Goal: Task Accomplishment & Management: Manage account settings

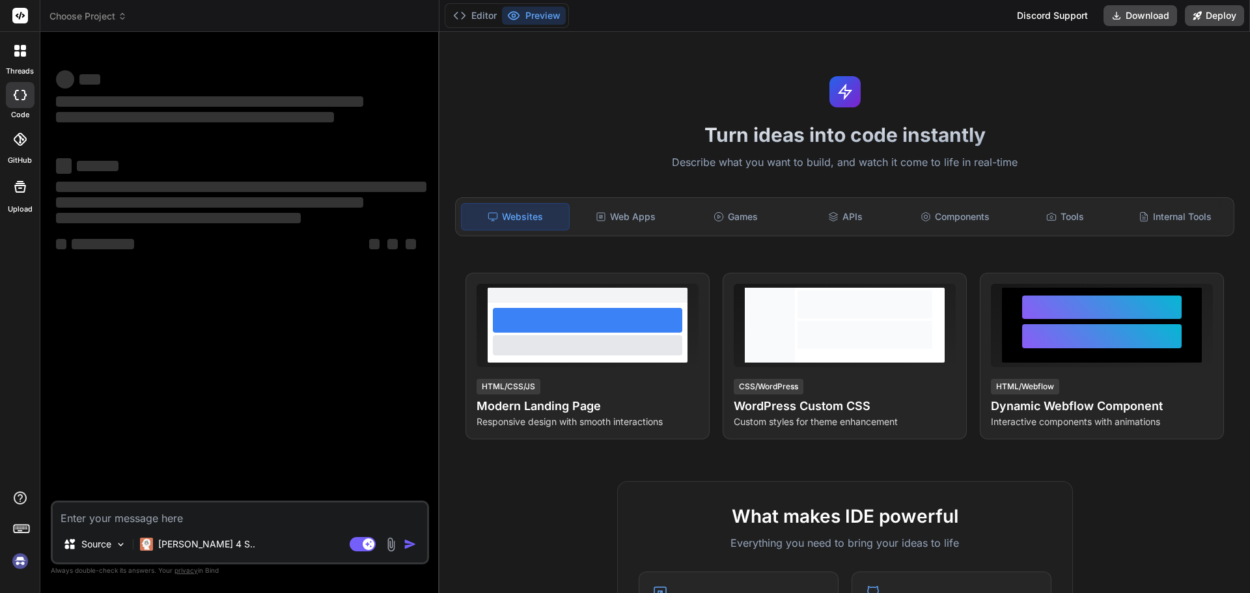
click at [18, 565] on img at bounding box center [20, 561] width 22 height 22
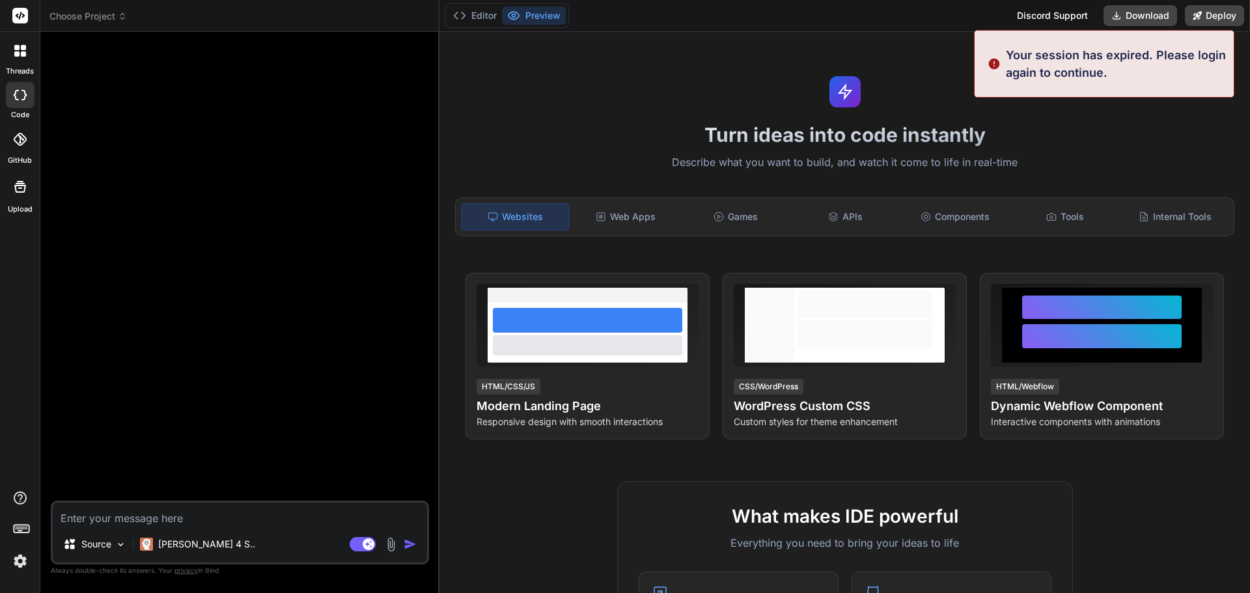
type textarea "x"
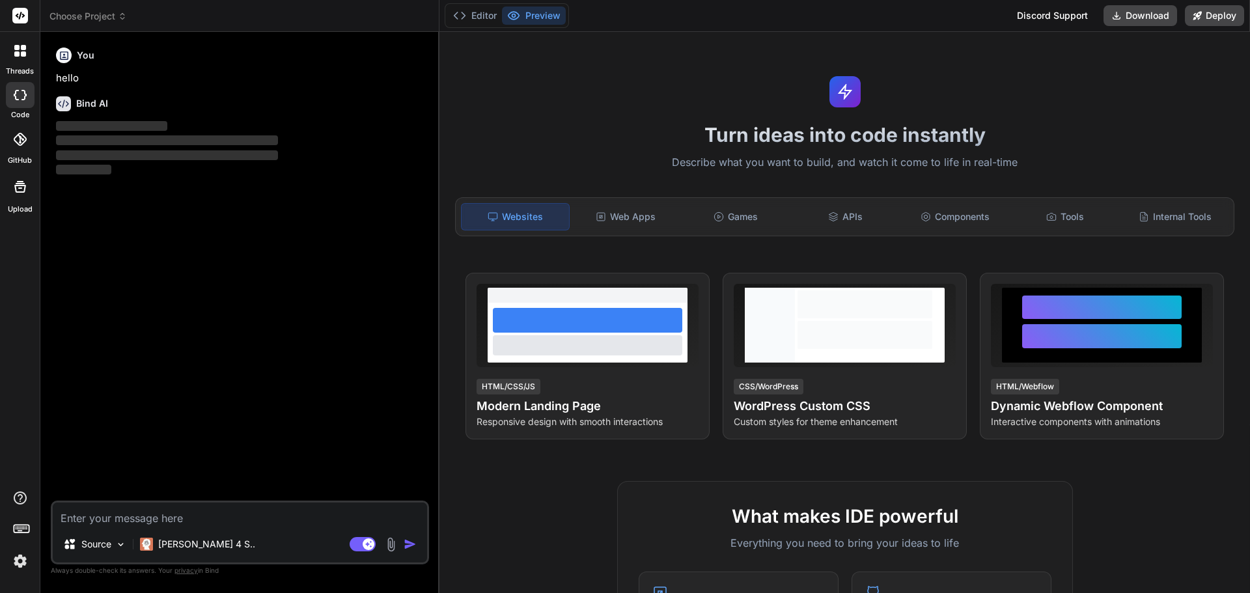
click at [12, 52] on div at bounding box center [20, 50] width 27 height 27
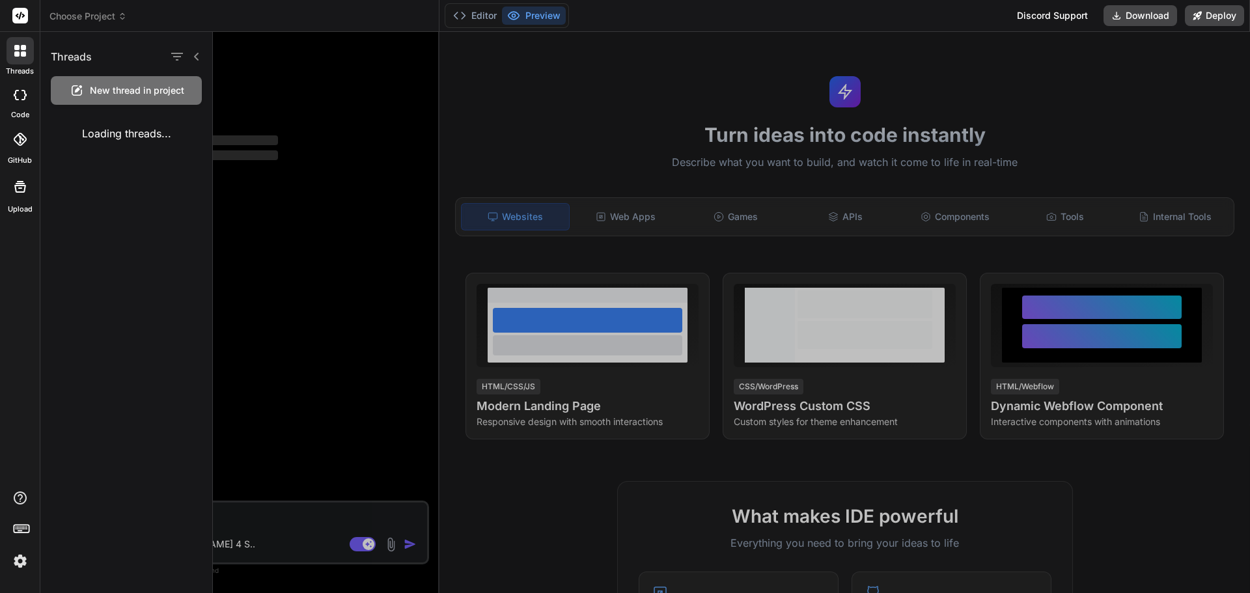
click at [12, 52] on div at bounding box center [20, 50] width 27 height 27
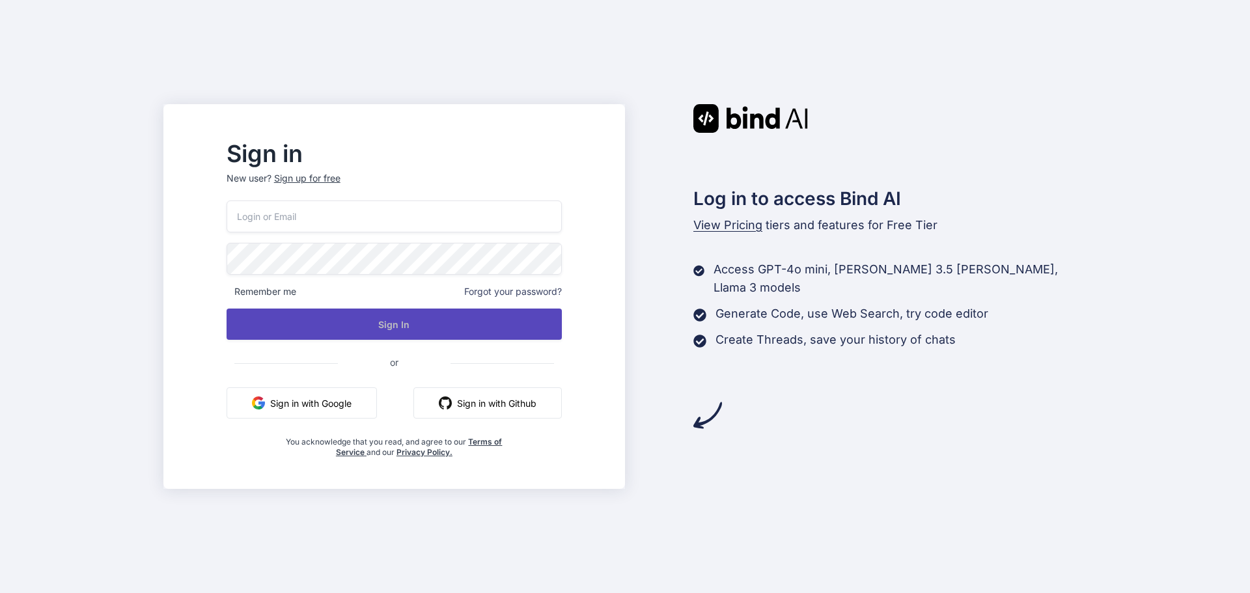
type input "[EMAIL_ADDRESS][DOMAIN_NAME]"
click at [404, 317] on button "Sign In" at bounding box center [394, 324] width 335 height 31
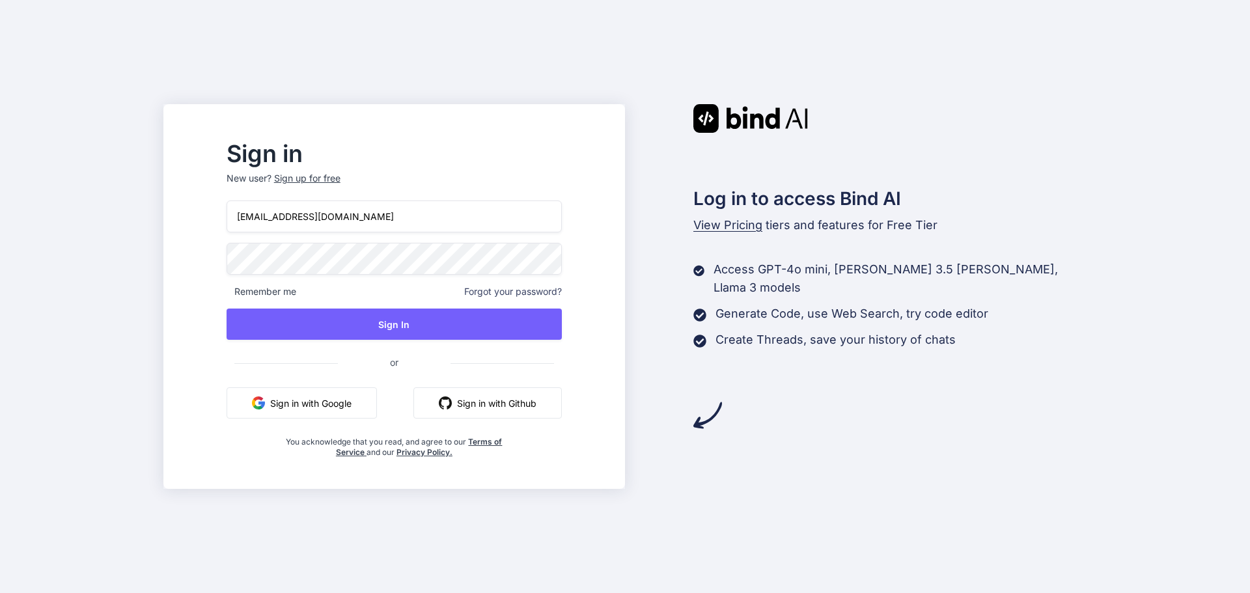
click at [527, 89] on div "Sign in New user? Sign up for free angelotwc@gmail.com Remember me Forgot your …" at bounding box center [625, 296] width 1250 height 593
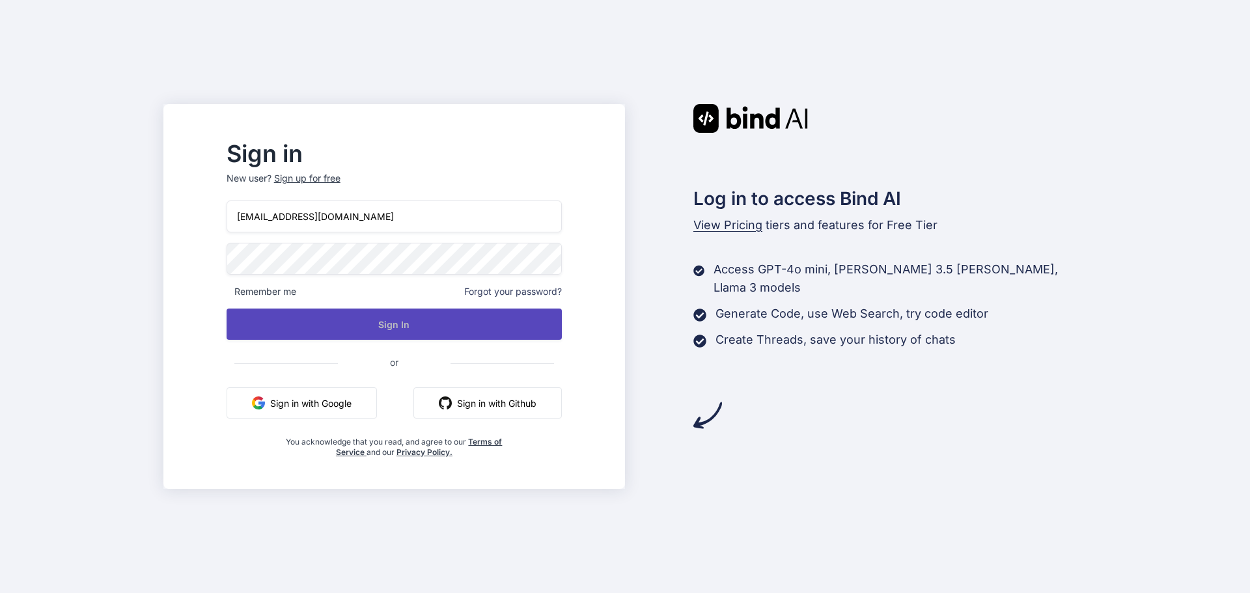
click at [423, 329] on button "Sign In" at bounding box center [394, 324] width 335 height 31
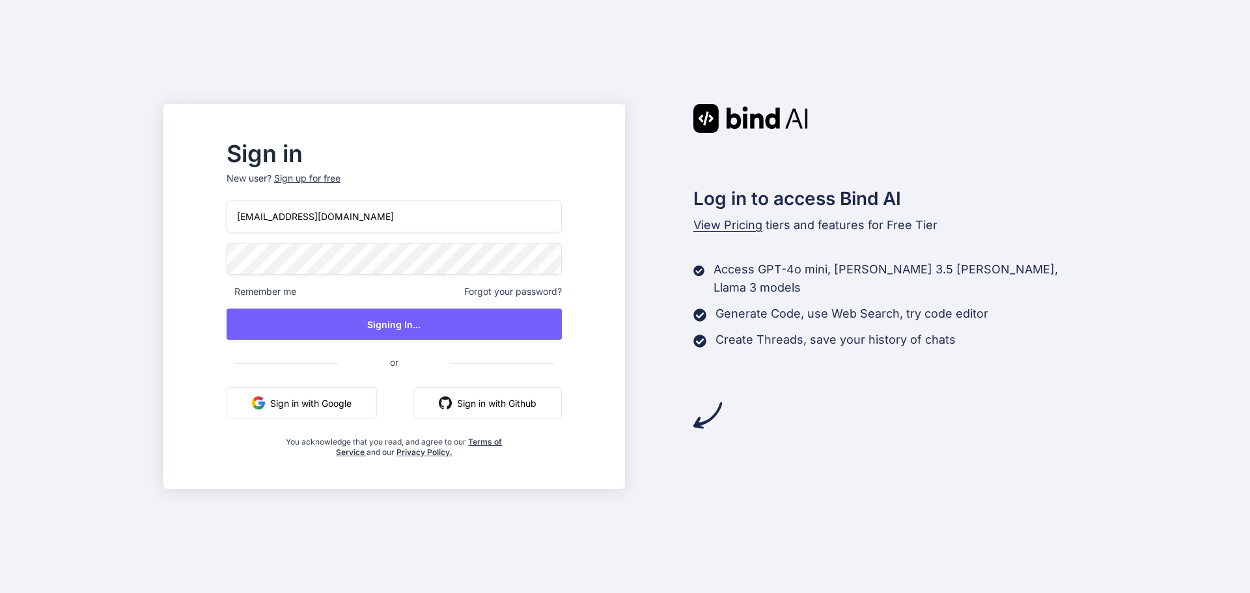
click at [551, 73] on div "Sign in New user? Sign up for free angelotwc@gmail.com Remember me Forgot your …" at bounding box center [625, 296] width 1250 height 593
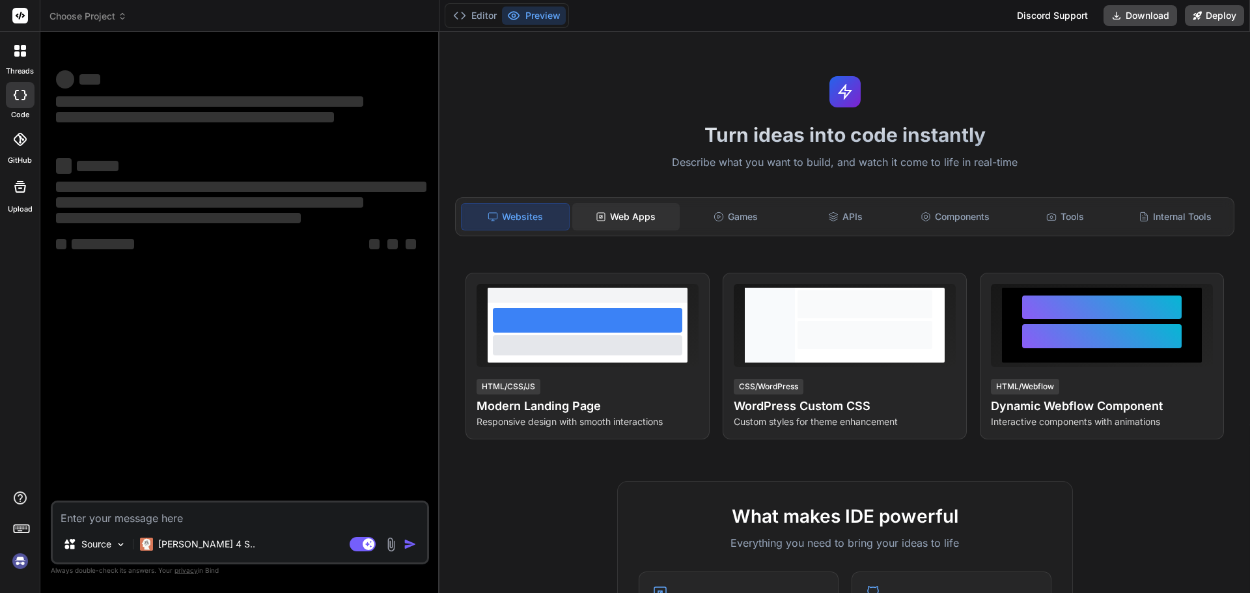
click at [647, 210] on div "Web Apps" at bounding box center [625, 216] width 107 height 27
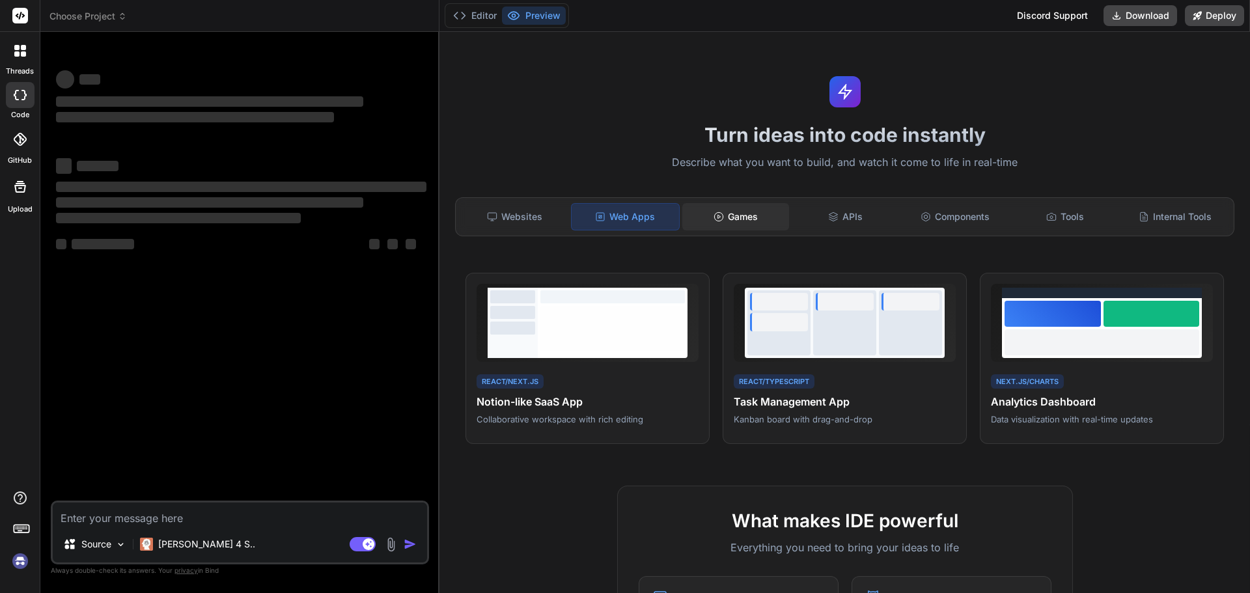
click at [752, 208] on div "Games" at bounding box center [735, 216] width 107 height 27
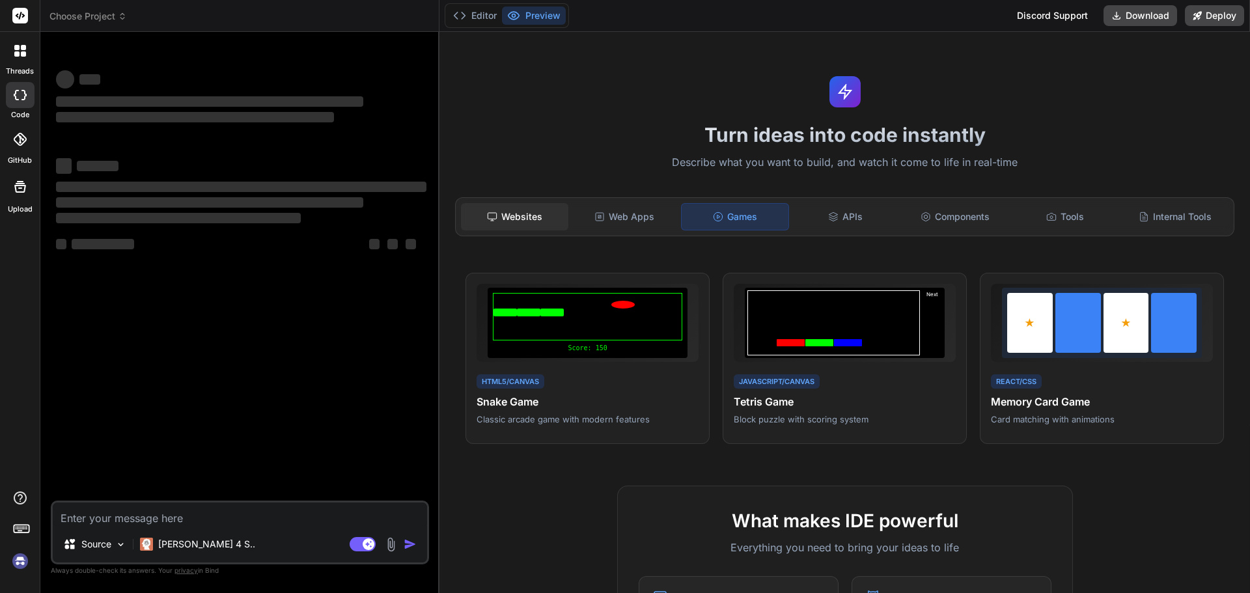
click at [533, 211] on div "Websites" at bounding box center [514, 216] width 107 height 27
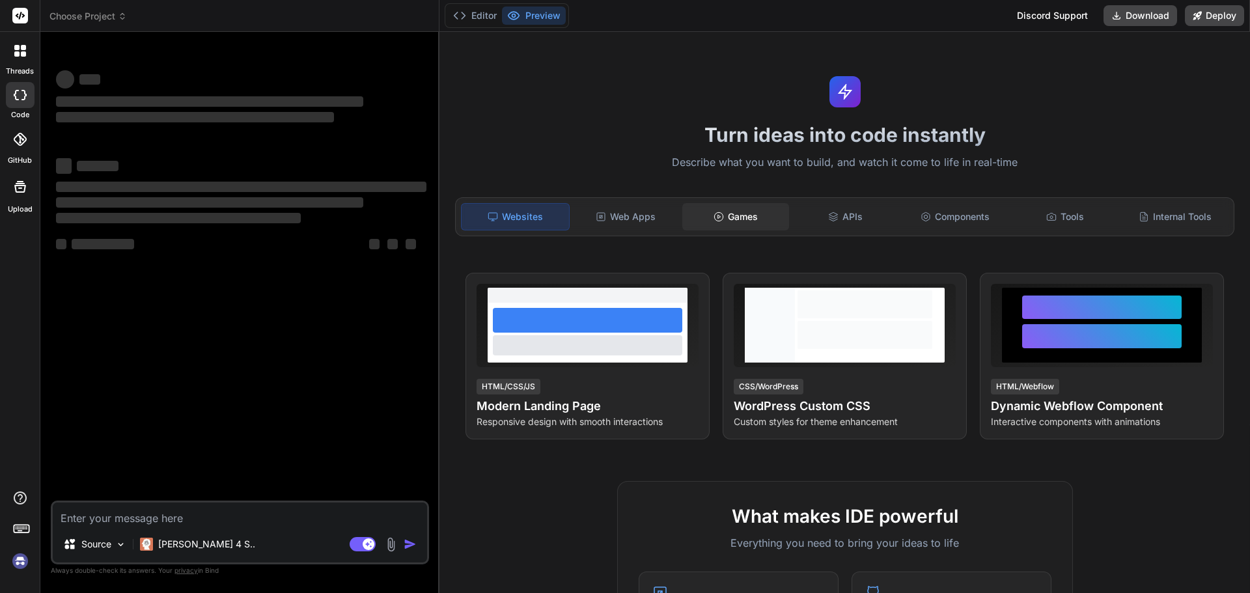
click at [750, 215] on div "Games" at bounding box center [735, 216] width 107 height 27
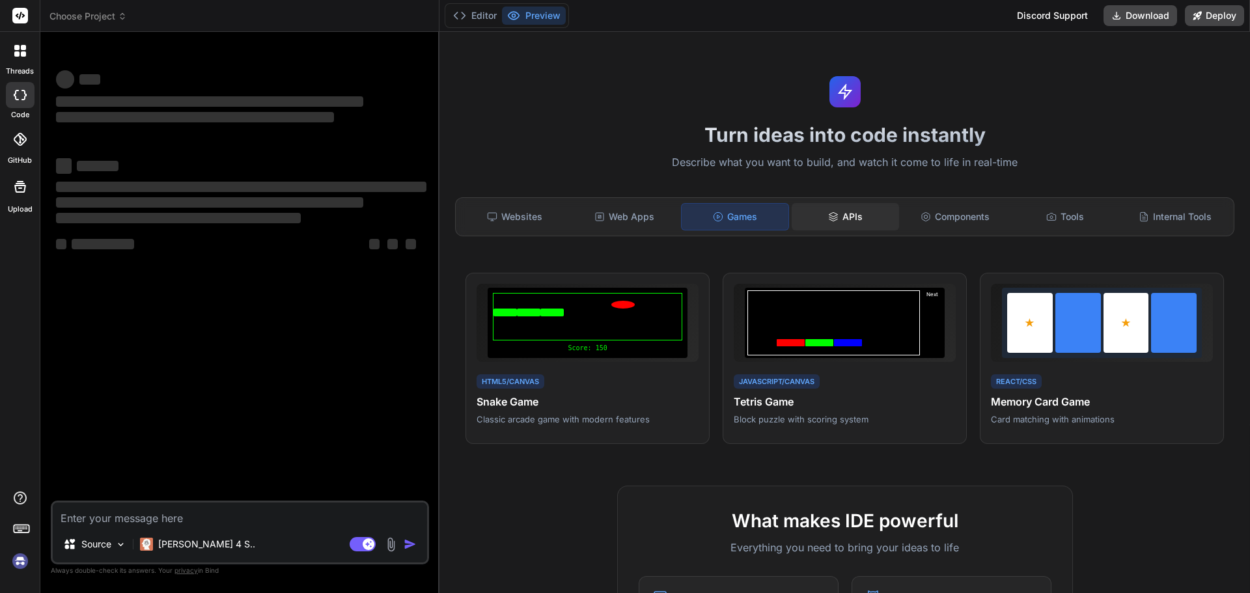
click at [838, 210] on div "APIs" at bounding box center [844, 216] width 107 height 27
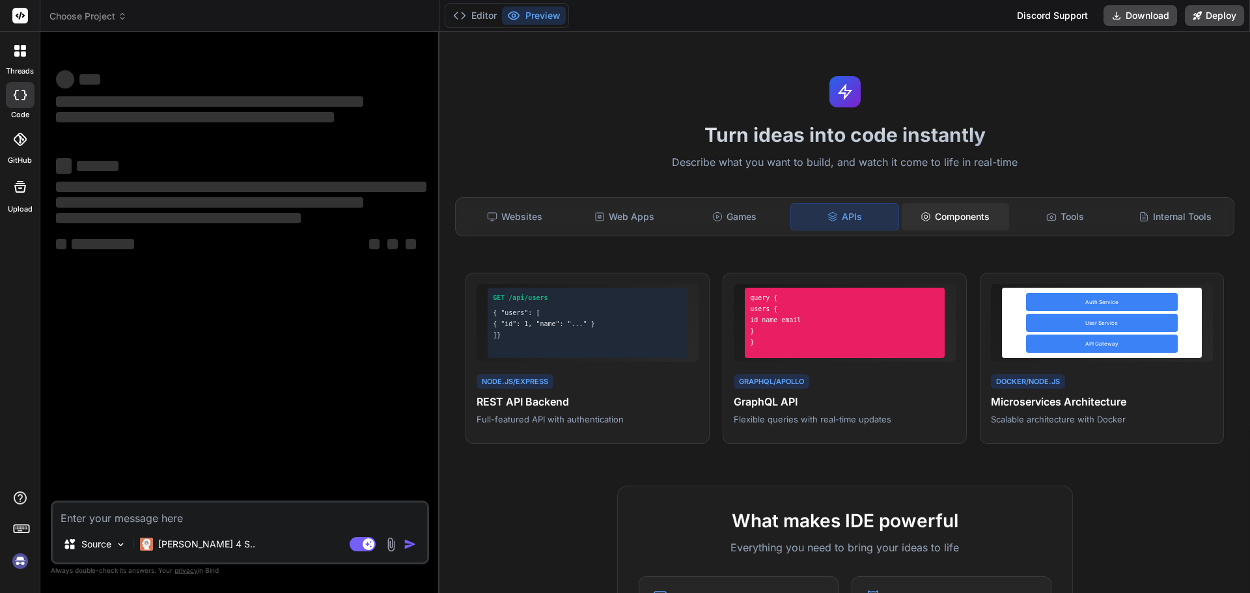
click at [963, 214] on div "Components" at bounding box center [954, 216] width 107 height 27
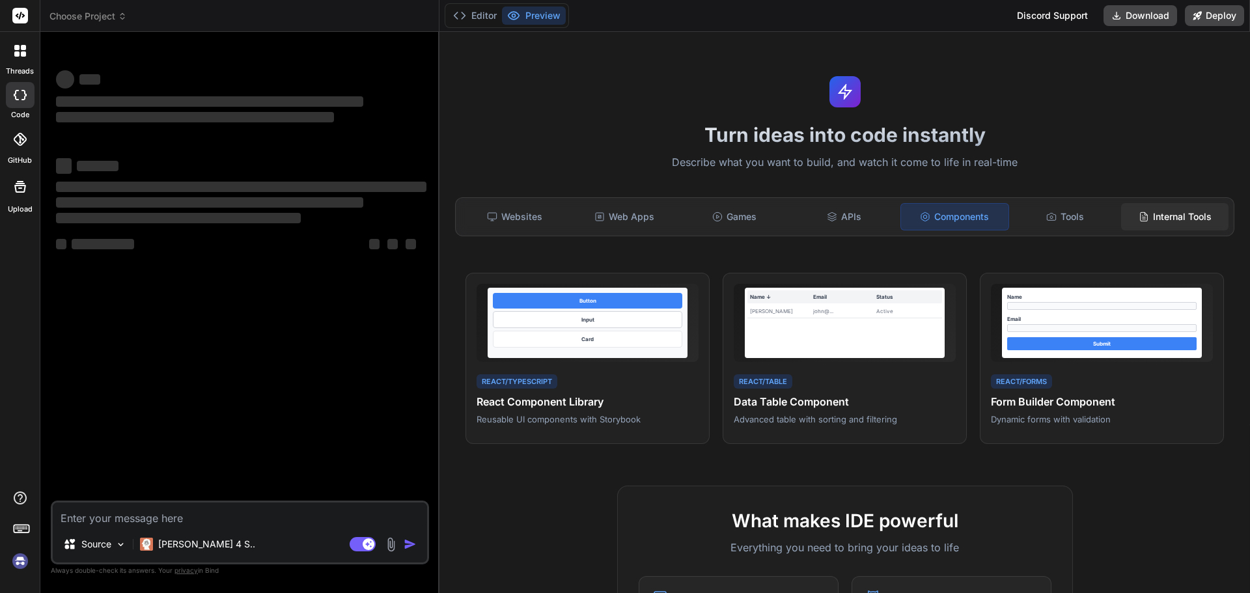
click at [1148, 221] on div "Internal Tools" at bounding box center [1174, 216] width 107 height 27
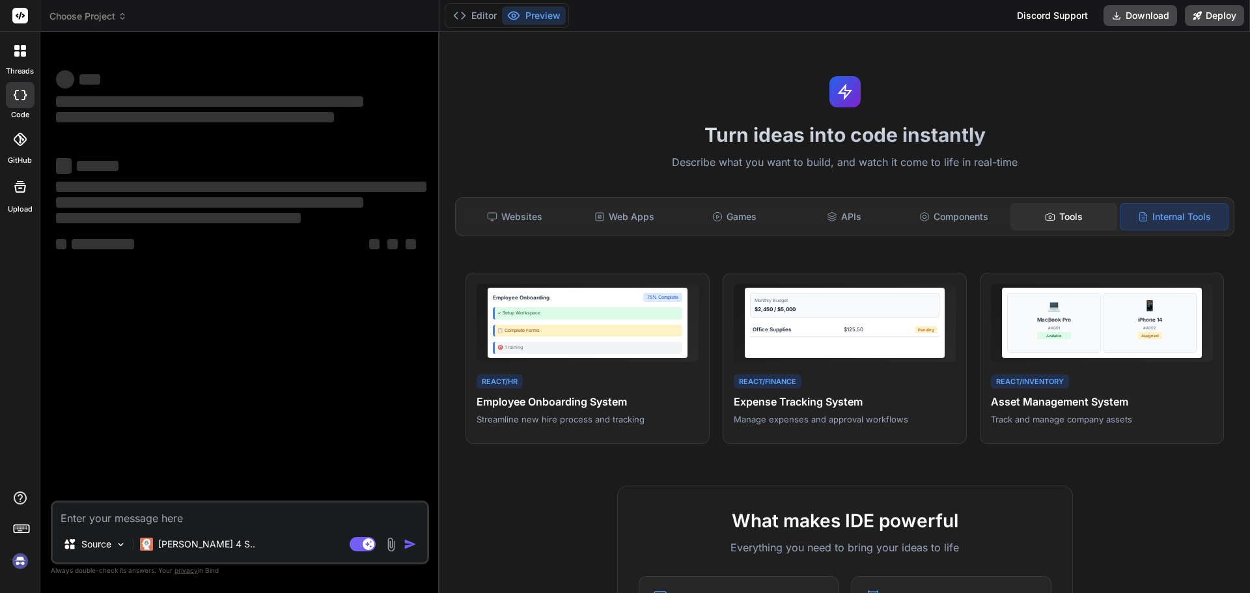
click at [1065, 226] on div "Tools" at bounding box center [1063, 216] width 107 height 27
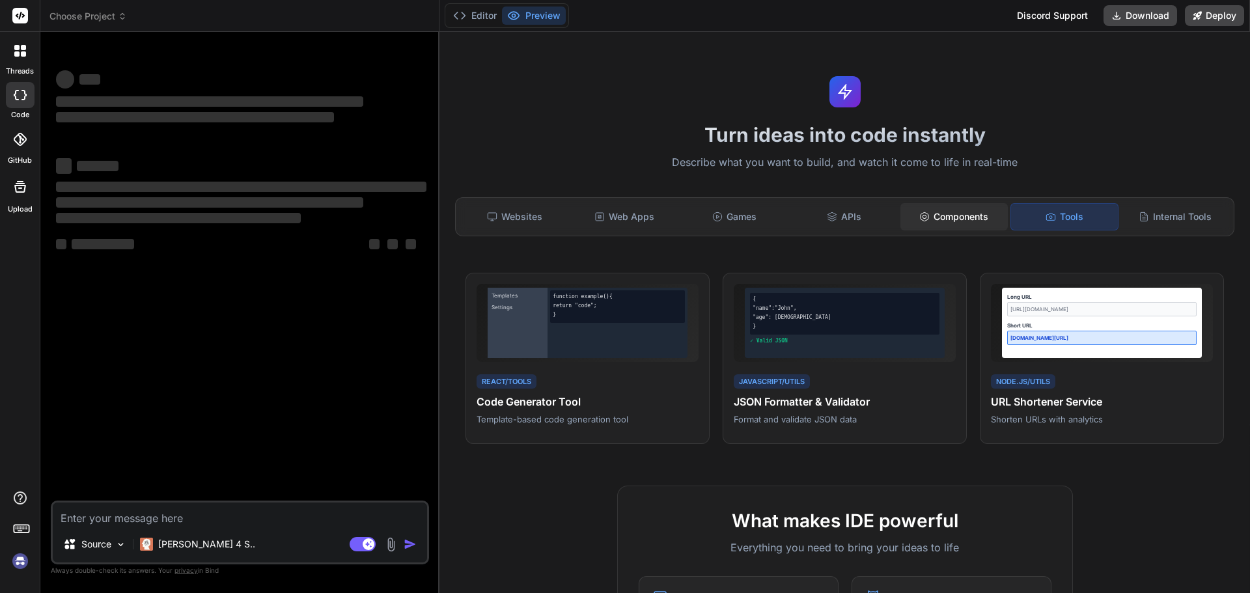
click at [935, 219] on div "Components" at bounding box center [953, 216] width 107 height 27
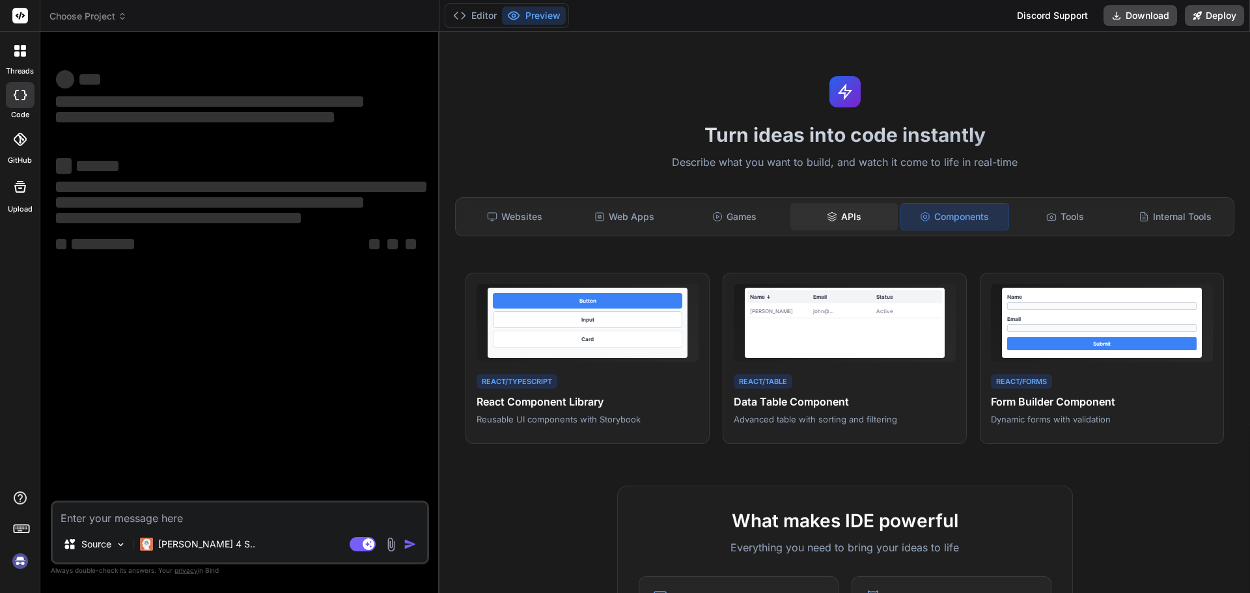
click at [802, 219] on div "APIs" at bounding box center [843, 216] width 107 height 27
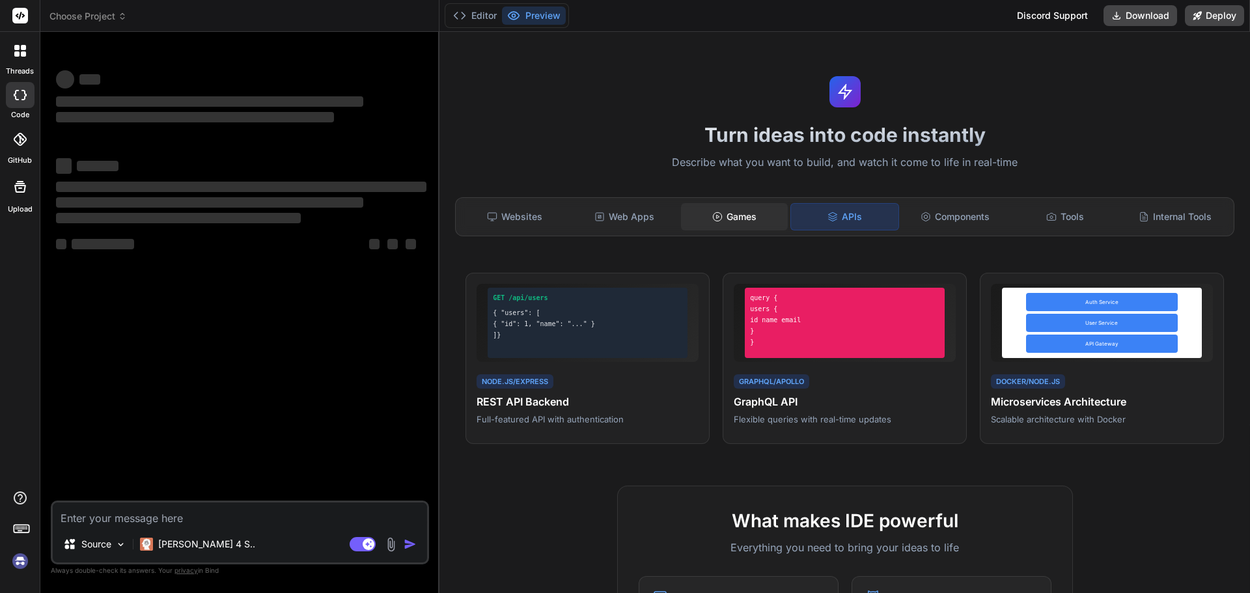
click at [737, 221] on div "Games" at bounding box center [734, 216] width 107 height 27
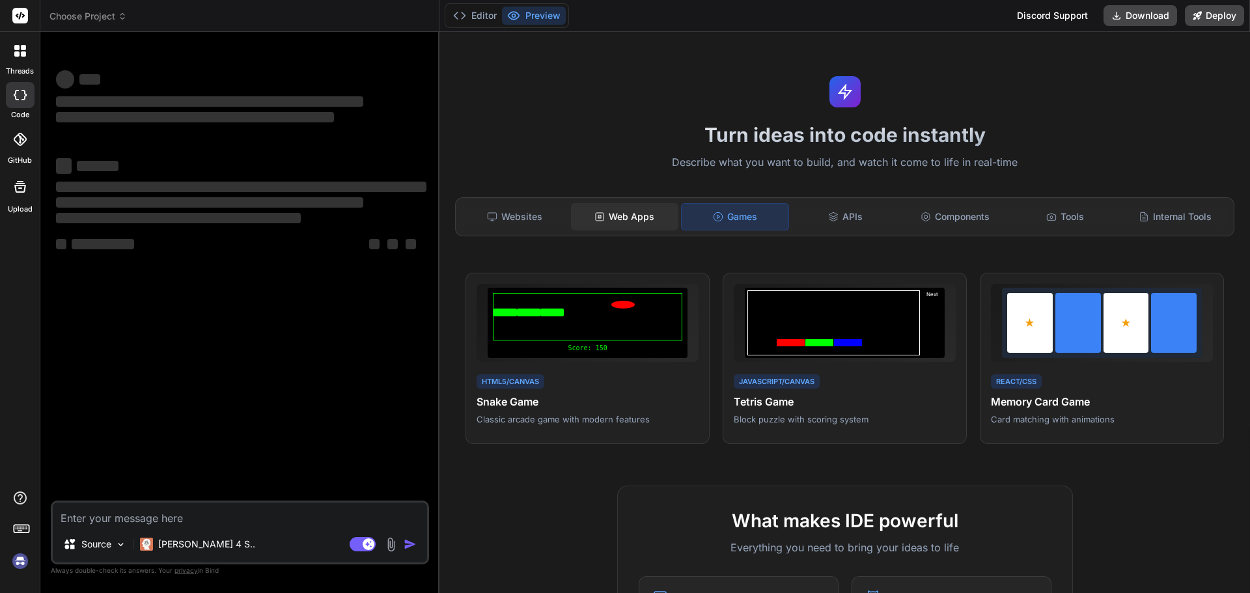
click at [620, 224] on div "Web Apps" at bounding box center [624, 216] width 107 height 27
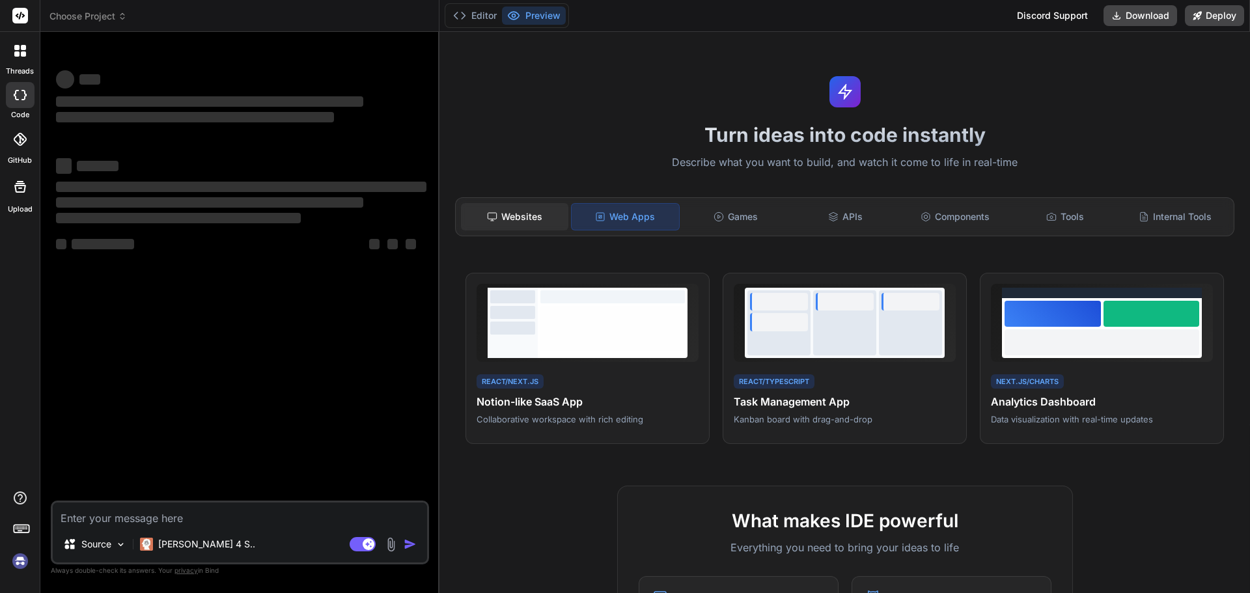
click at [521, 224] on div "Websites" at bounding box center [514, 216] width 107 height 27
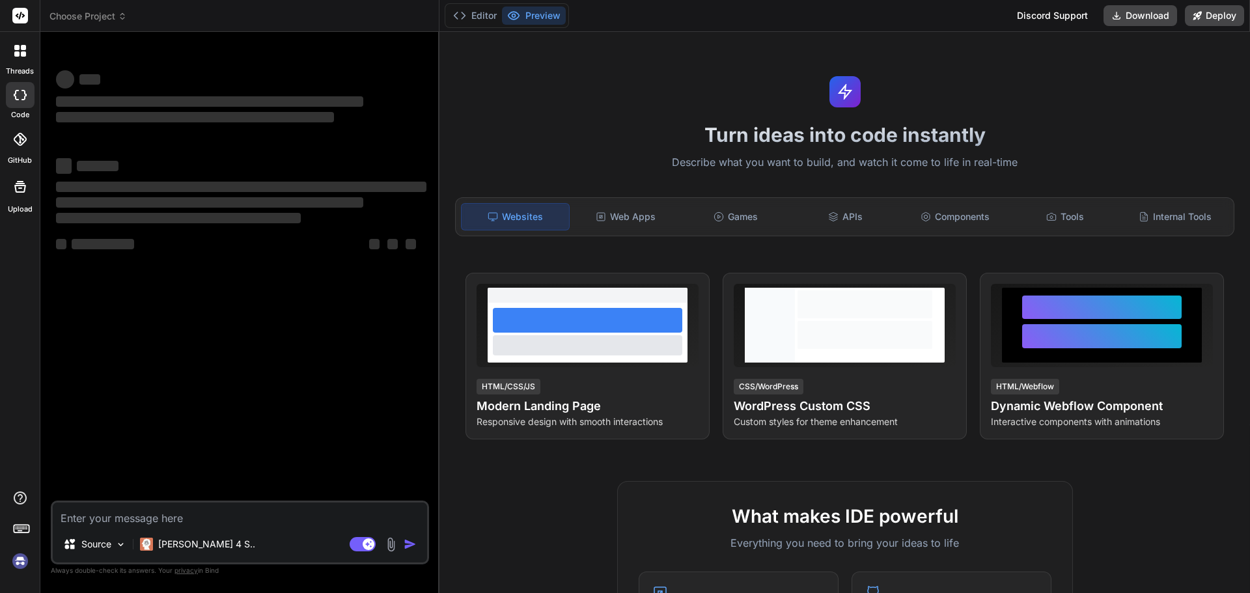
click at [19, 96] on icon at bounding box center [20, 95] width 13 height 10
type textarea "x"
click at [26, 148] on div at bounding box center [20, 139] width 29 height 29
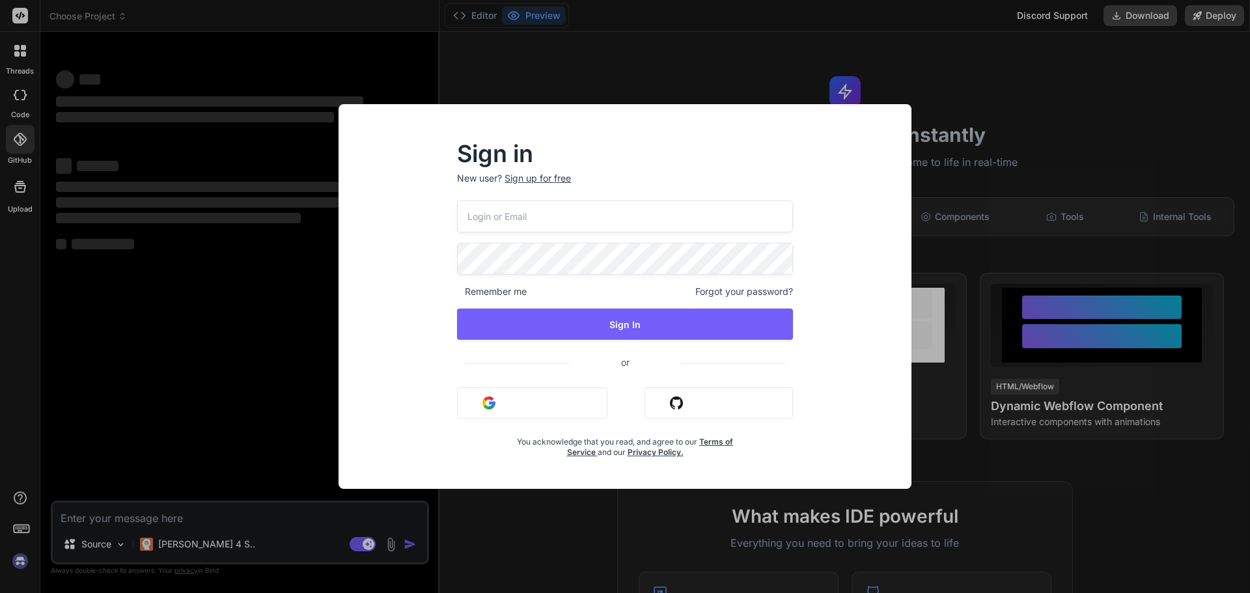
type input "[EMAIL_ADDRESS][DOMAIN_NAME]"
click at [1095, 210] on div "Sign in New user? Sign up for free angelotwc@gmail.com Remember me Forgot your …" at bounding box center [625, 296] width 1250 height 593
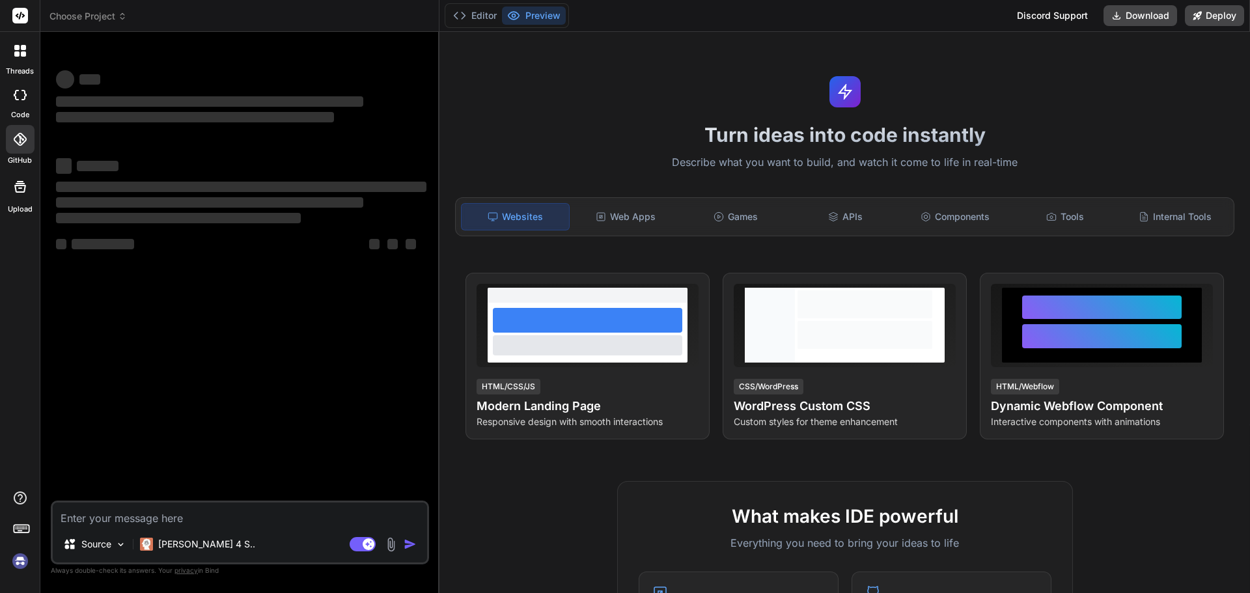
click at [22, 90] on icon at bounding box center [23, 95] width 5 height 10
type textarea "x"
click at [22, 42] on div at bounding box center [20, 50] width 27 height 27
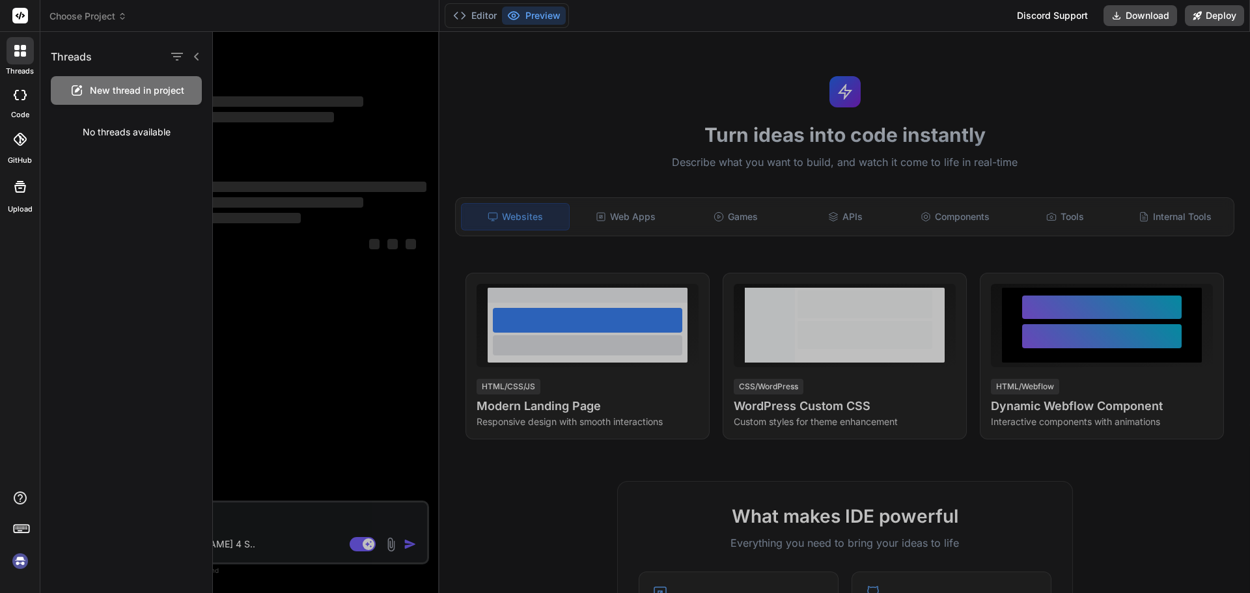
click at [118, 134] on div "No threads available" at bounding box center [126, 132] width 172 height 34
click at [177, 54] on icon "button" at bounding box center [177, 57] width 12 height 8
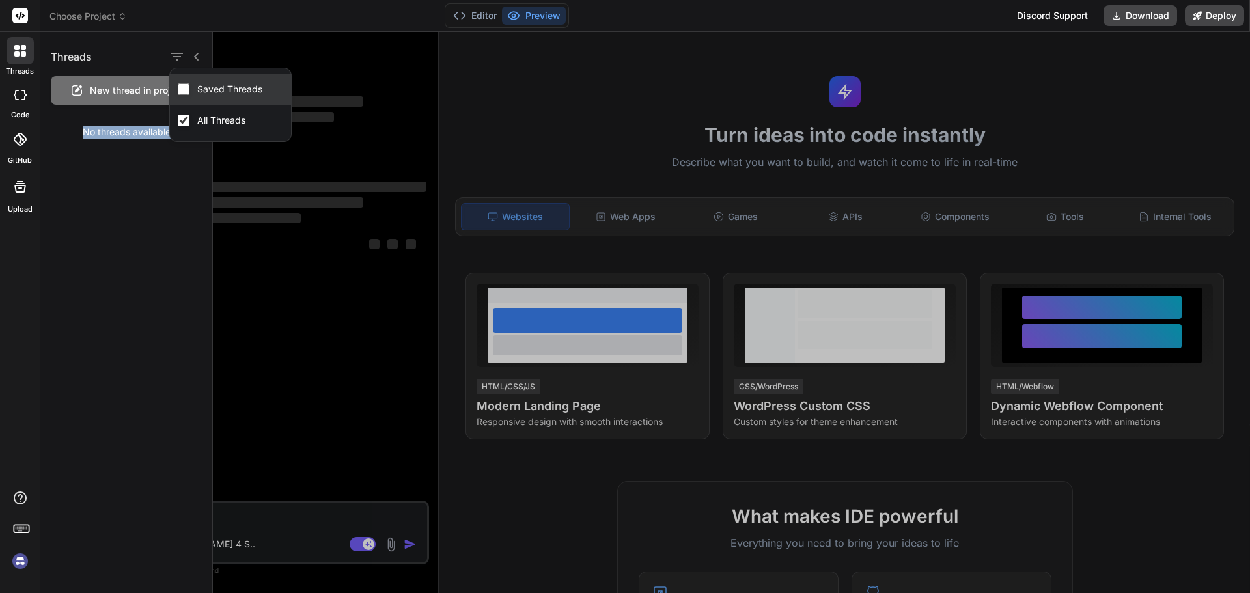
click at [205, 87] on label "Saved Threads" at bounding box center [230, 89] width 70 height 13
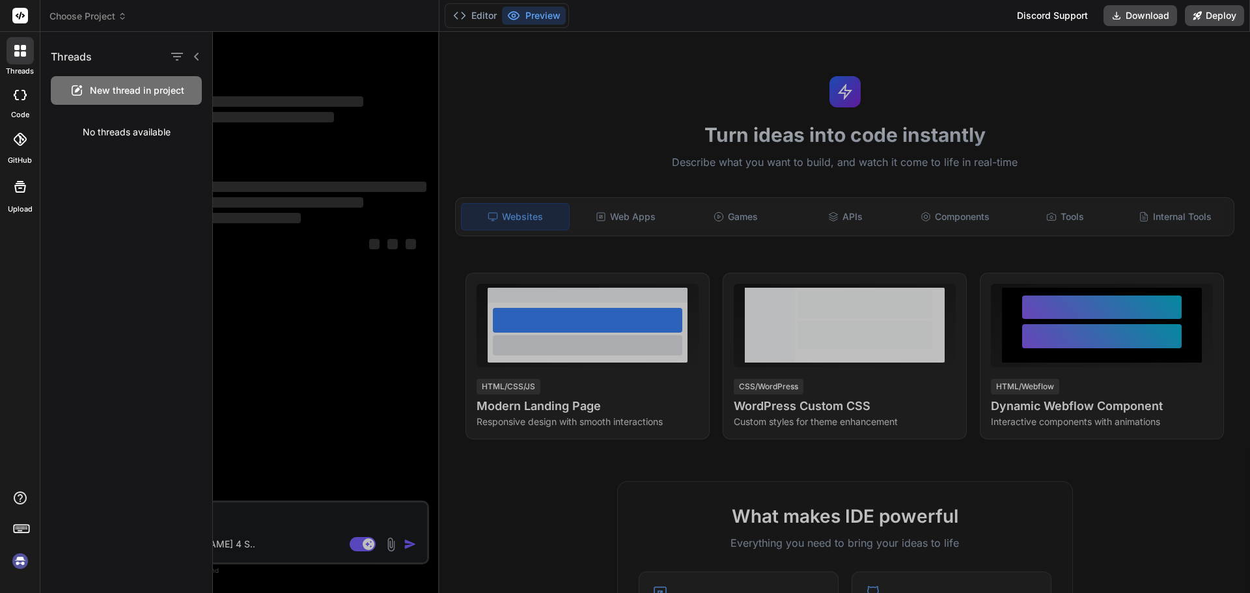
click at [165, 49] on div "Threads" at bounding box center [126, 54] width 172 height 44
click at [176, 57] on icon "button" at bounding box center [177, 57] width 12 height 8
click at [197, 122] on label "All Threads" at bounding box center [221, 120] width 53 height 13
click at [117, 178] on div "Threads New thread in project No threads available" at bounding box center [126, 312] width 172 height 561
click at [14, 84] on div at bounding box center [20, 95] width 29 height 26
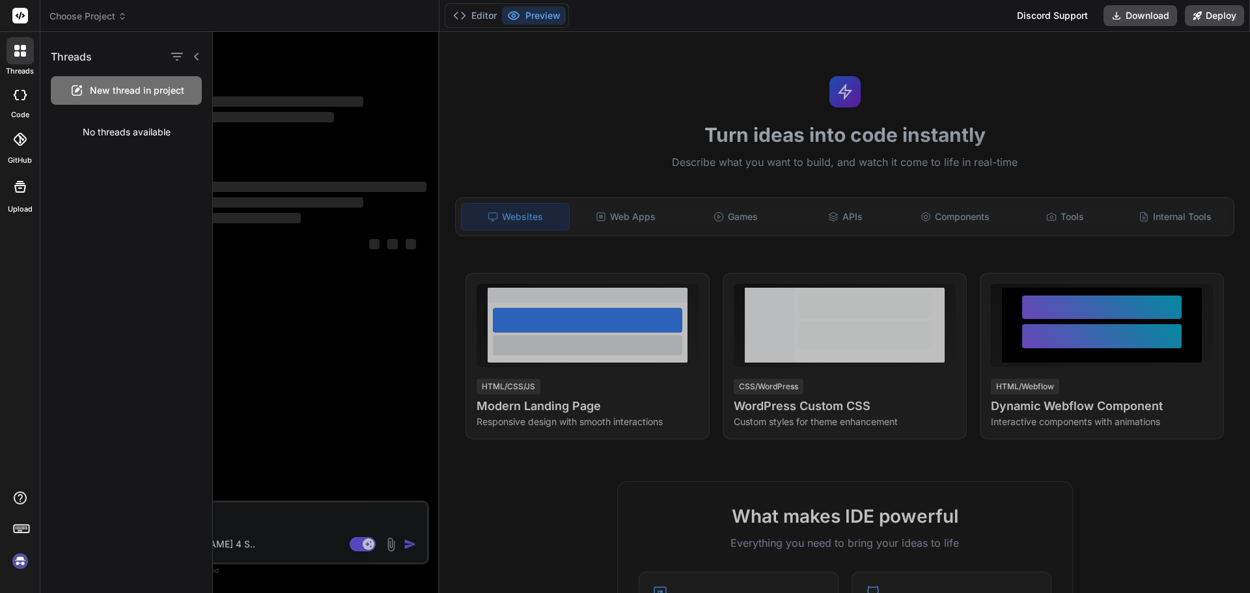
type textarea "x"
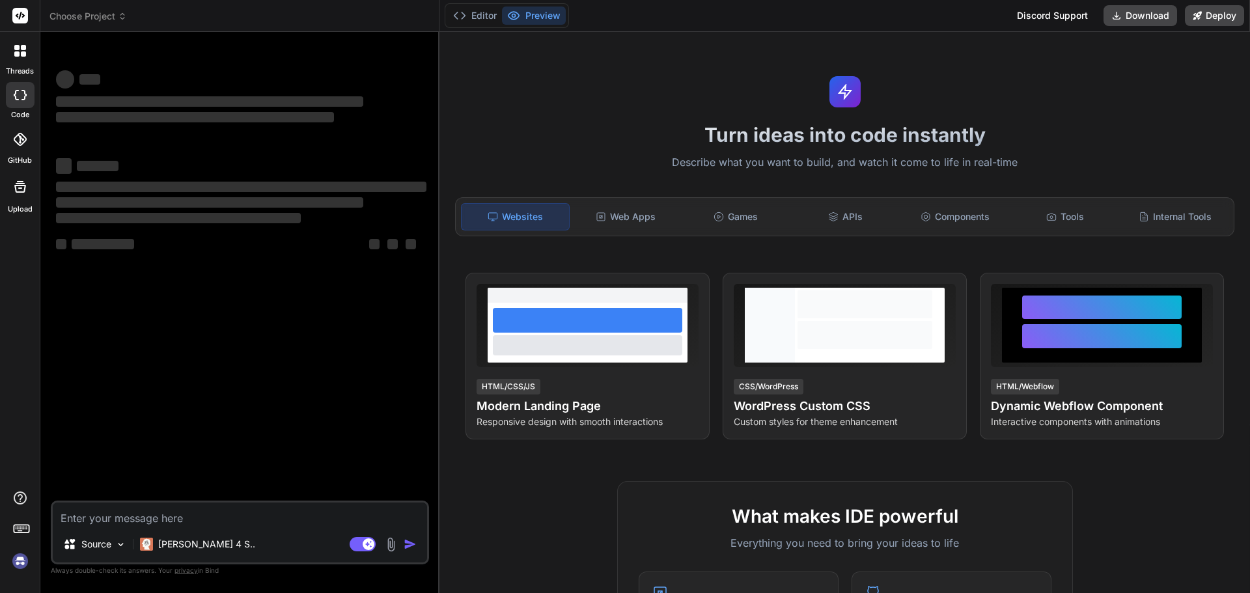
click at [23, 152] on div at bounding box center [20, 139] width 29 height 29
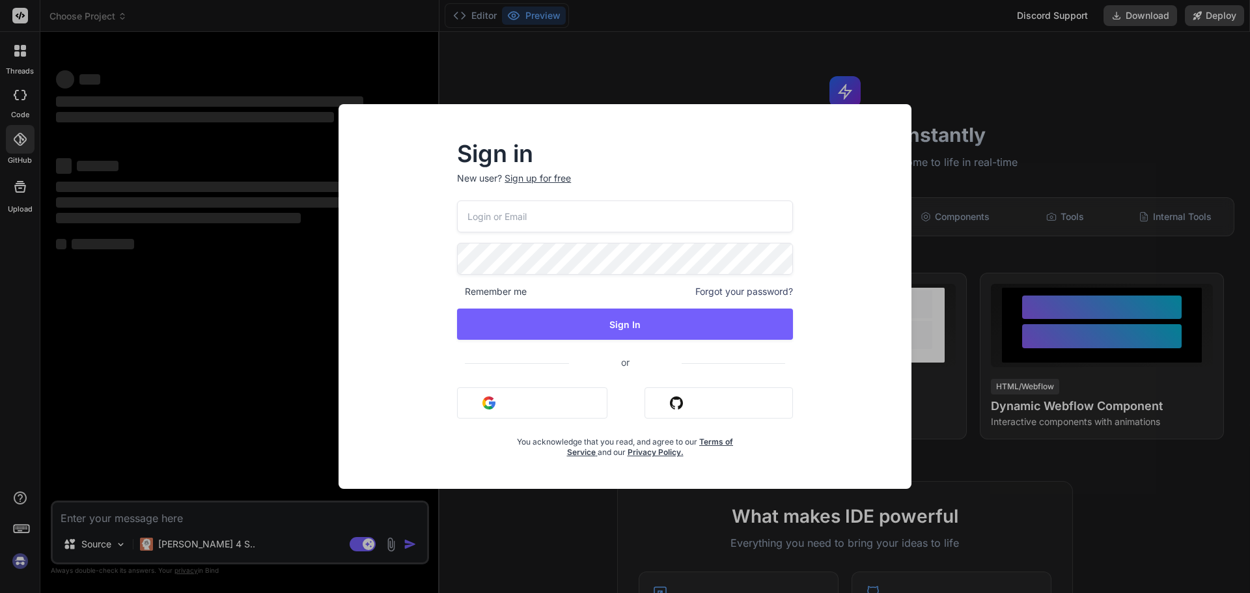
type input "angelotwc@gmail.com"
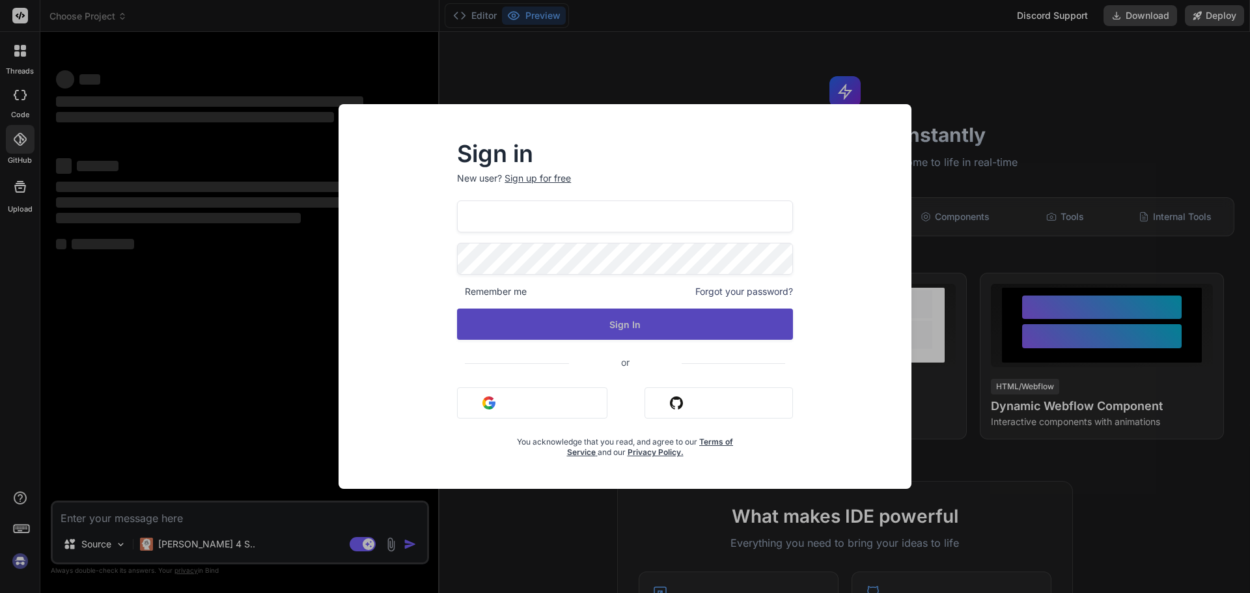
click at [603, 324] on button "Sign In" at bounding box center [625, 324] width 336 height 31
click at [638, 321] on button "Sign In" at bounding box center [625, 324] width 336 height 31
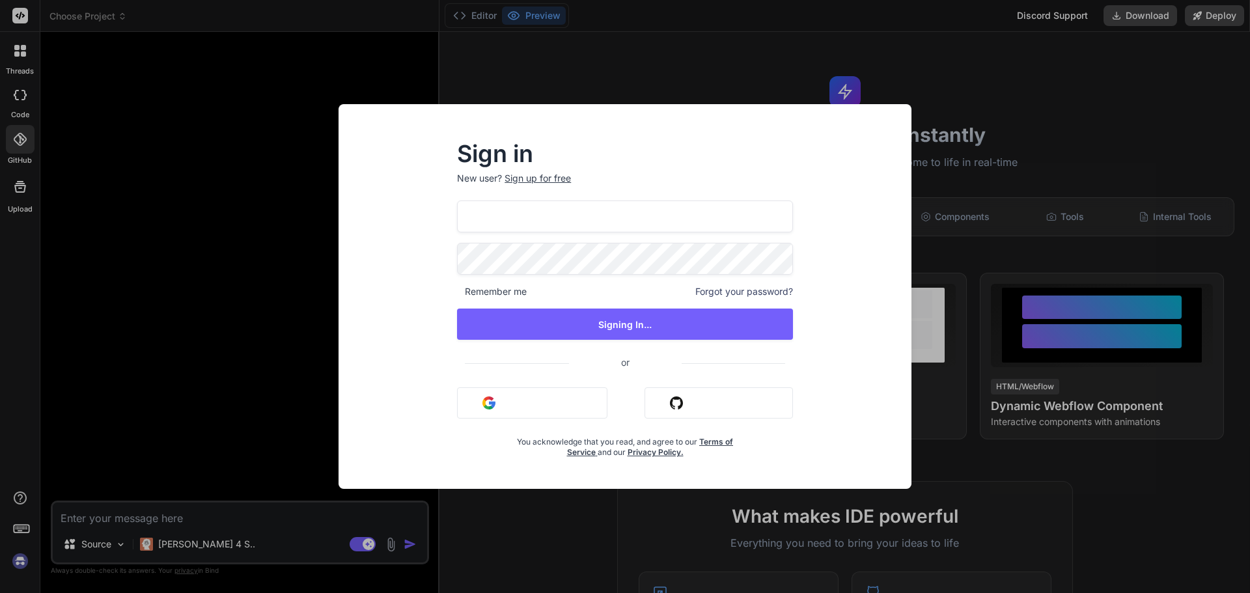
type textarea "x"
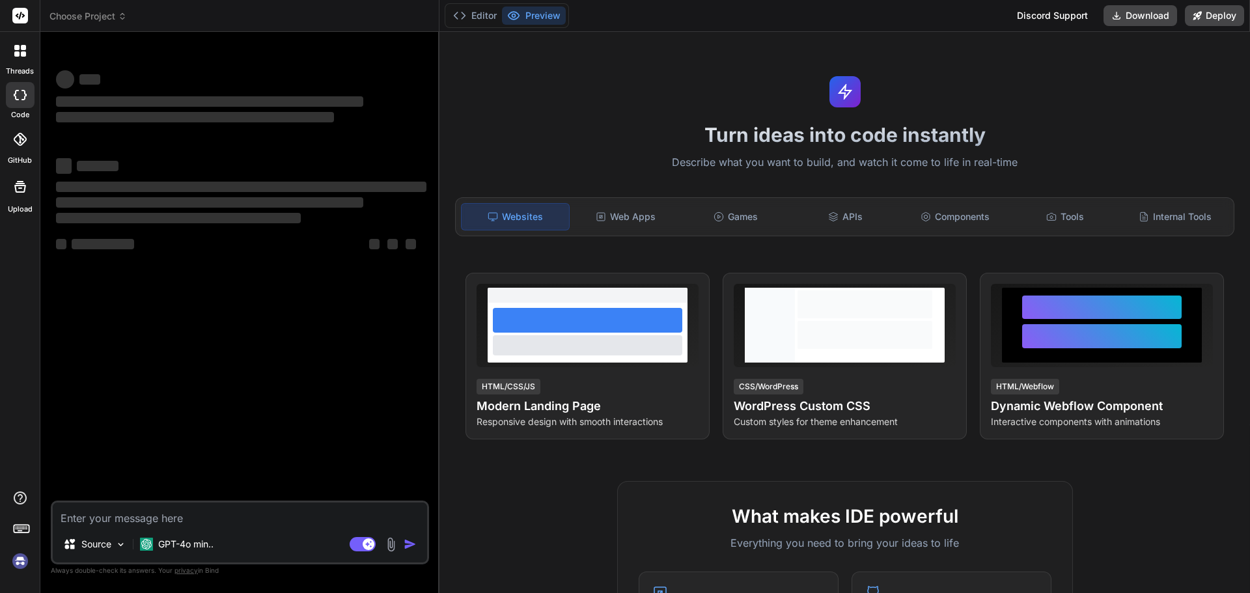
click at [25, 557] on img at bounding box center [20, 561] width 22 height 22
type textarea "x"
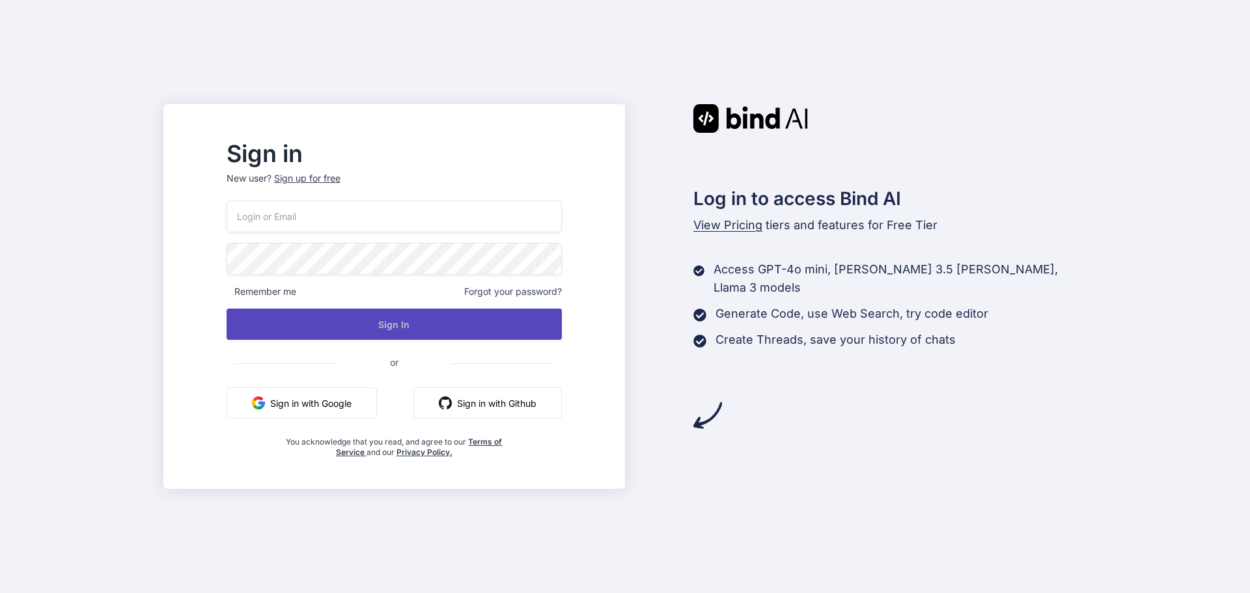
type input "angelotwc@gmail.com"
click at [363, 323] on button "Sign In" at bounding box center [394, 324] width 335 height 31
click at [428, 325] on button "Sign In" at bounding box center [394, 324] width 335 height 31
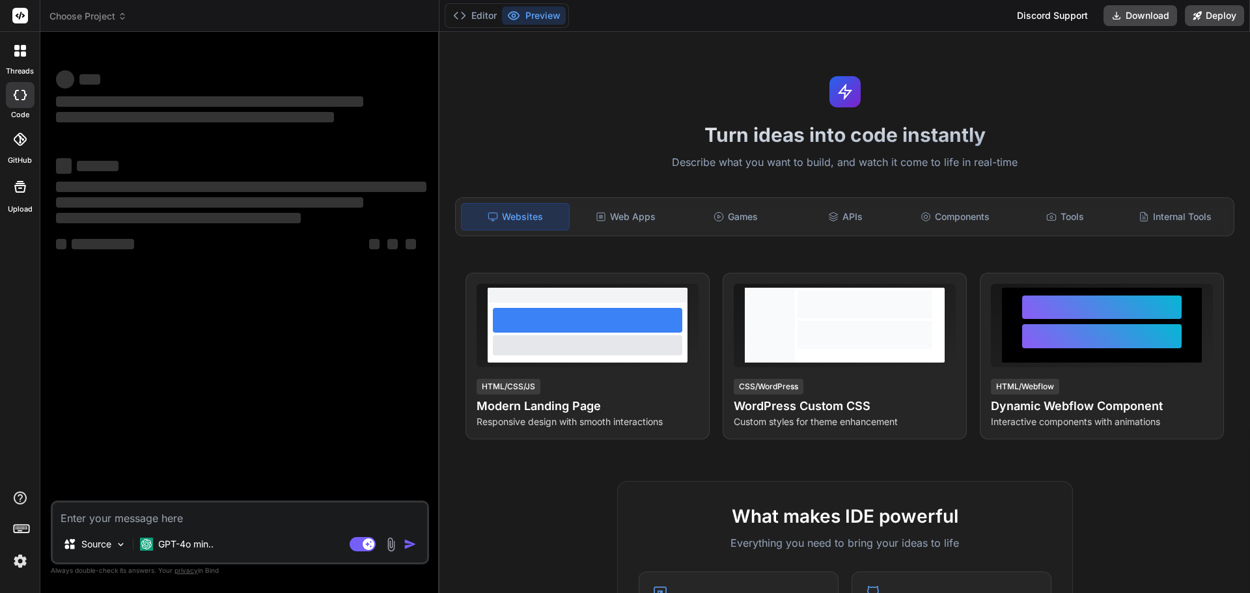
type textarea "x"
click at [20, 562] on img at bounding box center [20, 561] width 22 height 22
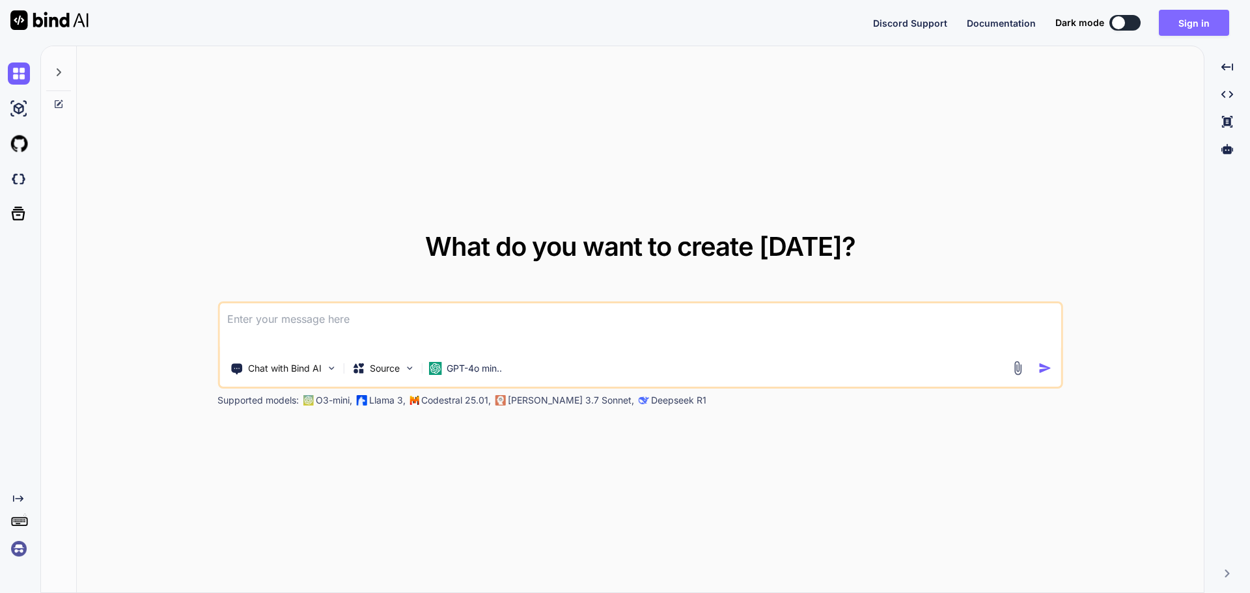
click at [1183, 17] on button "Sign in" at bounding box center [1194, 23] width 70 height 26
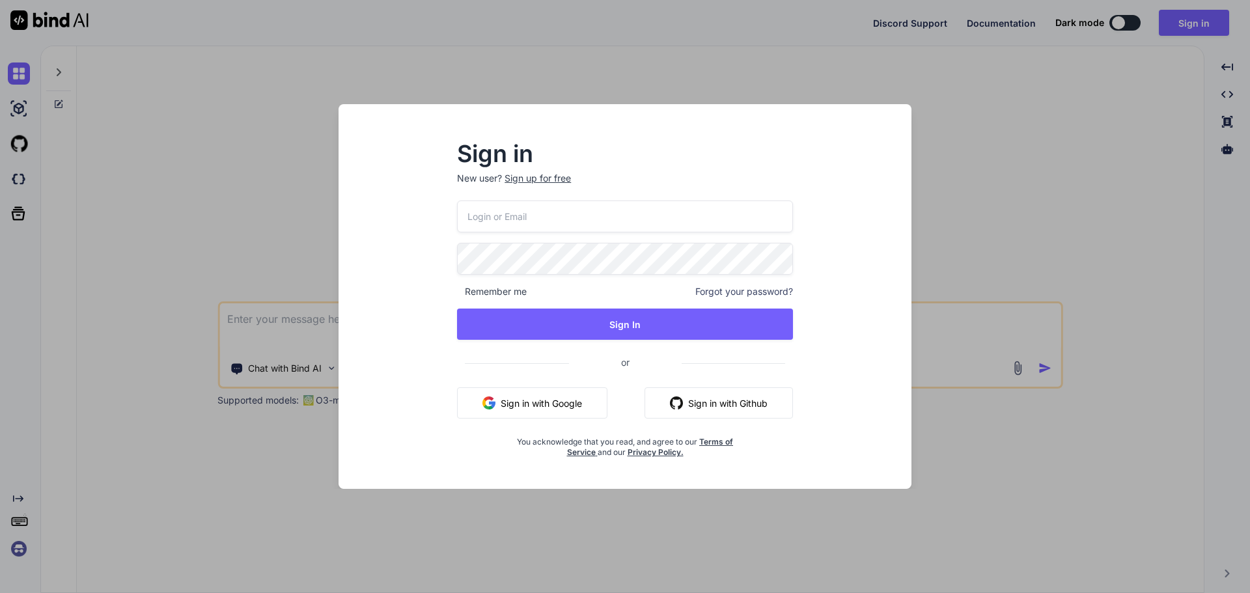
type input "angelotwc@gmail.com"
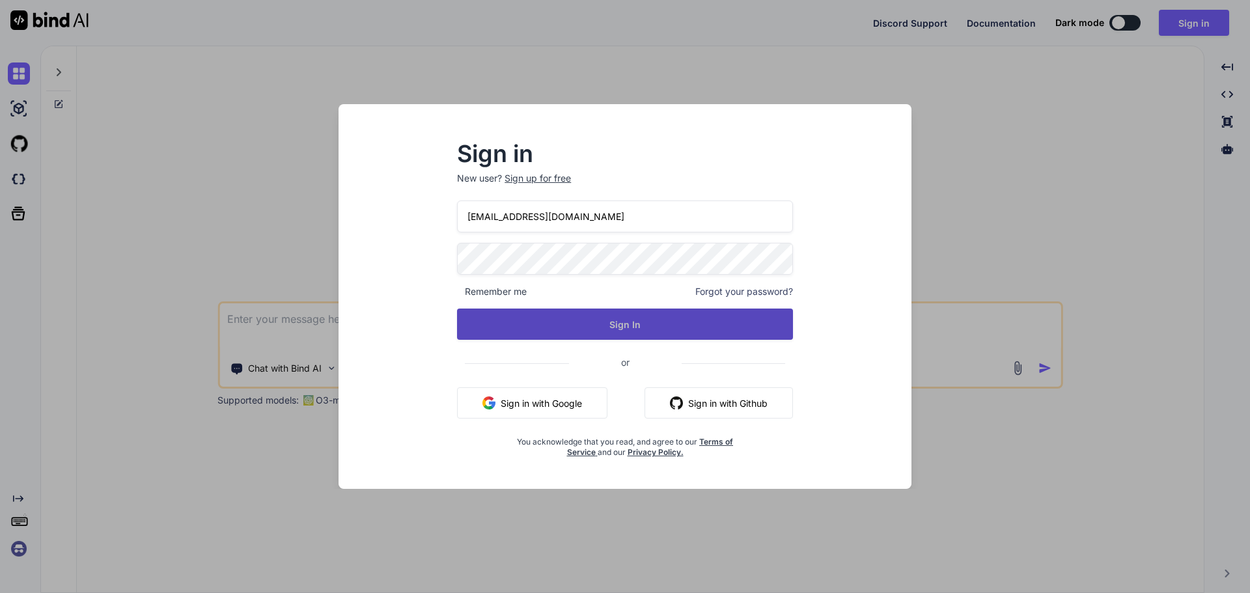
click at [592, 331] on button "Sign In" at bounding box center [625, 324] width 336 height 31
click at [623, 325] on button "Sign In" at bounding box center [625, 324] width 336 height 31
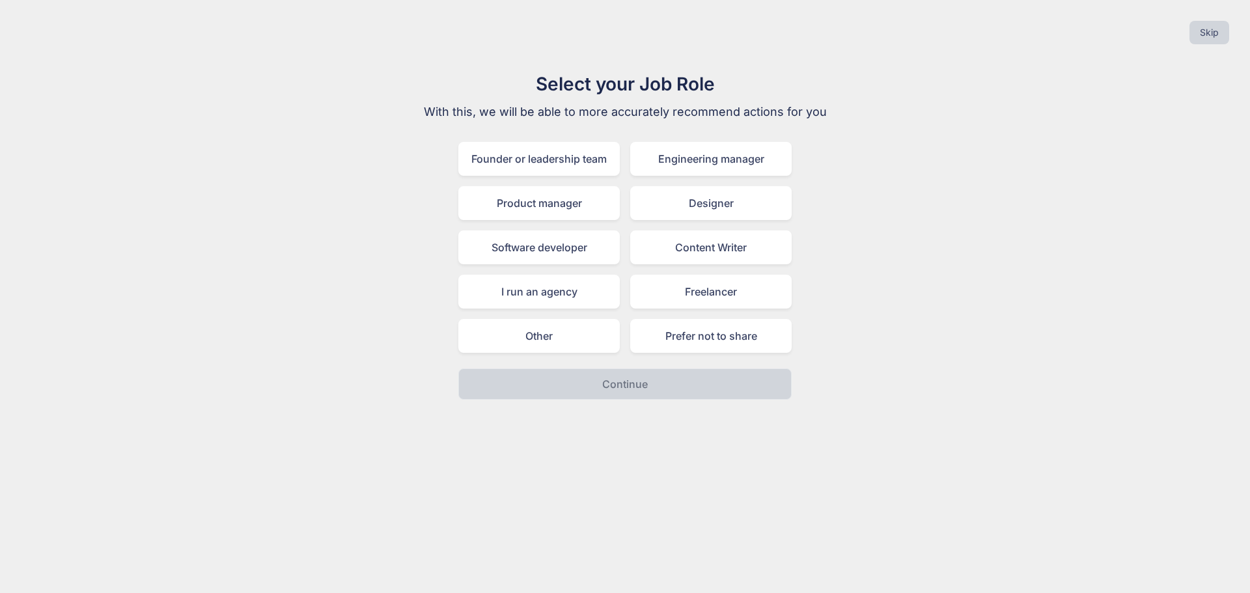
click at [862, 134] on div "Select your Job Role With this, we will be able to more accurately recommend ac…" at bounding box center [624, 234] width 1229 height 329
click at [1205, 40] on button "Skip" at bounding box center [1209, 32] width 40 height 23
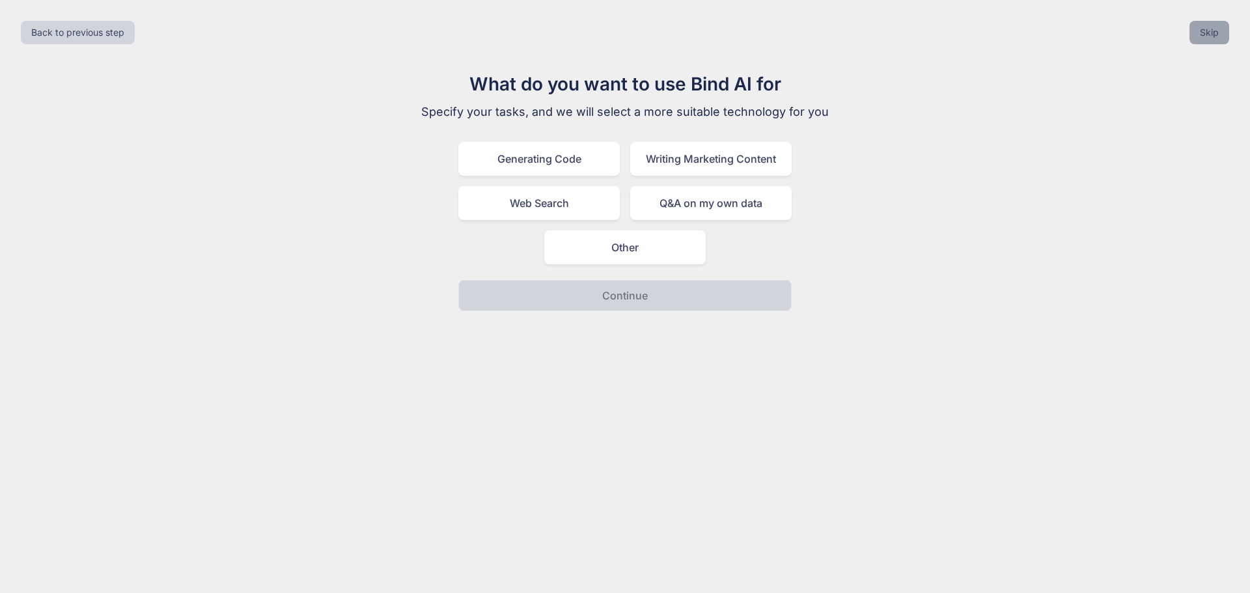
click at [1205, 40] on button "Skip" at bounding box center [1209, 32] width 40 height 23
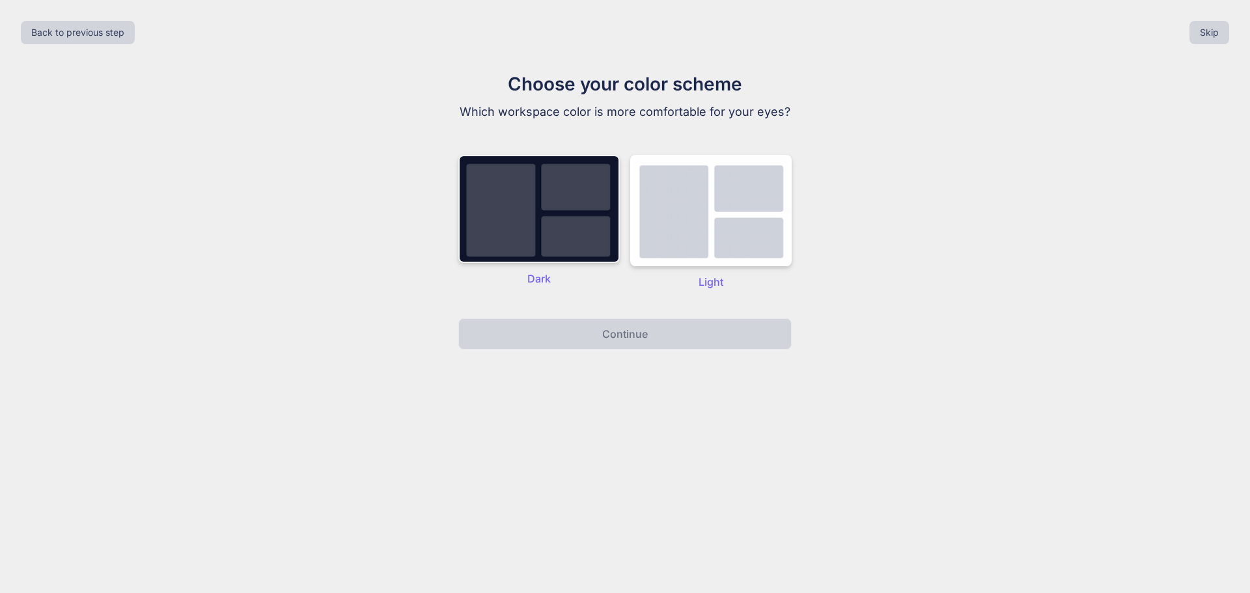
click at [541, 235] on img at bounding box center [538, 209] width 161 height 108
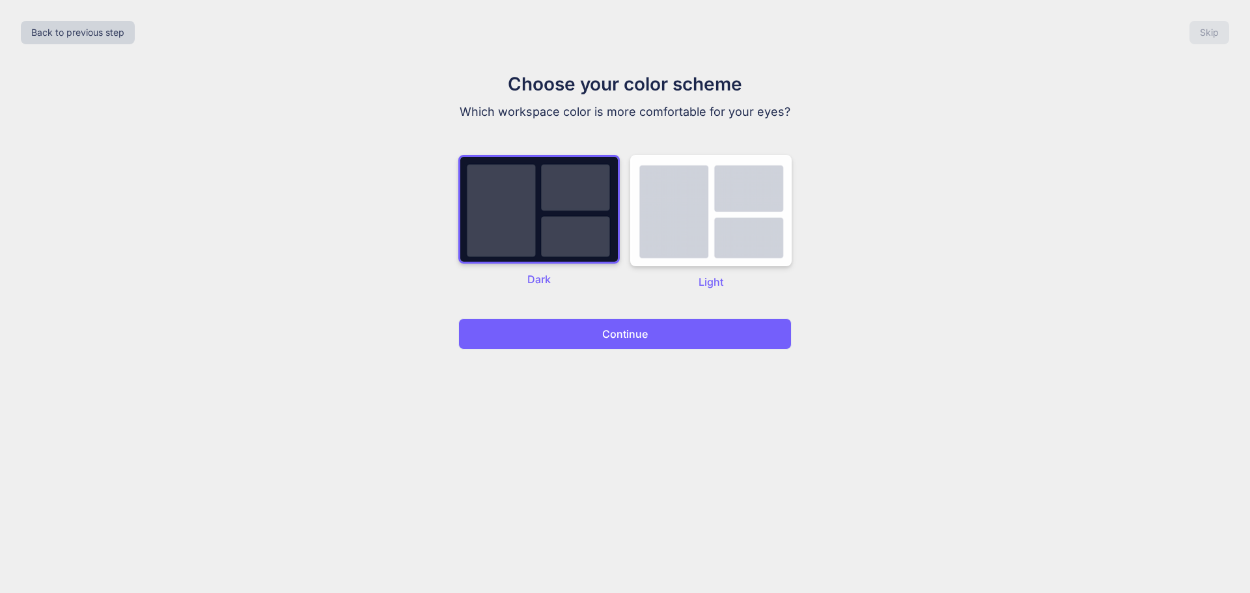
click at [592, 331] on button "Continue" at bounding box center [624, 333] width 333 height 31
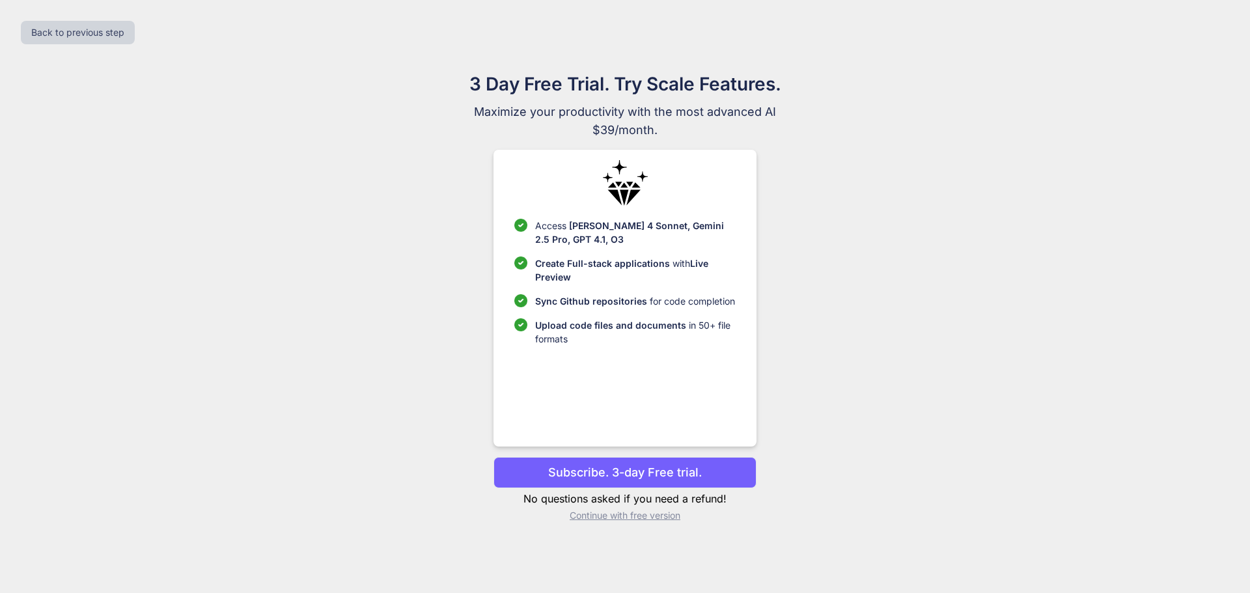
click at [799, 245] on div "3 Day Free Trial. Try Scale Features. Maximize your productivity with the most …" at bounding box center [624, 301] width 583 height 462
click at [639, 518] on p "Continue with free version" at bounding box center [624, 515] width 262 height 13
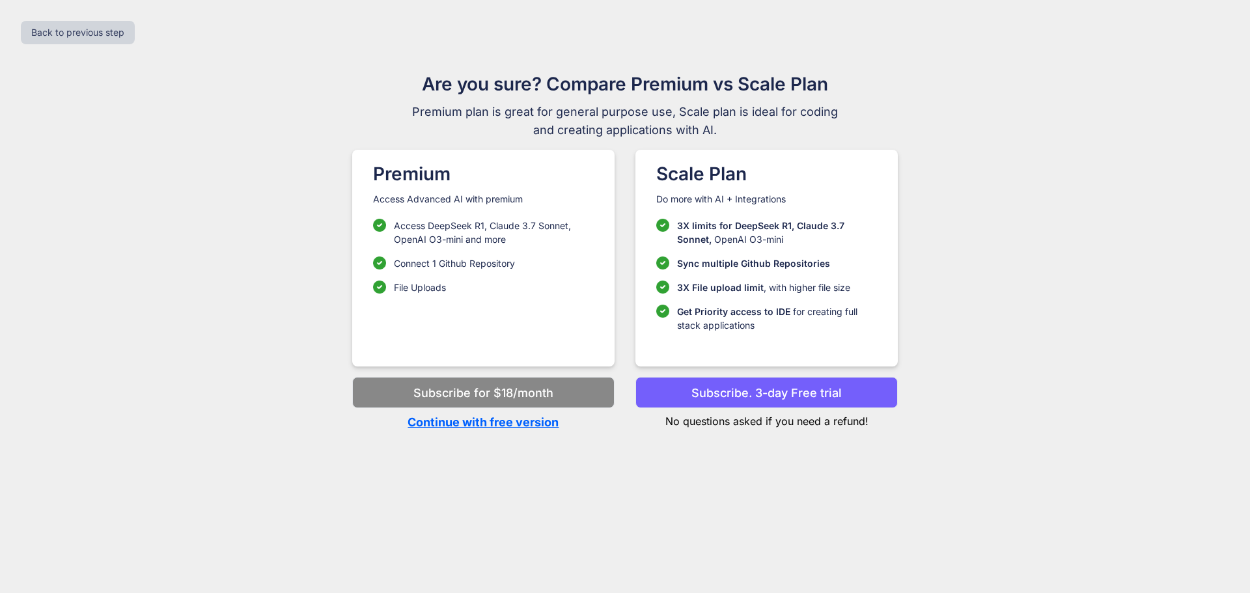
click at [448, 422] on p "Continue with free version" at bounding box center [483, 422] width 262 height 18
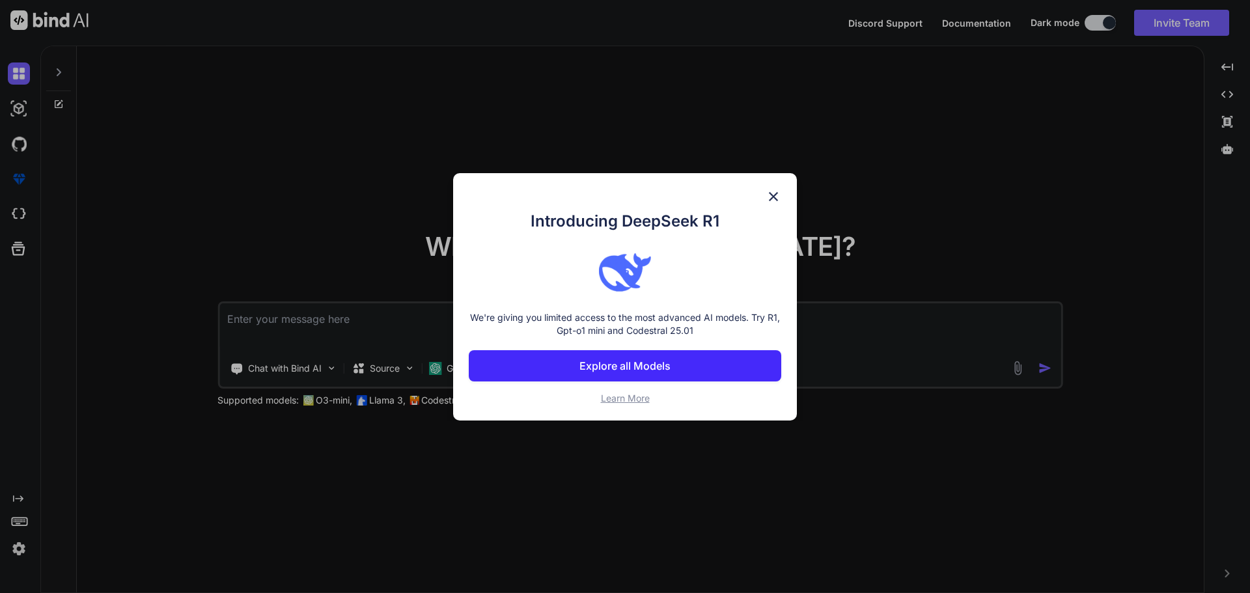
click at [773, 199] on img at bounding box center [773, 197] width 16 height 16
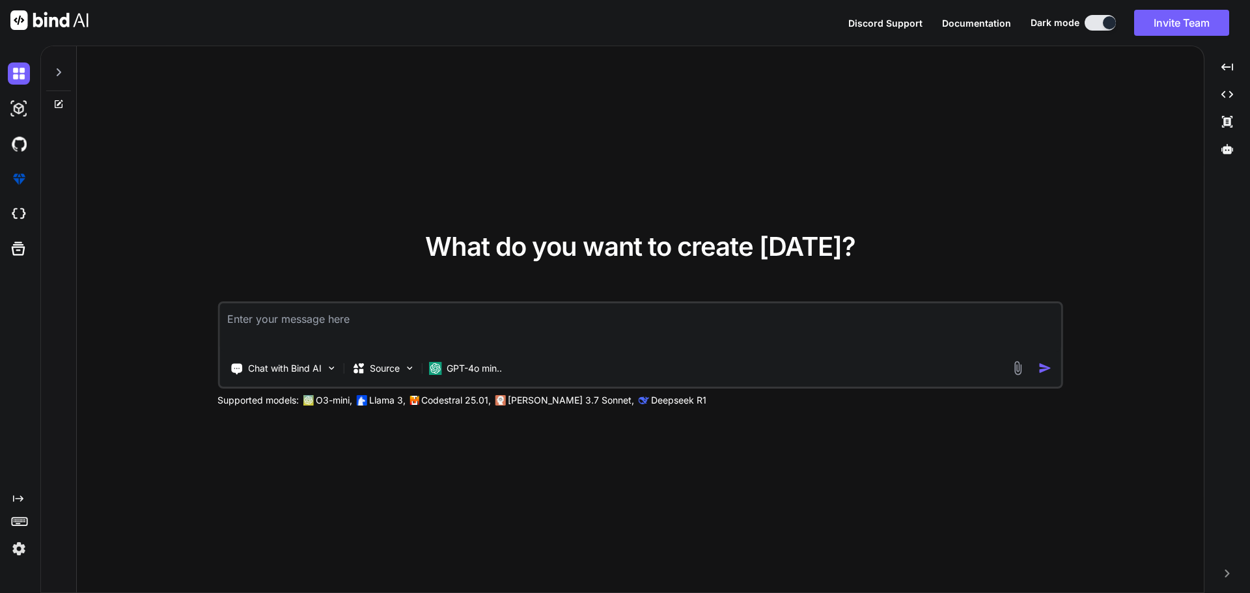
type textarea "x"
click at [20, 175] on img at bounding box center [19, 179] width 22 height 22
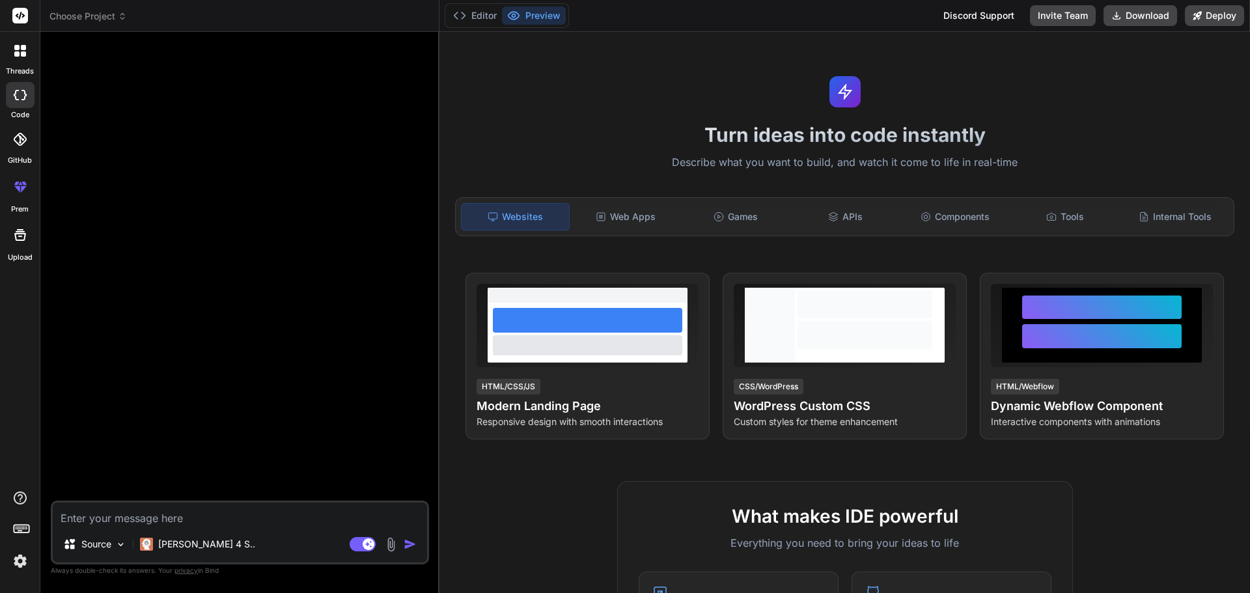
click at [281, 273] on div at bounding box center [241, 271] width 376 height 458
click at [85, 16] on span "Choose Project" at bounding box center [87, 16] width 77 height 13
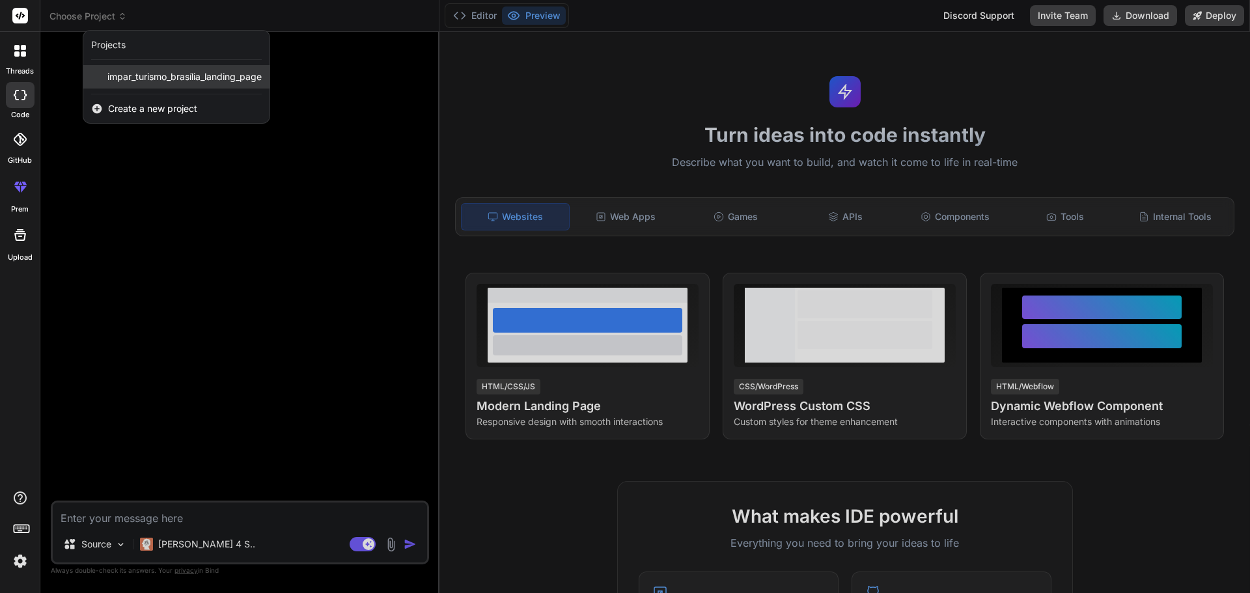
click at [144, 70] on div "impar_turismo_brasília_landing_page" at bounding box center [176, 76] width 186 height 23
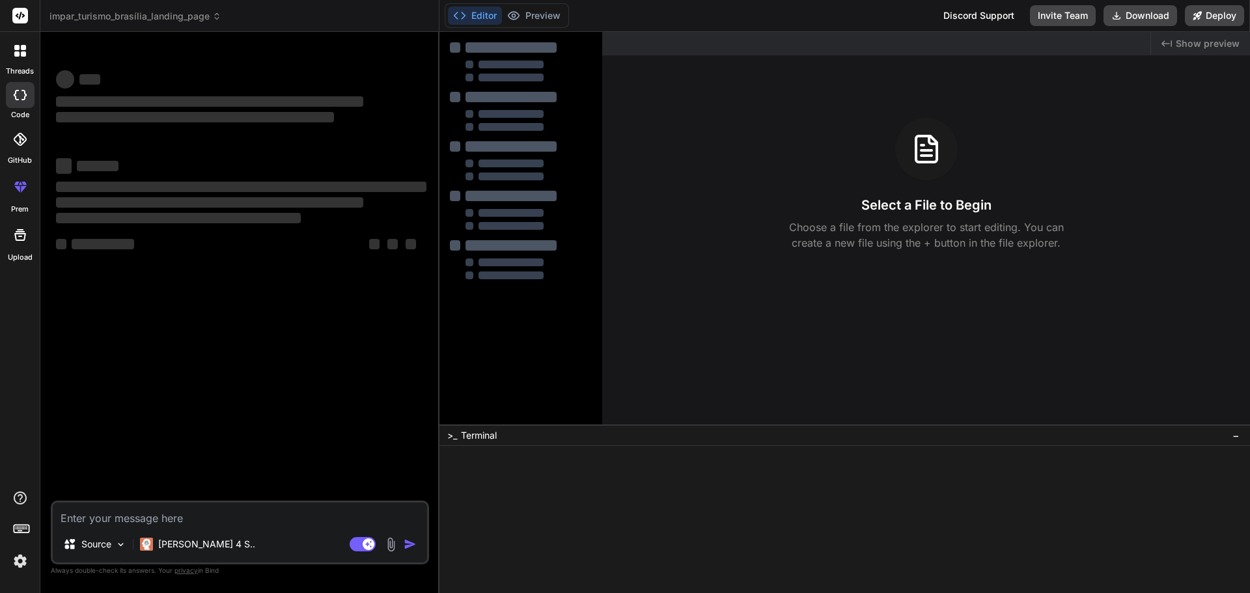
type textarea "x"
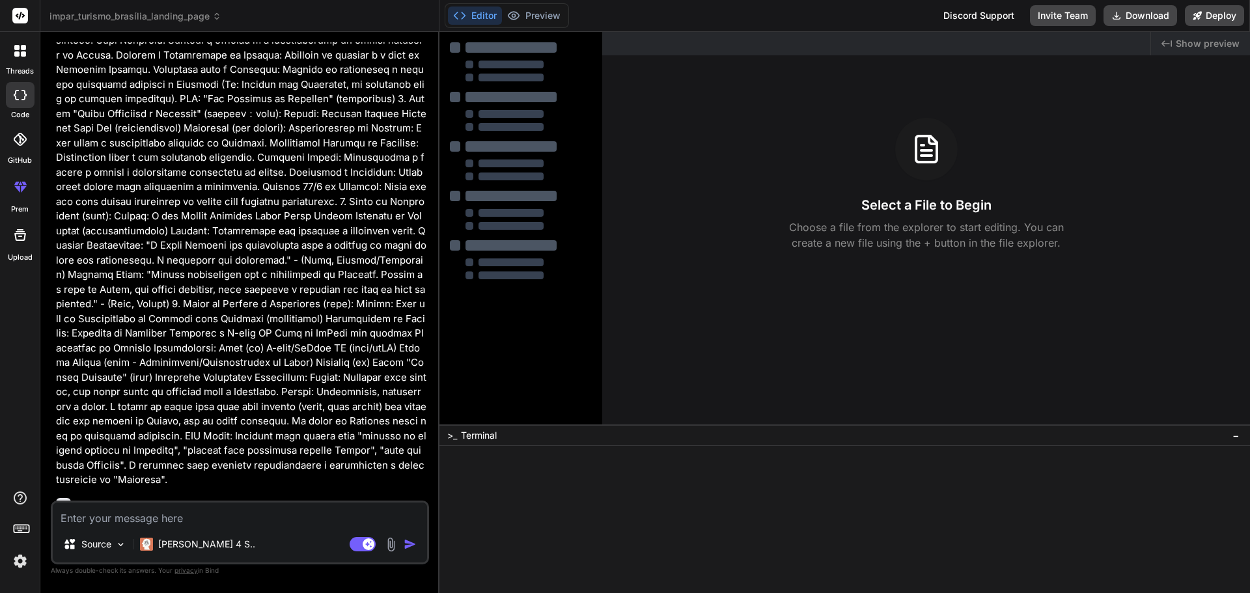
scroll to position [1079, 0]
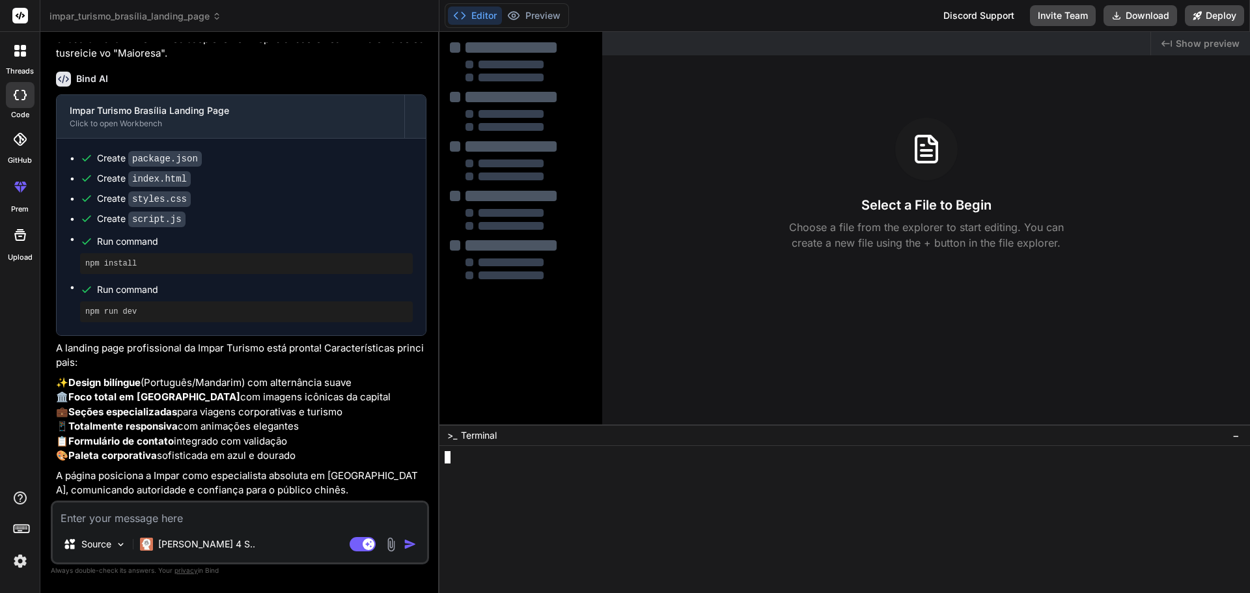
click at [520, 480] on div at bounding box center [839, 482] width 788 height 12
click at [20, 57] on div at bounding box center [20, 50] width 27 height 27
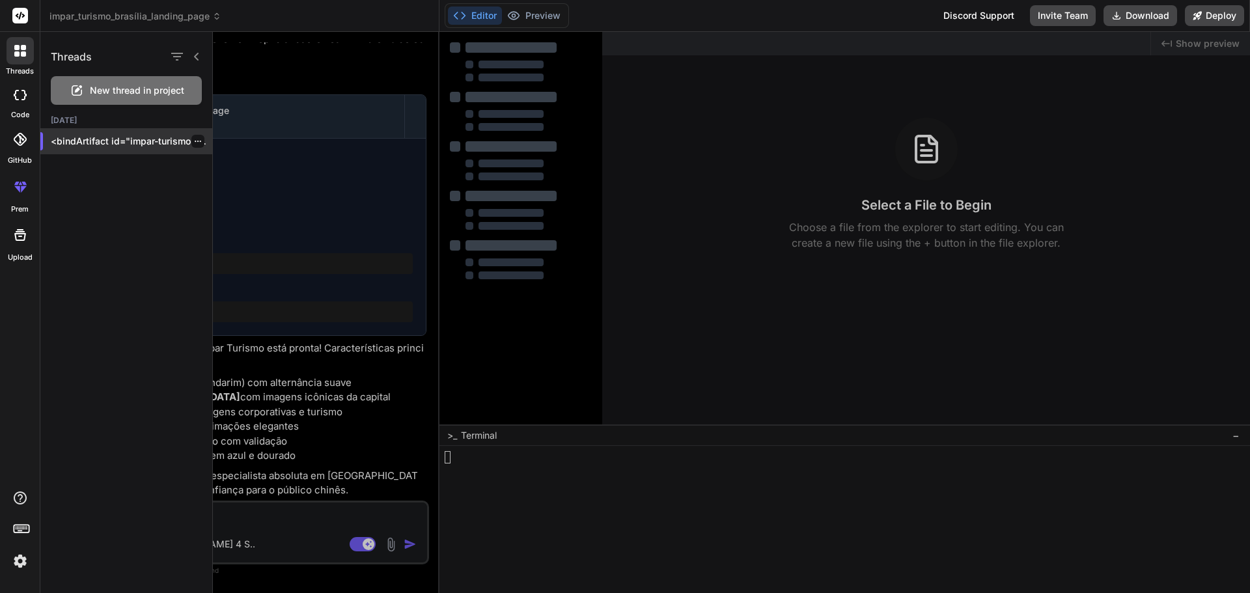
click at [97, 141] on p "<bindArtifact id="impar-turismo-[GEOGRAPHIC_DATA]" title="Impar Turismo Brasíli…" at bounding box center [131, 141] width 161 height 13
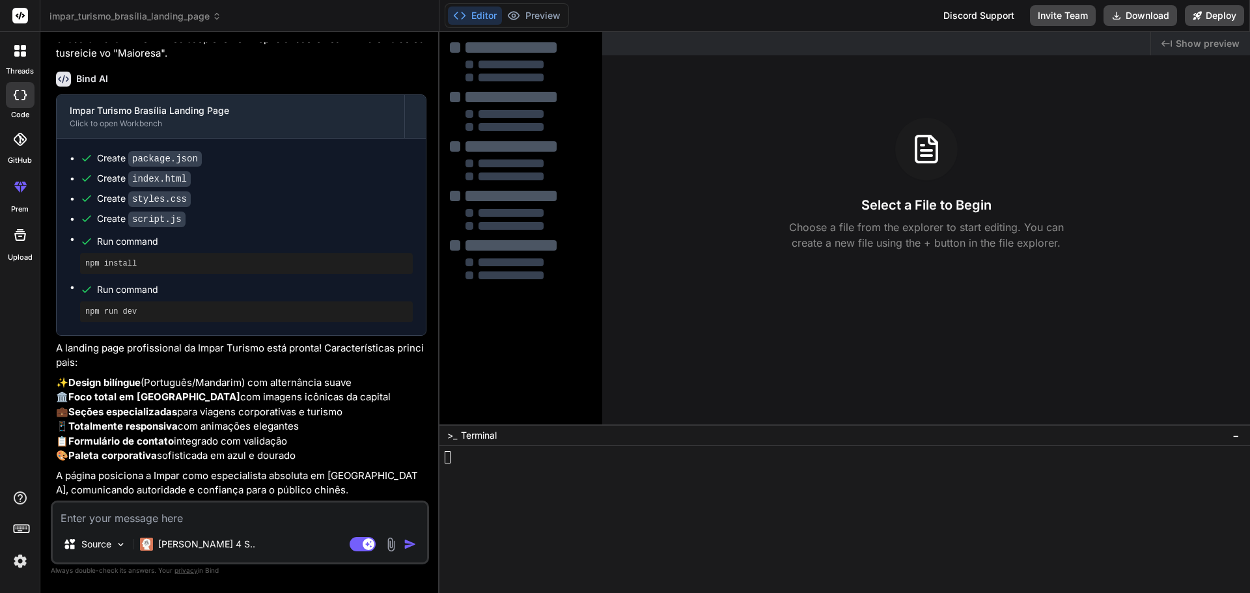
click at [526, 98] on div at bounding box center [510, 97] width 91 height 10
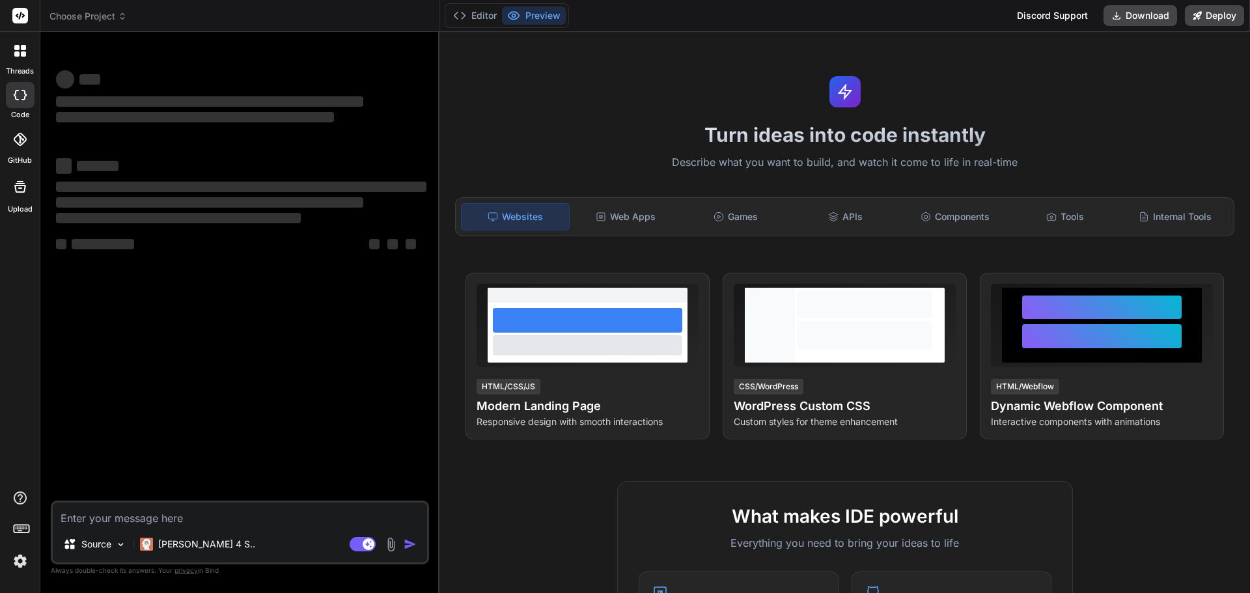
type textarea "x"
click at [474, 10] on button "Editor" at bounding box center [475, 16] width 54 height 18
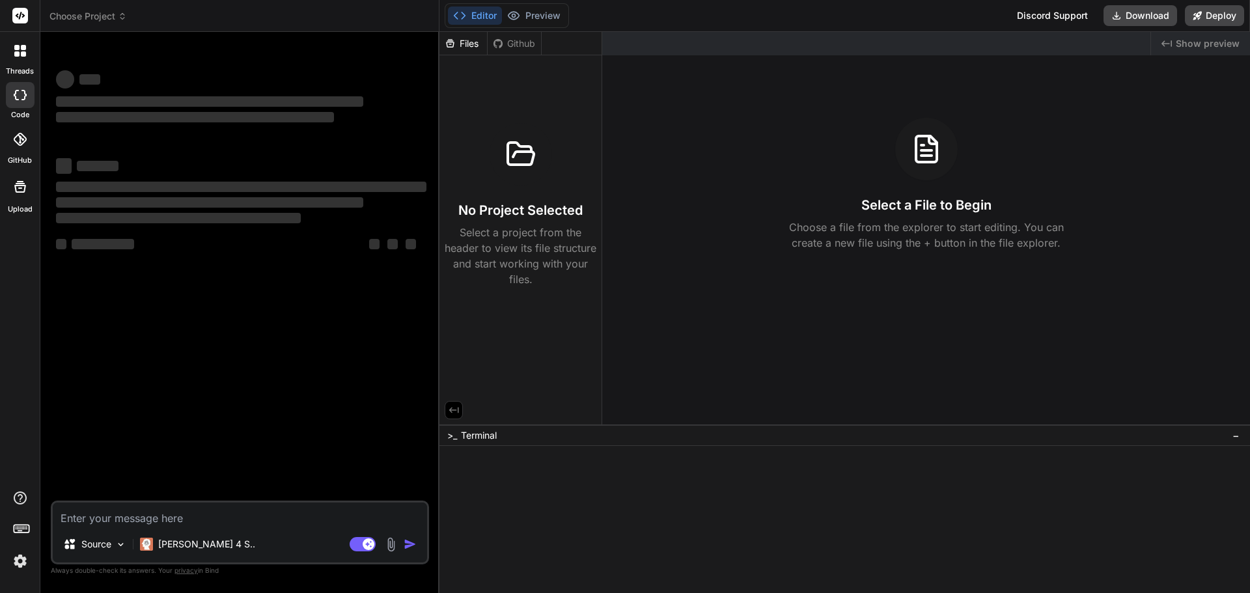
click at [96, 19] on span "Choose Project" at bounding box center [87, 16] width 77 height 13
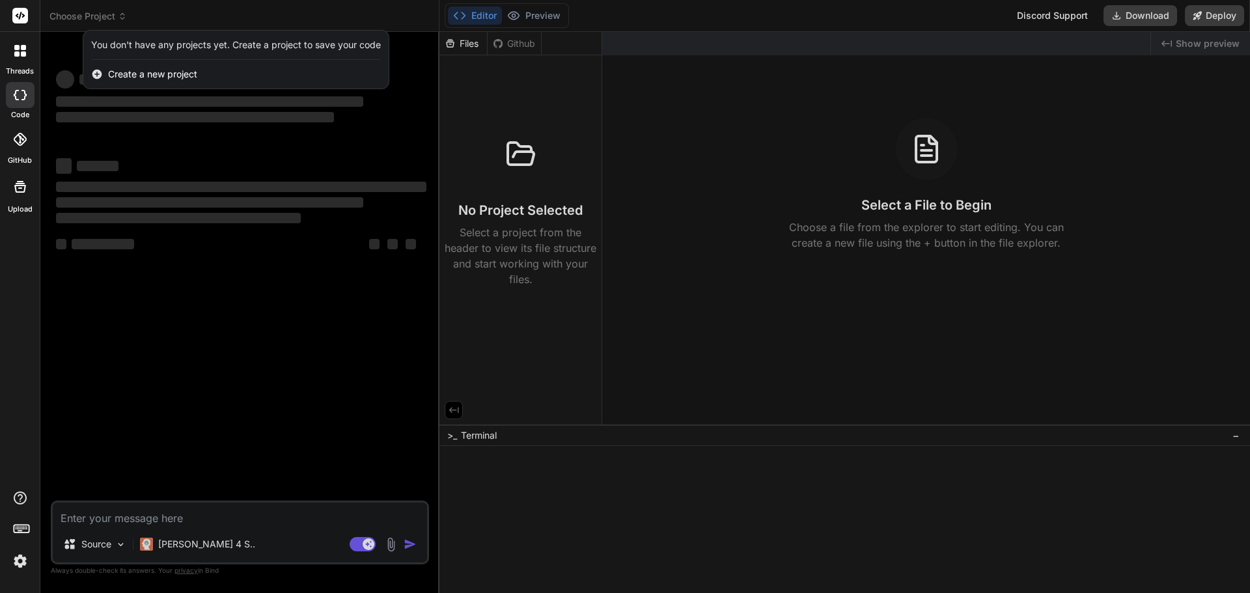
click at [164, 47] on div "You don't have any projects yet. Create a project to save your code" at bounding box center [236, 44] width 290 height 13
click at [19, 560] on img at bounding box center [20, 561] width 22 height 22
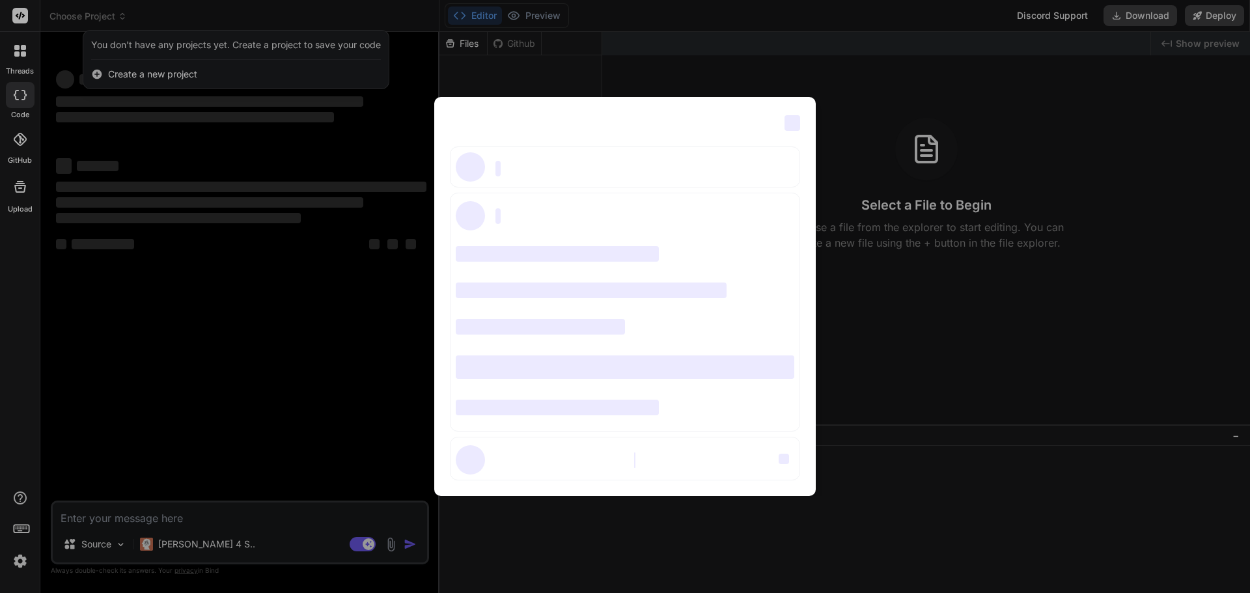
click at [958, 257] on div "‌ ‌ ‌ ‌ ‌ ‌ ‌ ‌ ‌ ‌ ‌ ‌ ‌ ‌ ‌" at bounding box center [625, 296] width 1250 height 593
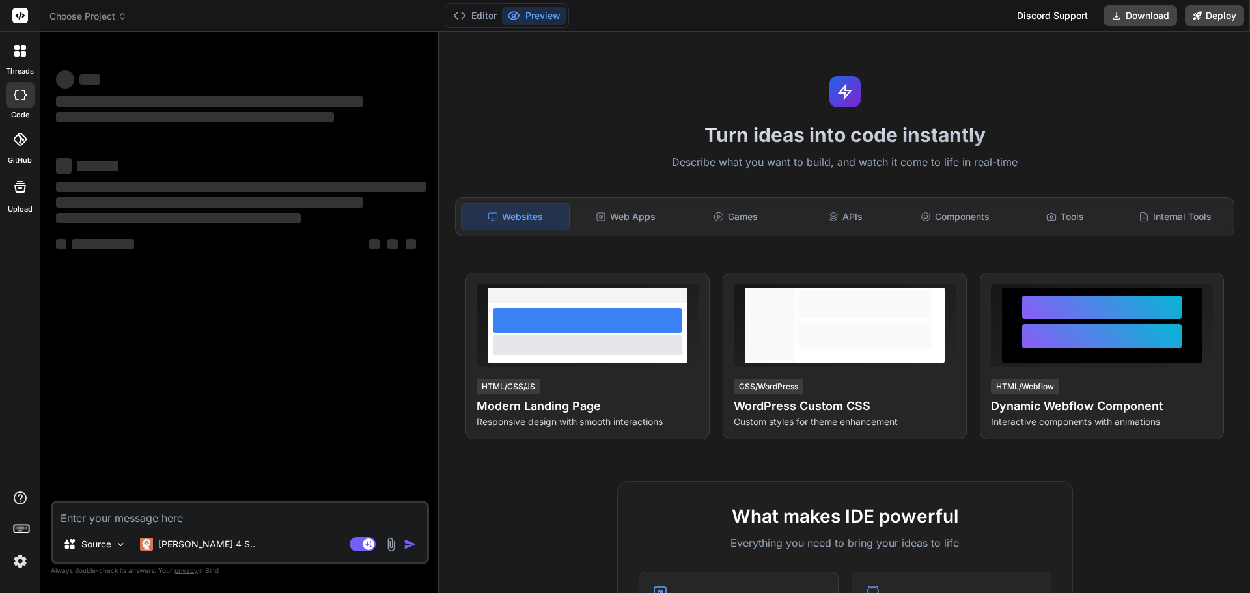
click at [103, 16] on span "Choose Project" at bounding box center [87, 16] width 77 height 13
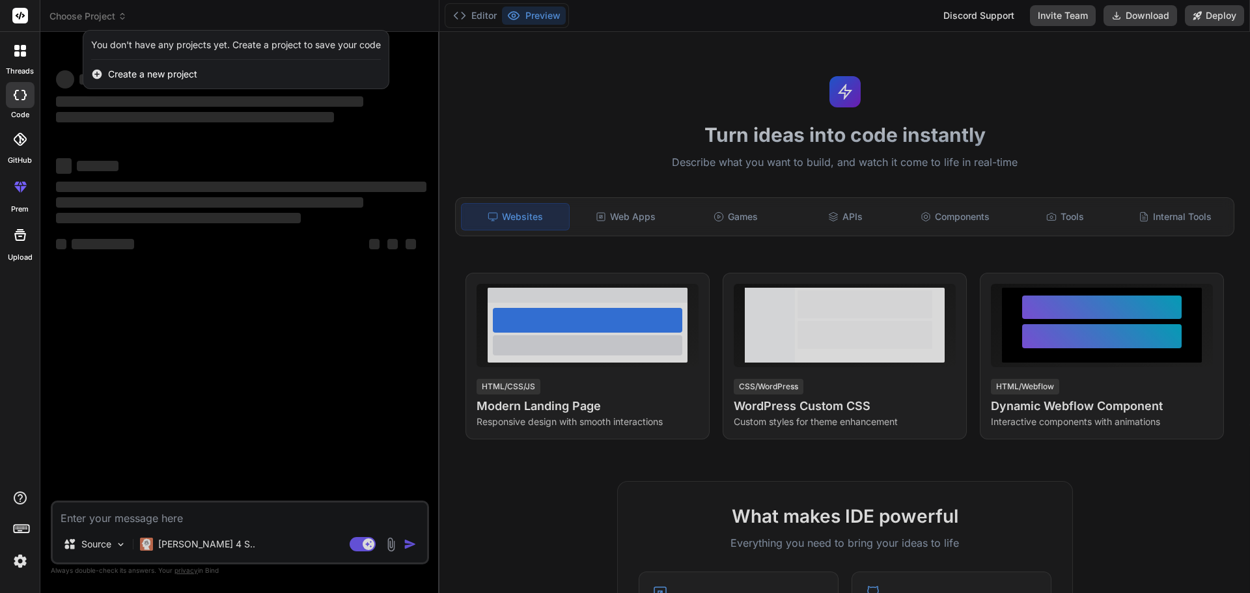
type textarea "x"
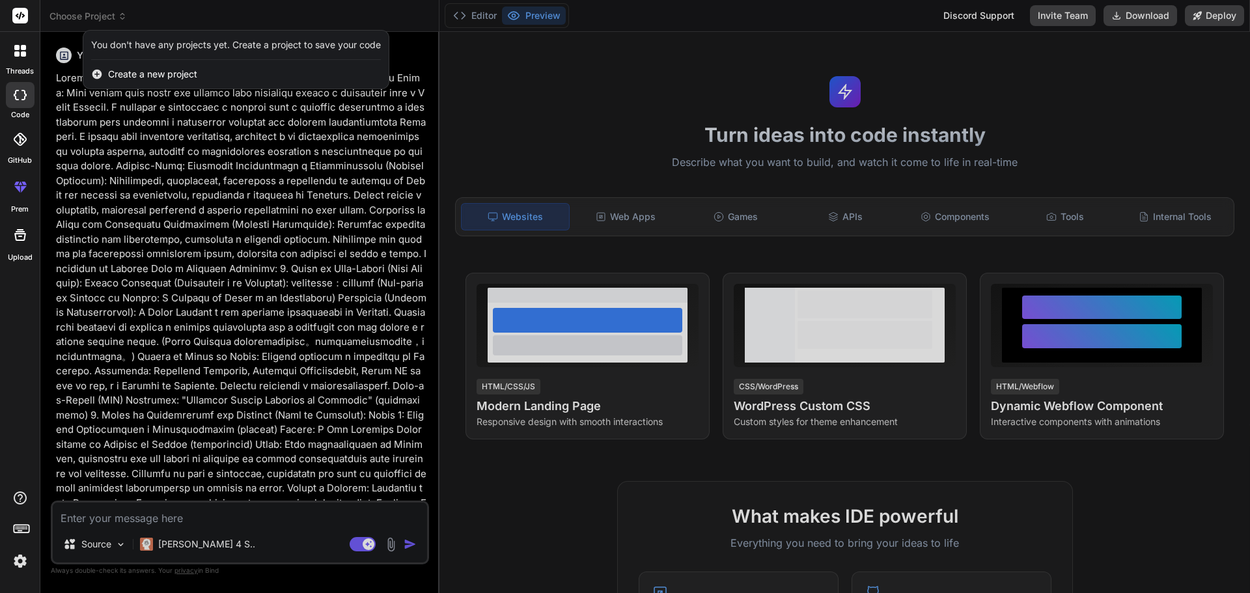
click at [228, 269] on div at bounding box center [625, 296] width 1250 height 593
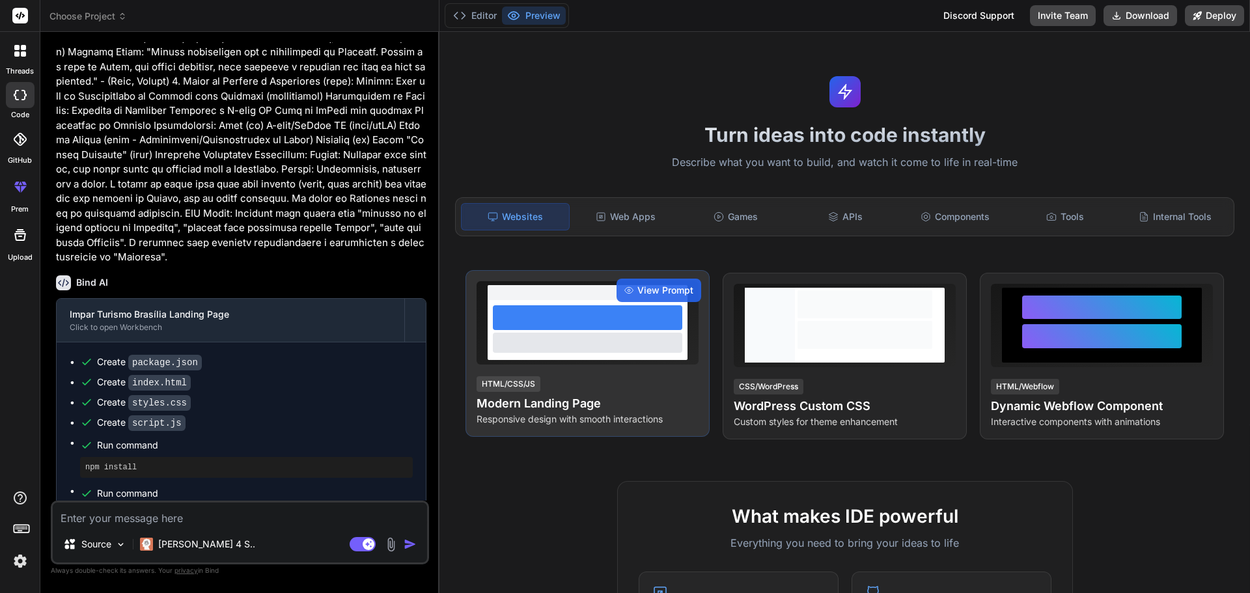
scroll to position [1079, 0]
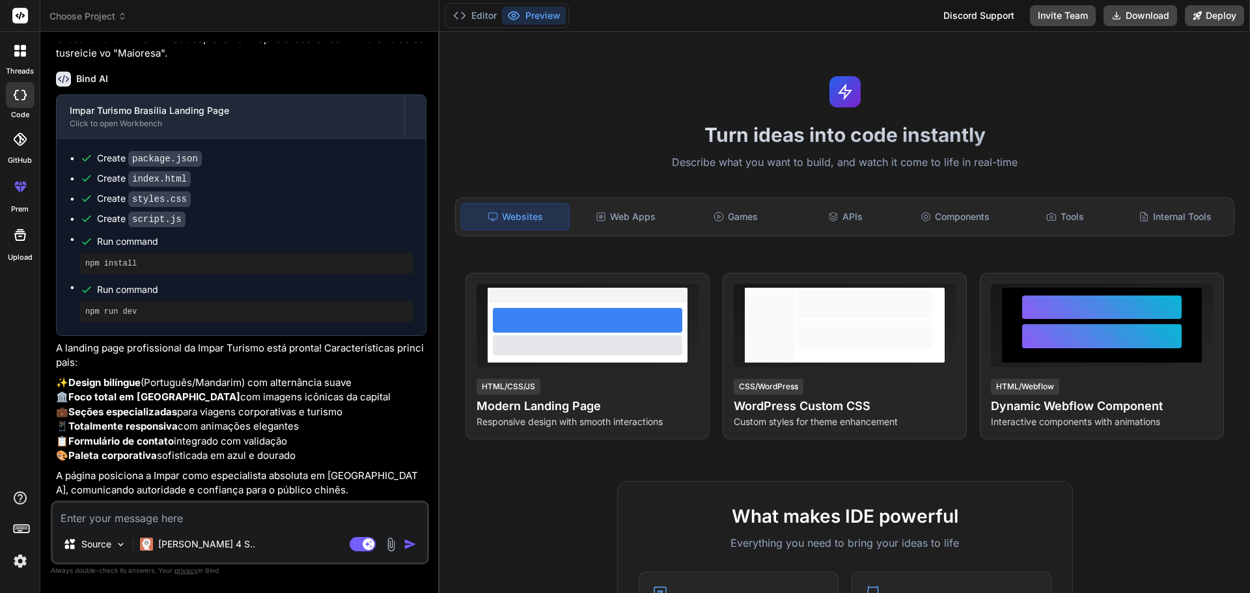
click at [531, 18] on button "Preview" at bounding box center [534, 16] width 64 height 18
click at [475, 17] on button "Editor" at bounding box center [475, 16] width 54 height 18
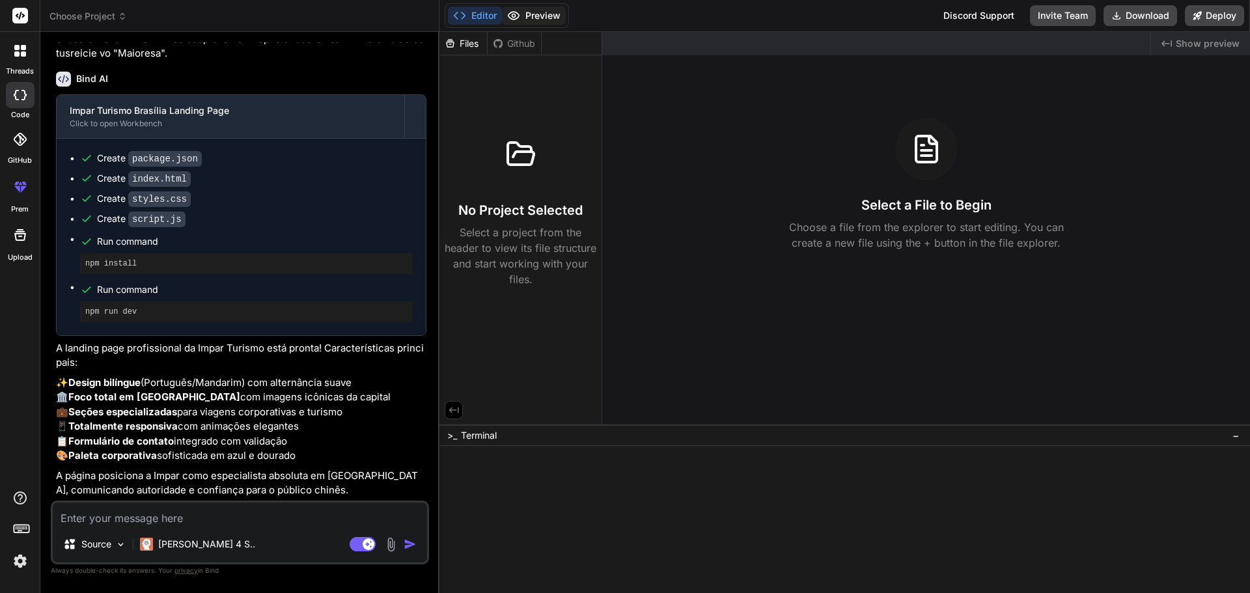
click at [523, 16] on button "Preview" at bounding box center [534, 16] width 64 height 18
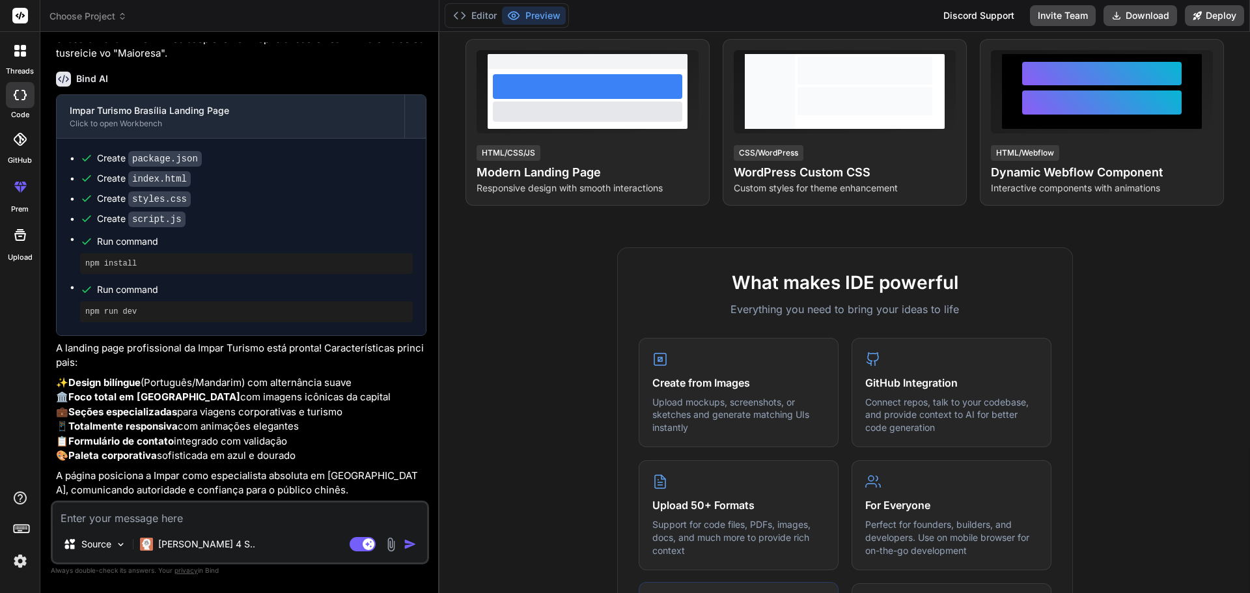
scroll to position [0, 0]
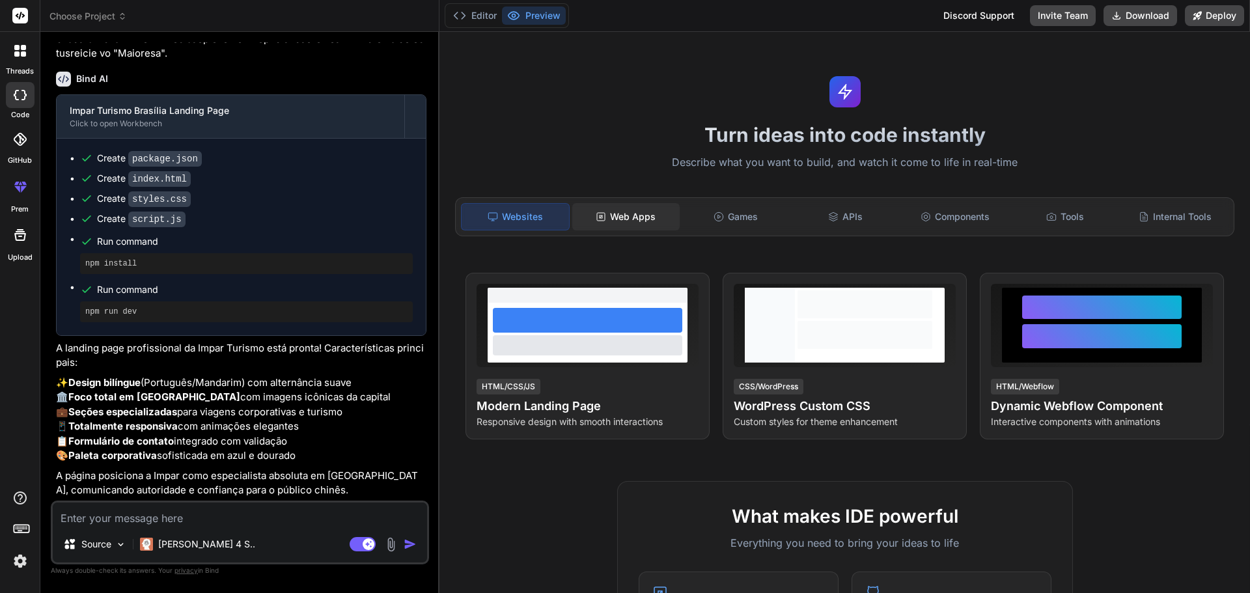
click at [661, 217] on div "Web Apps" at bounding box center [625, 216] width 107 height 27
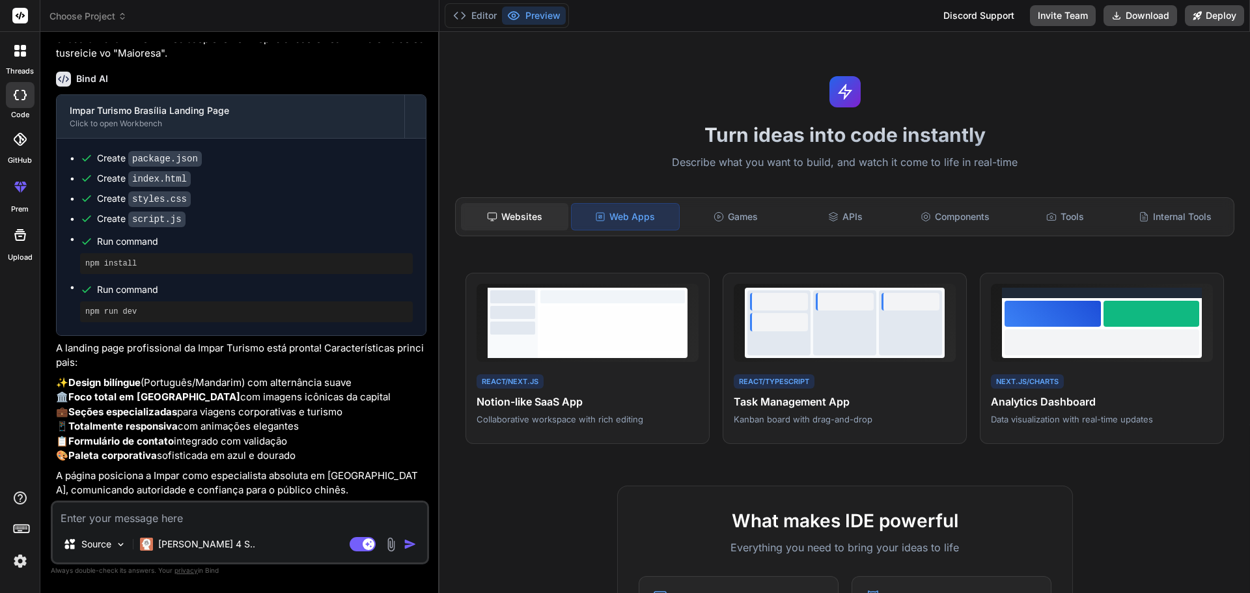
click at [540, 217] on div "Websites" at bounding box center [514, 216] width 107 height 27
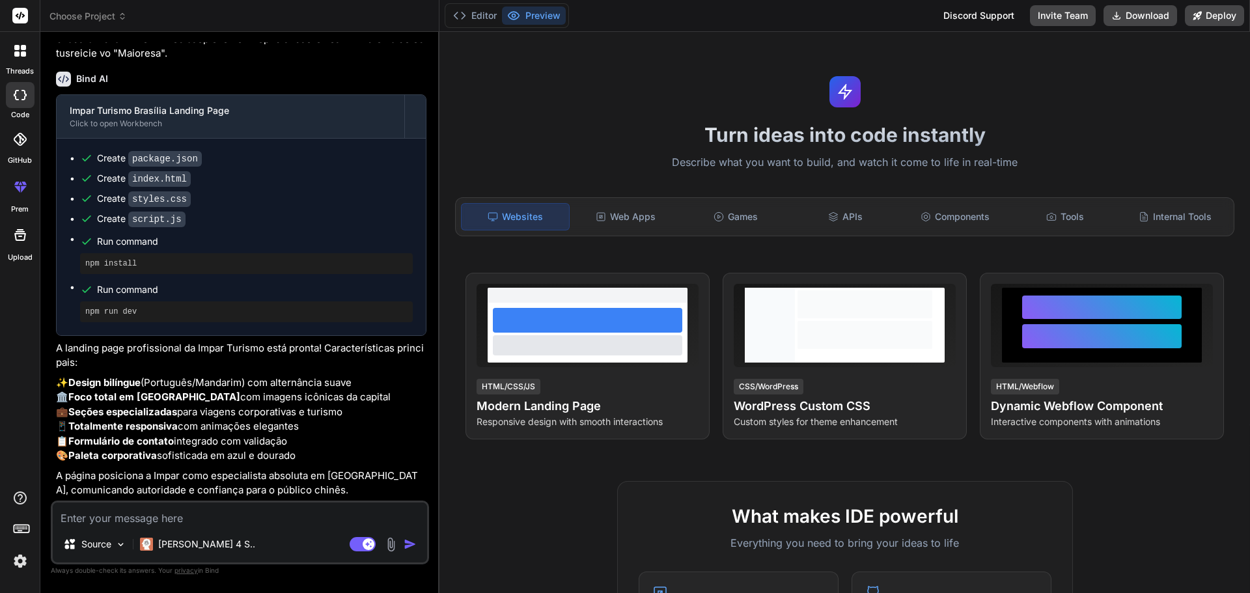
click at [200, 475] on p "A página posiciona a Impar como especialista absoluta em Brasília, comunicando …" at bounding box center [241, 483] width 370 height 29
click at [218, 448] on p "✨ Design bilíngue (Português/Mandarim) com alternância suave 🏛️ Foco total em B…" at bounding box center [241, 420] width 370 height 88
click at [482, 23] on button "Editor" at bounding box center [475, 16] width 54 height 18
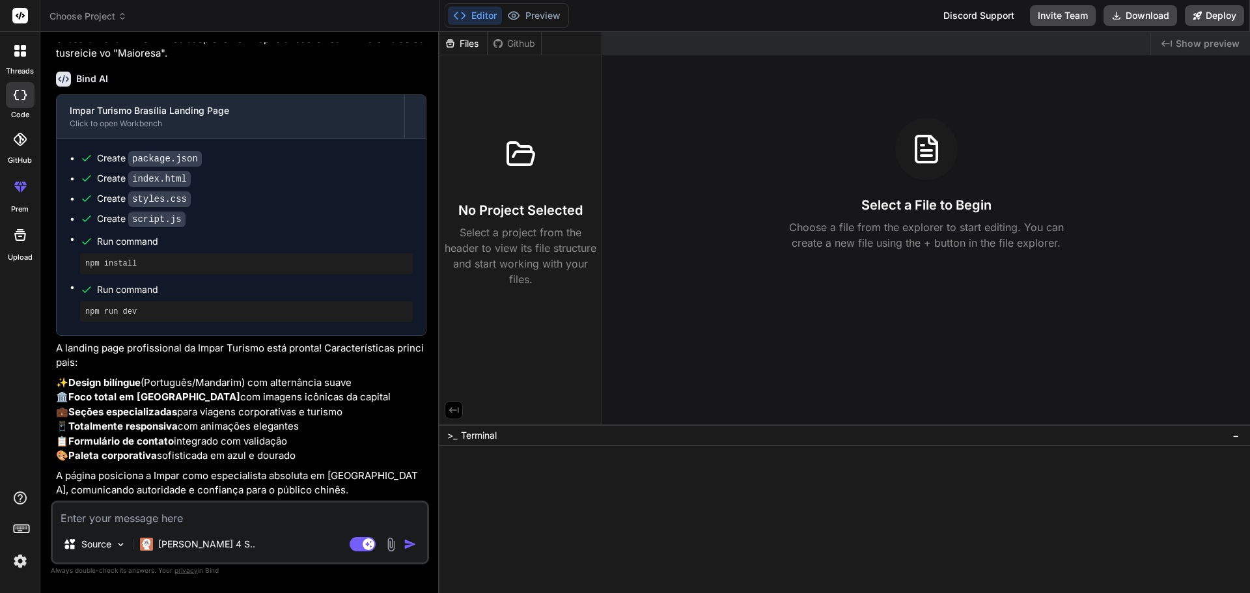
click at [62, 22] on span "Choose Project" at bounding box center [87, 16] width 77 height 13
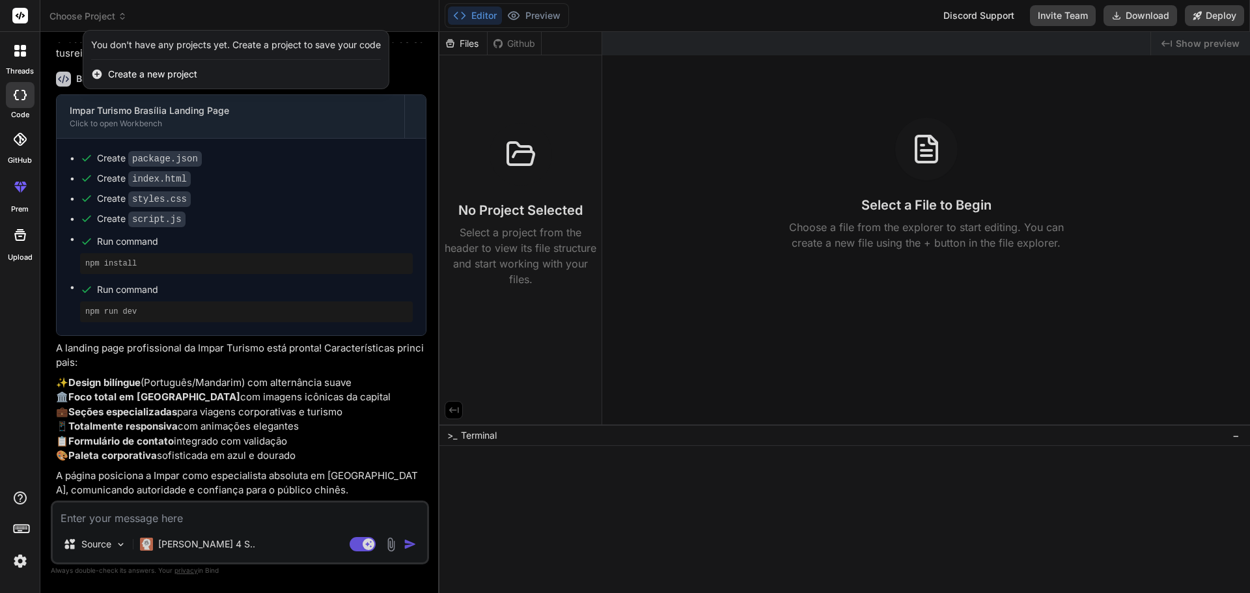
click at [250, 398] on div at bounding box center [625, 296] width 1250 height 593
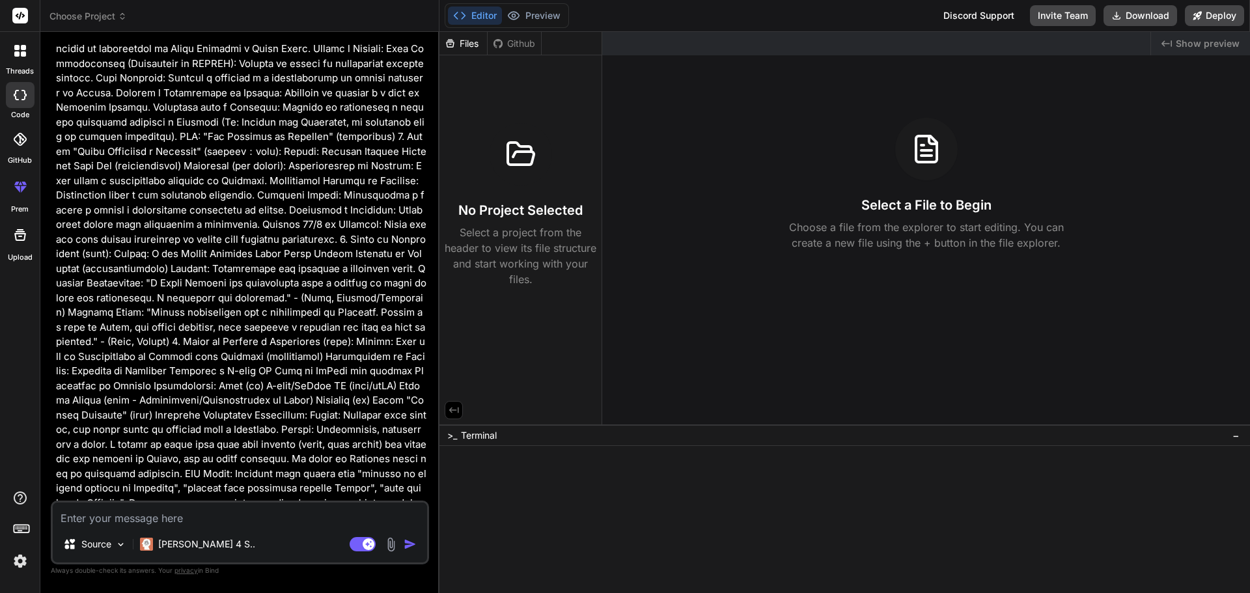
scroll to position [1079, 0]
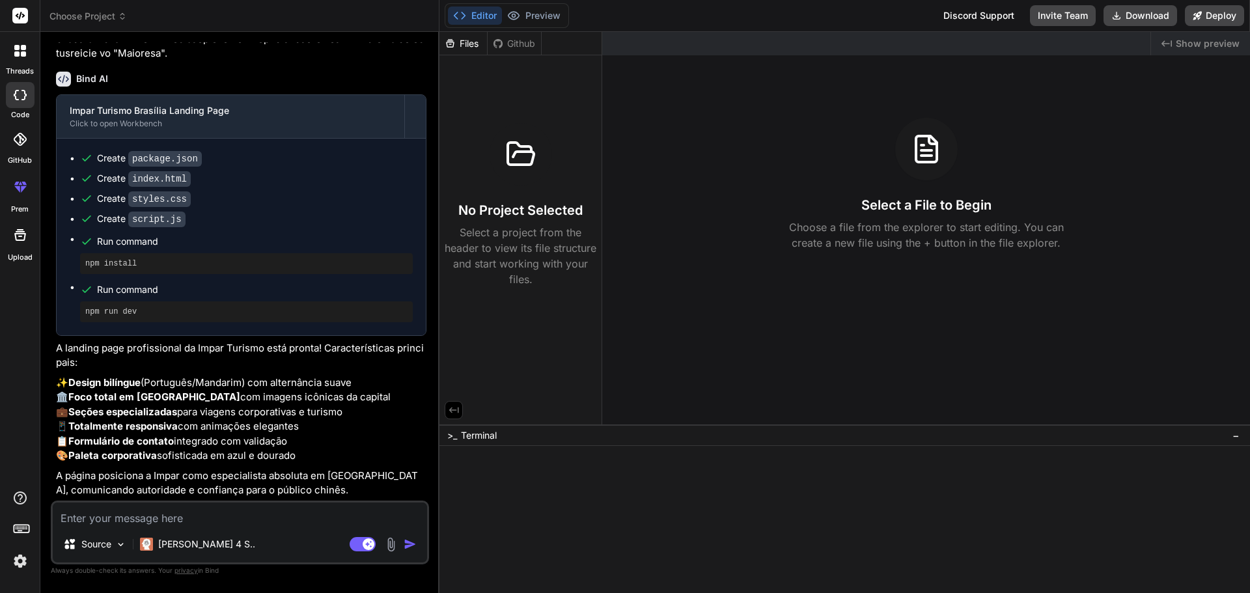
click at [214, 412] on p "✨ Design bilíngue (Português/Mandarim) com alternância suave 🏛️ Foco total em B…" at bounding box center [241, 420] width 370 height 88
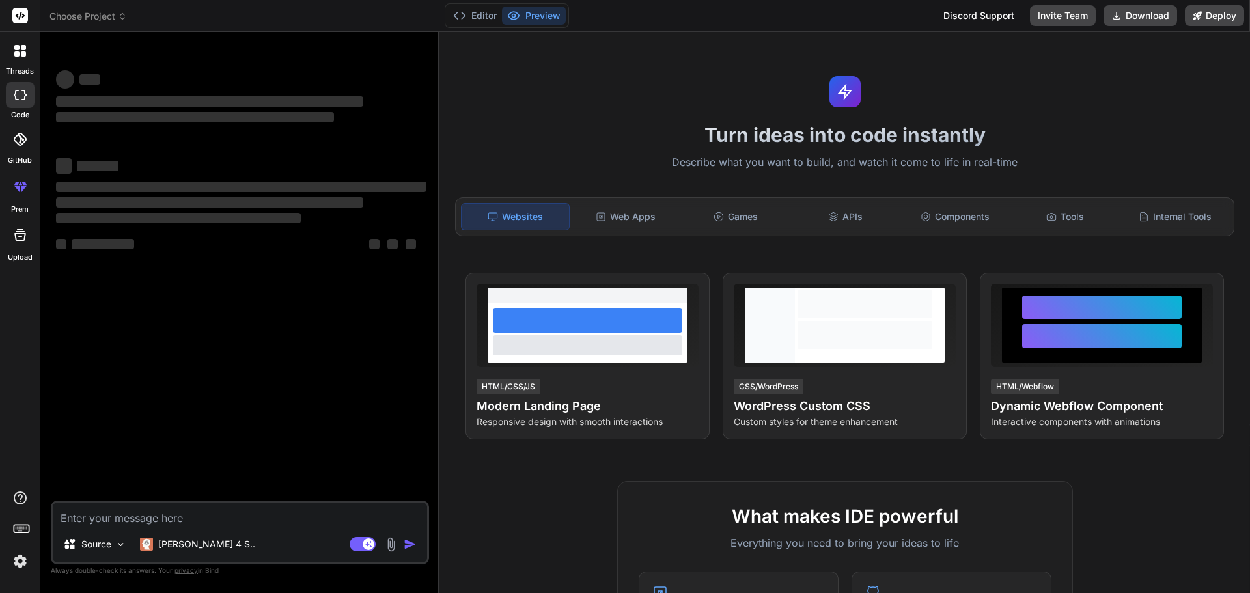
click at [21, 47] on icon at bounding box center [23, 47] width 5 height 5
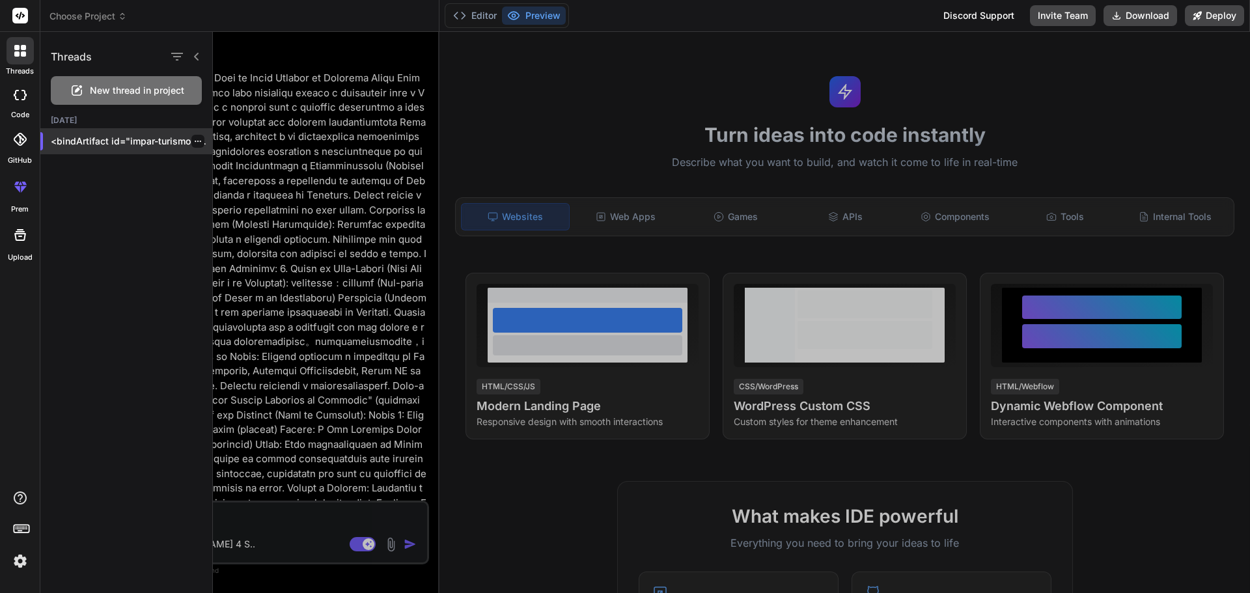
click at [141, 141] on p "<bindArtifact id="impar-turismo-[GEOGRAPHIC_DATA]" title="Impar Turismo Brasíli…" at bounding box center [131, 141] width 161 height 13
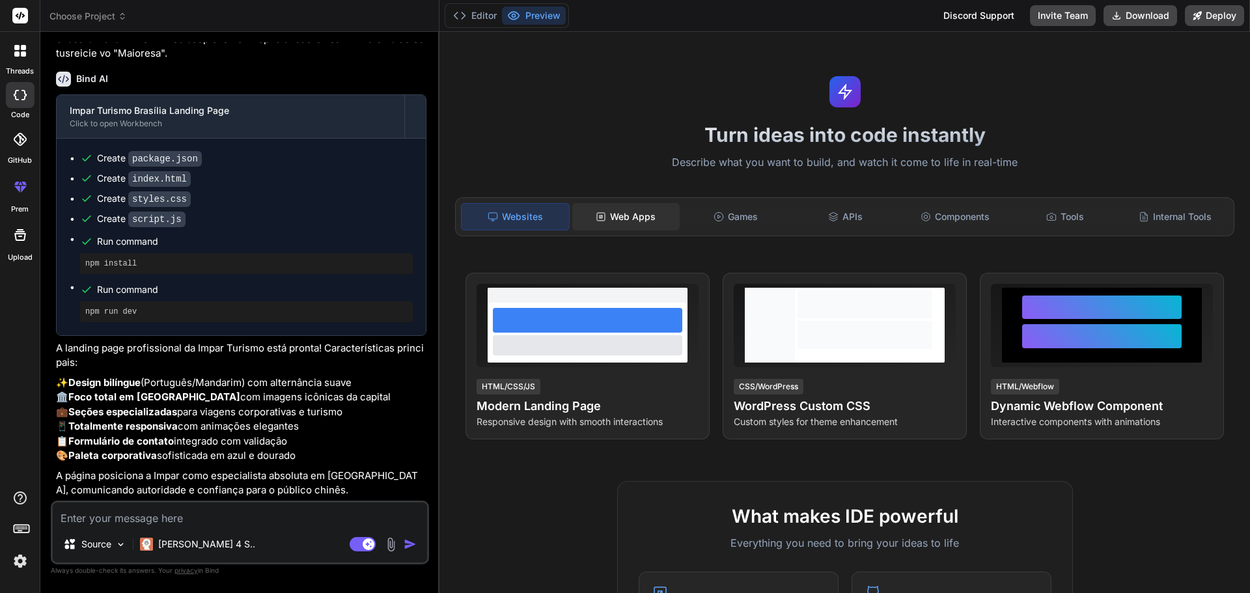
click at [598, 210] on div "Web Apps" at bounding box center [625, 216] width 107 height 27
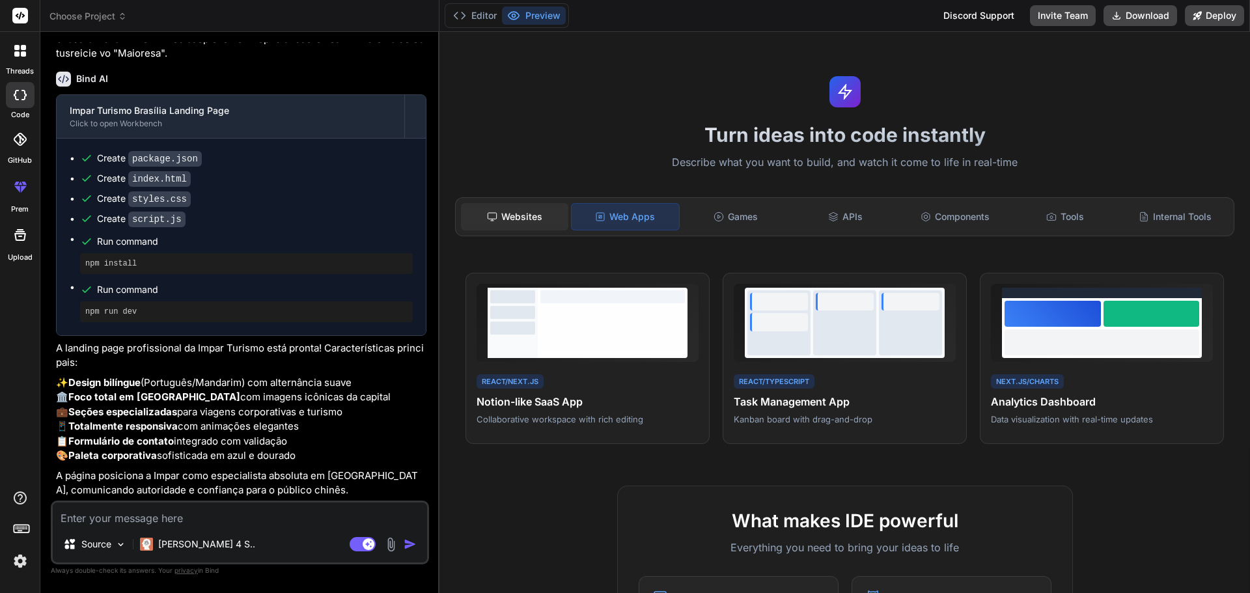
click at [527, 215] on div "Websites" at bounding box center [514, 216] width 107 height 27
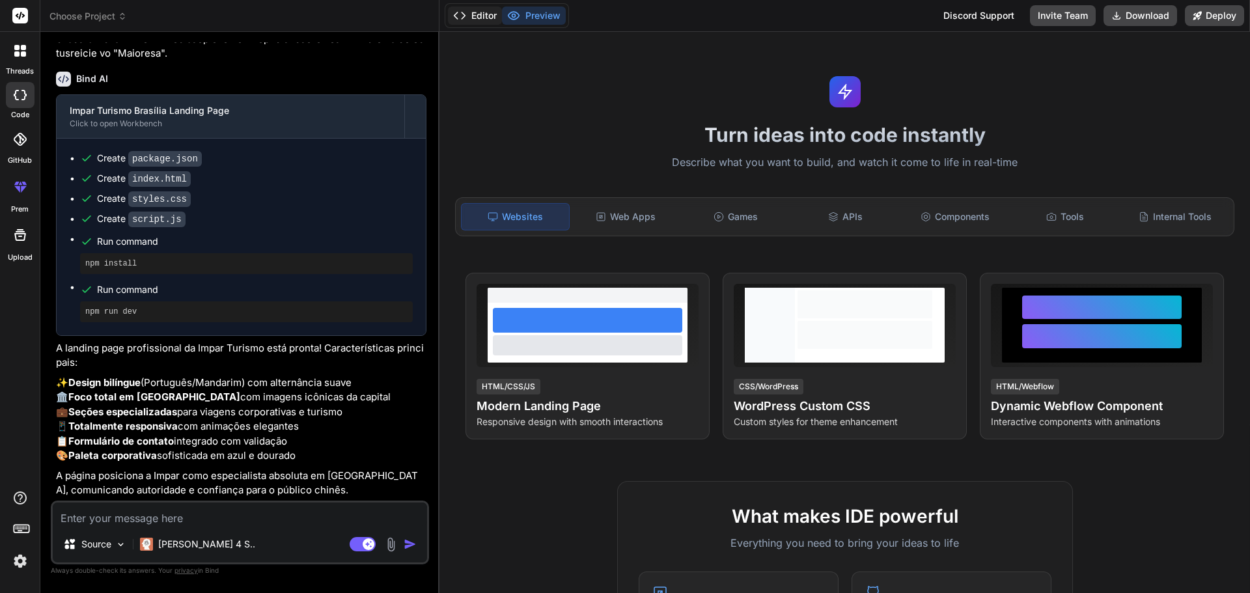
click at [480, 18] on button "Editor" at bounding box center [475, 16] width 54 height 18
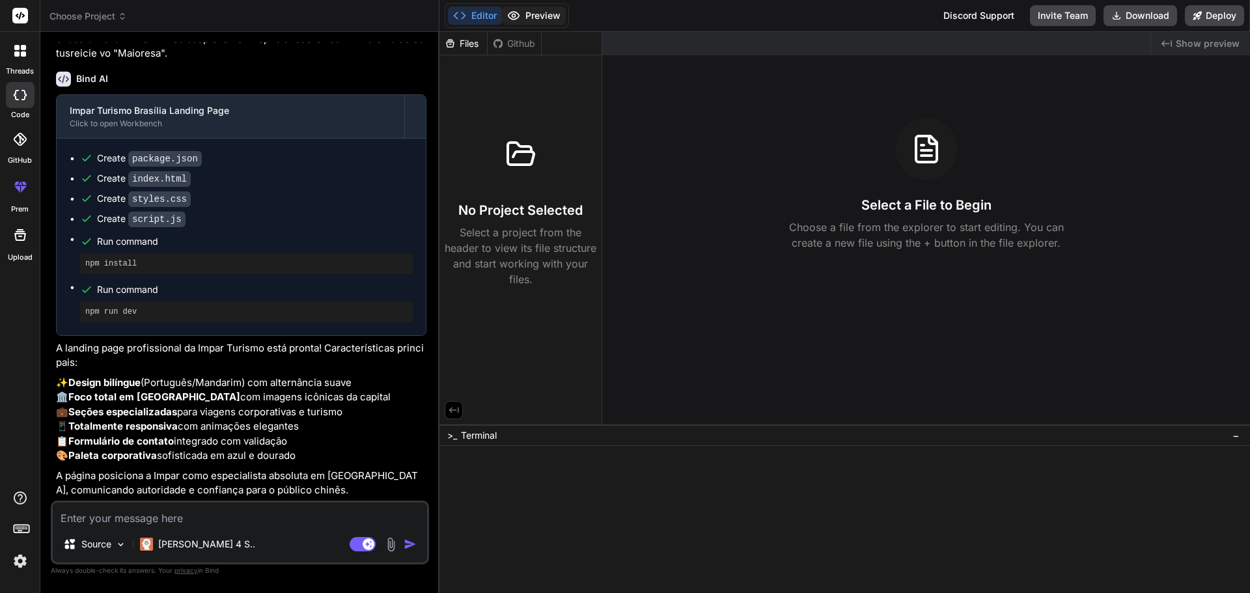
click at [529, 17] on button "Preview" at bounding box center [534, 16] width 64 height 18
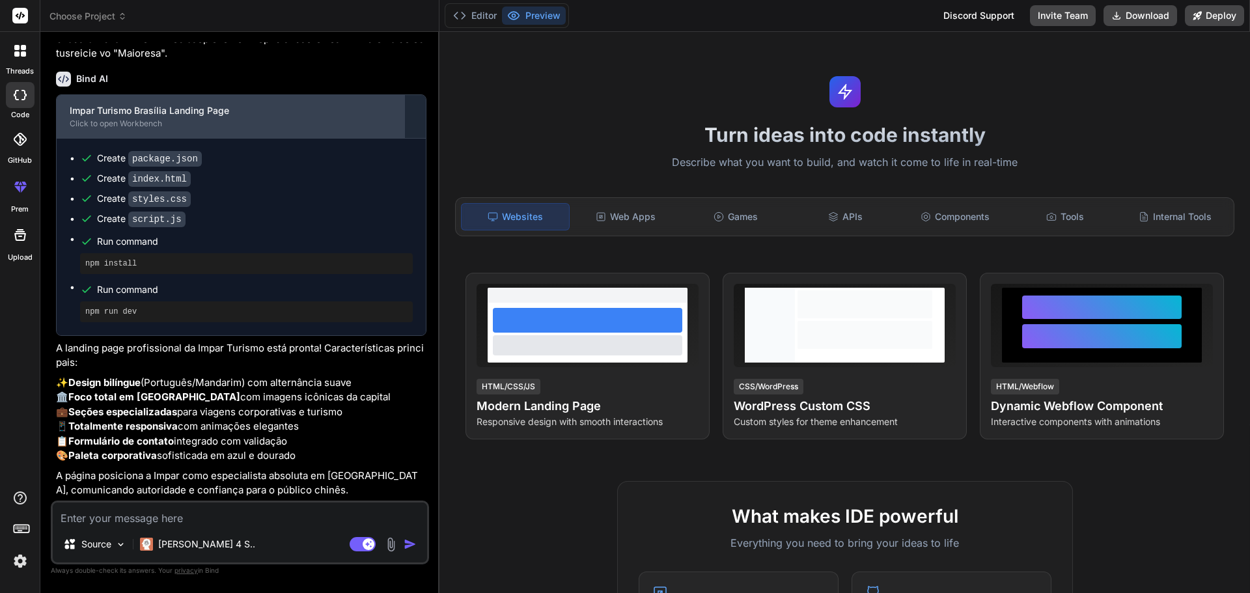
click at [197, 116] on div "Impar Turismo Brasília Landing Page" at bounding box center [231, 110] width 322 height 13
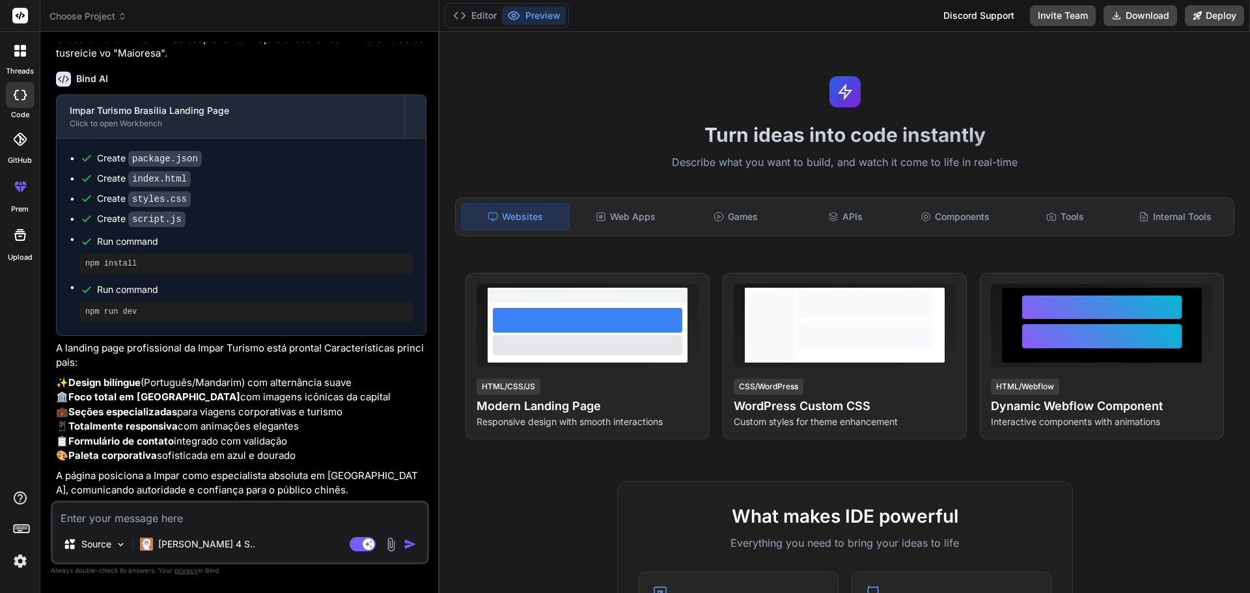
drag, startPoint x: 197, startPoint y: 116, endPoint x: 692, endPoint y: 127, distance: 494.8
click at [692, 127] on div "Choose Project Created with Pixso. Bind AI Web Search Created with Pixso. Code …" at bounding box center [644, 296] width 1209 height 593
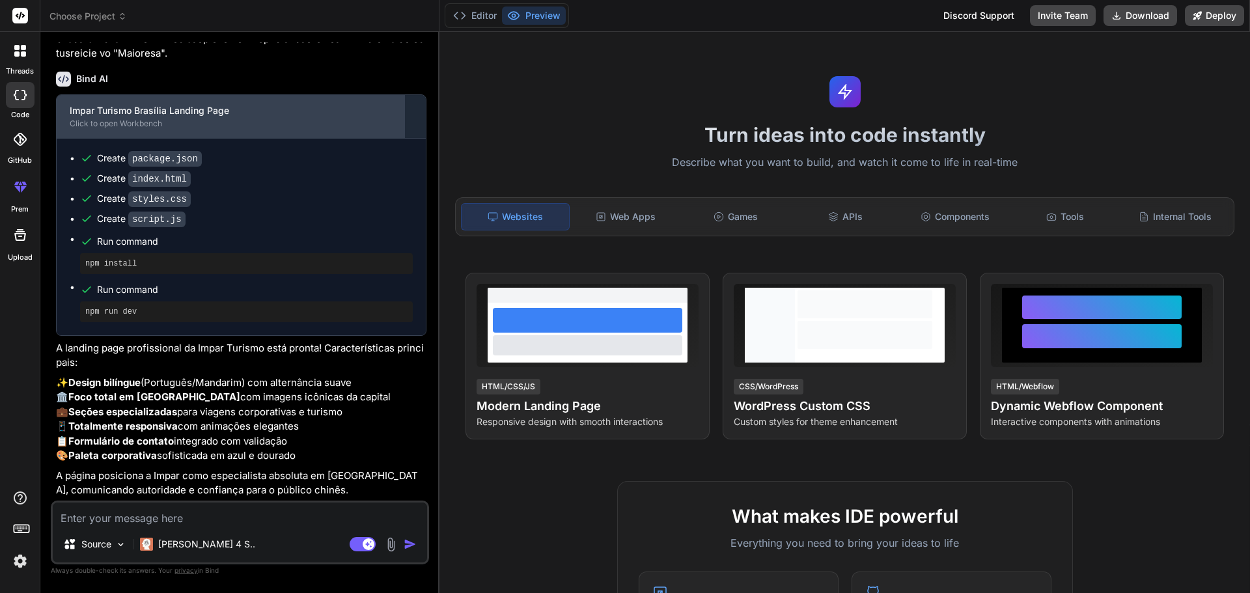
click at [163, 110] on div "Impar Turismo Brasília Landing Page" at bounding box center [231, 110] width 322 height 13
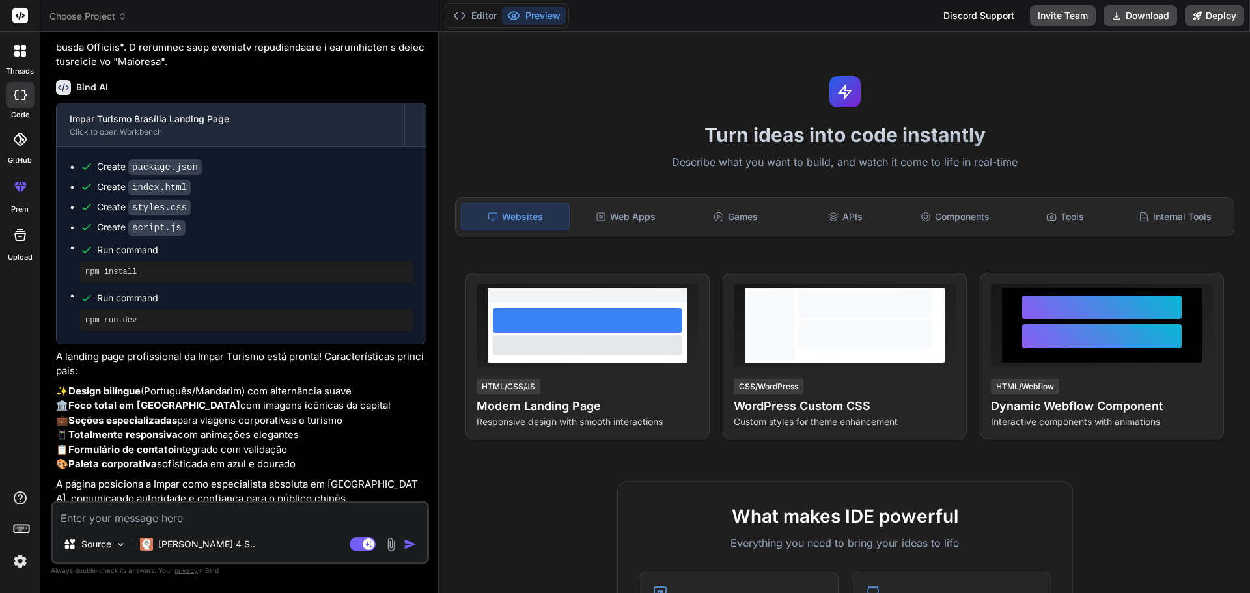
scroll to position [1079, 0]
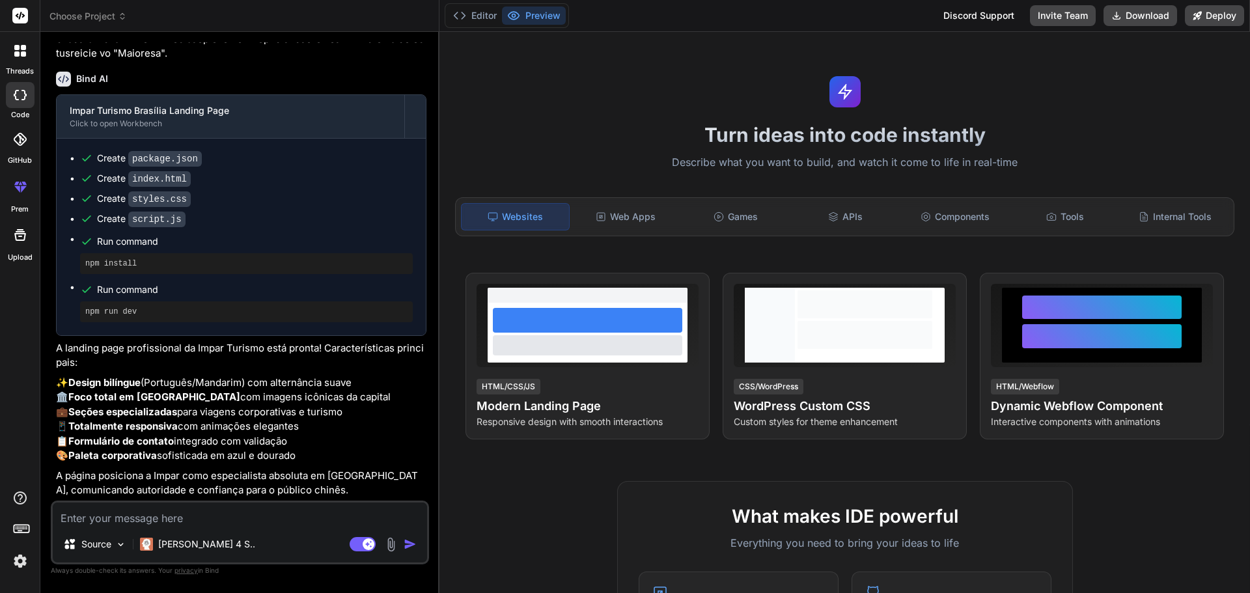
click at [117, 13] on span "Choose Project" at bounding box center [87, 16] width 77 height 13
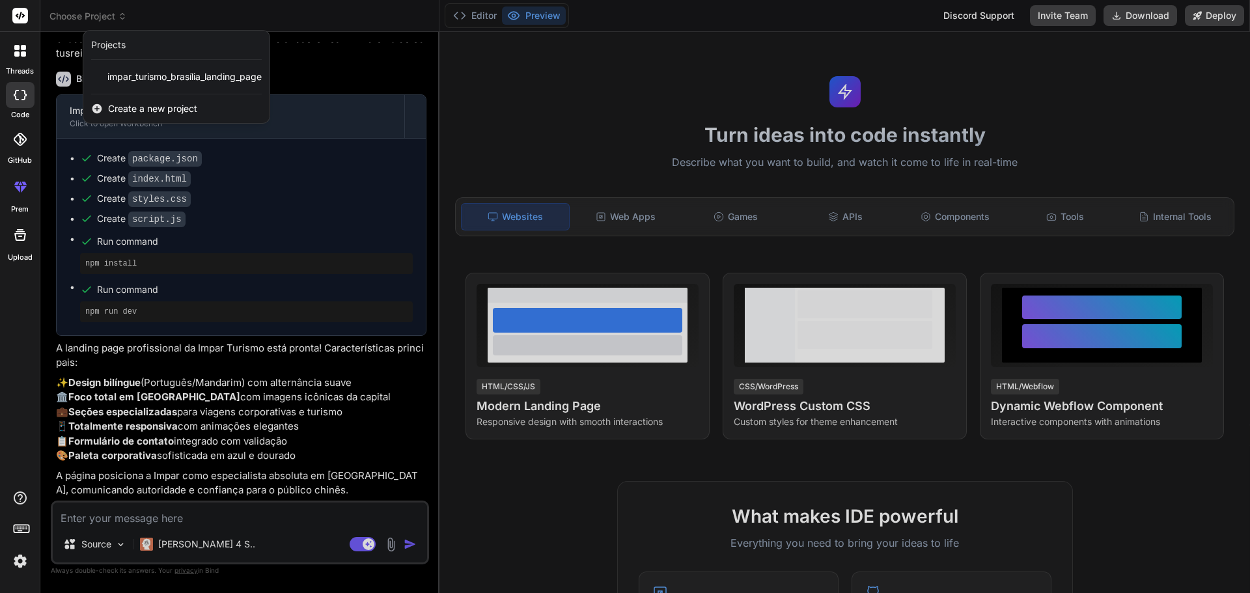
click at [348, 49] on div at bounding box center [625, 296] width 1250 height 593
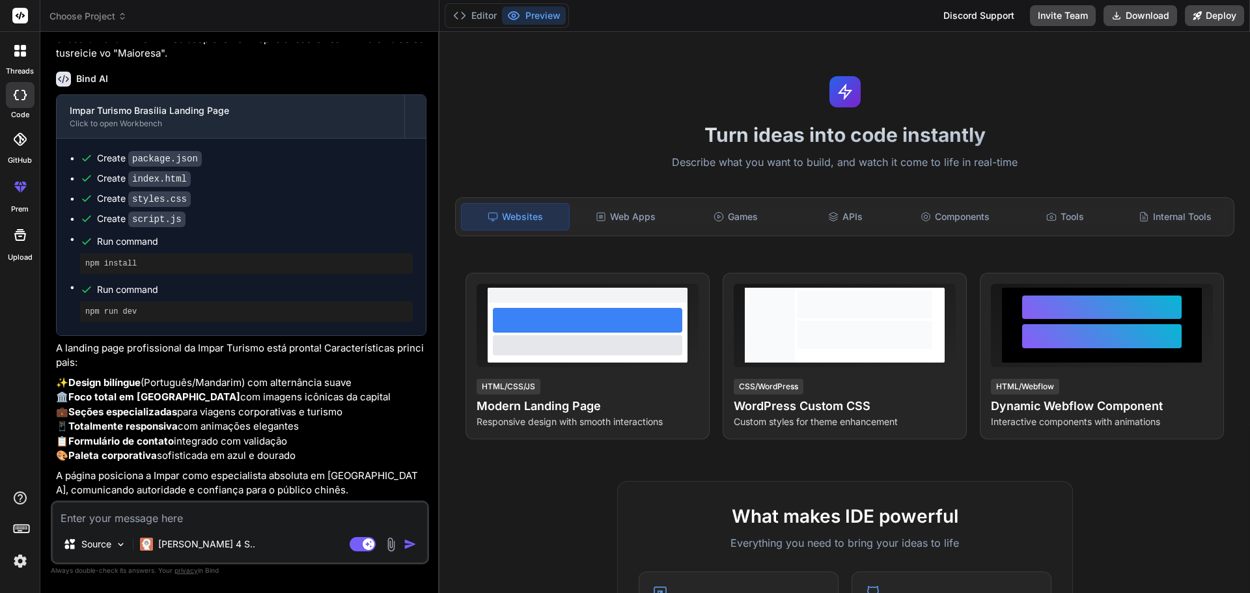
click at [25, 49] on icon at bounding box center [23, 47] width 5 height 5
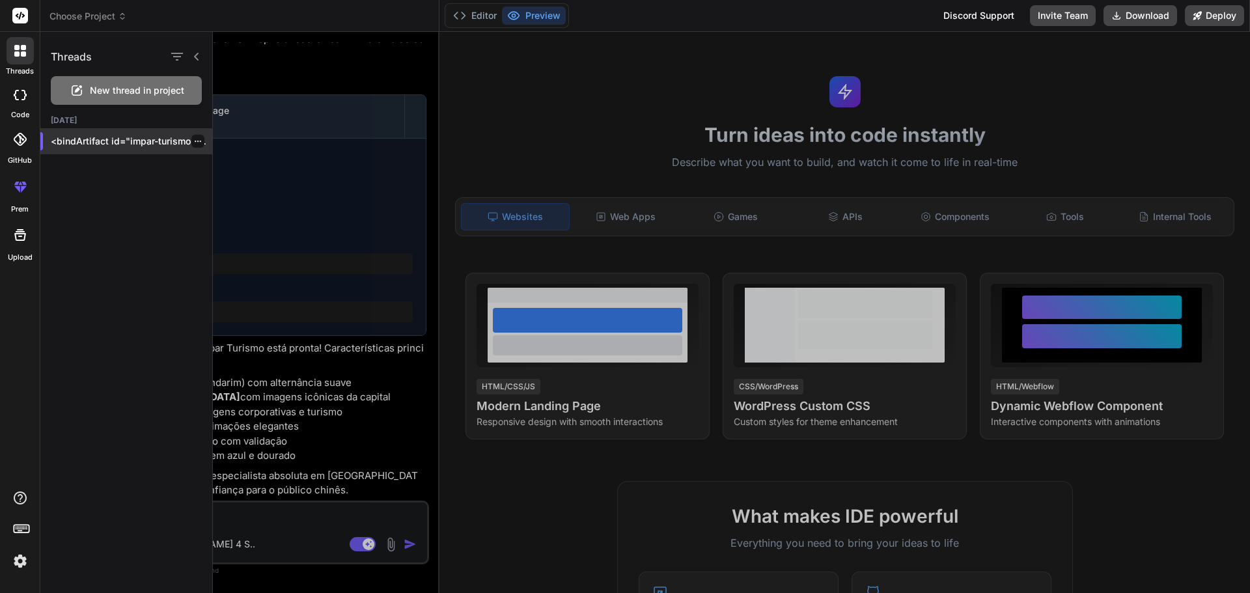
click at [159, 135] on p "<bindArtifact id="impar-turismo-[GEOGRAPHIC_DATA]" title="Impar Turismo Brasíli…" at bounding box center [131, 141] width 161 height 13
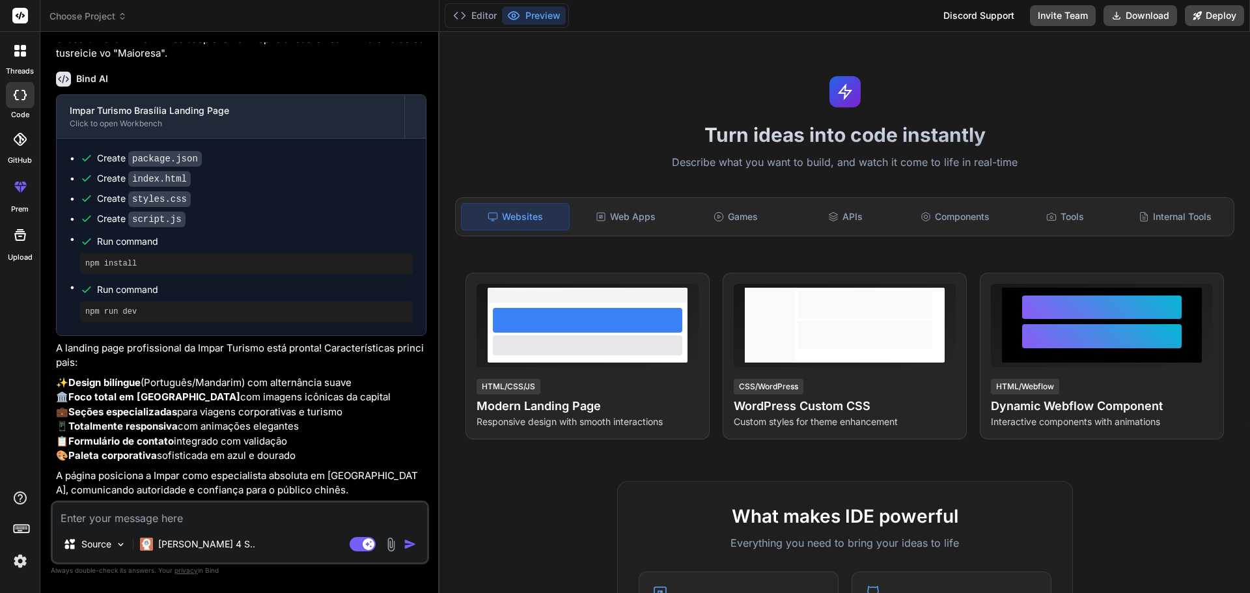
click at [20, 48] on icon at bounding box center [20, 51] width 12 height 12
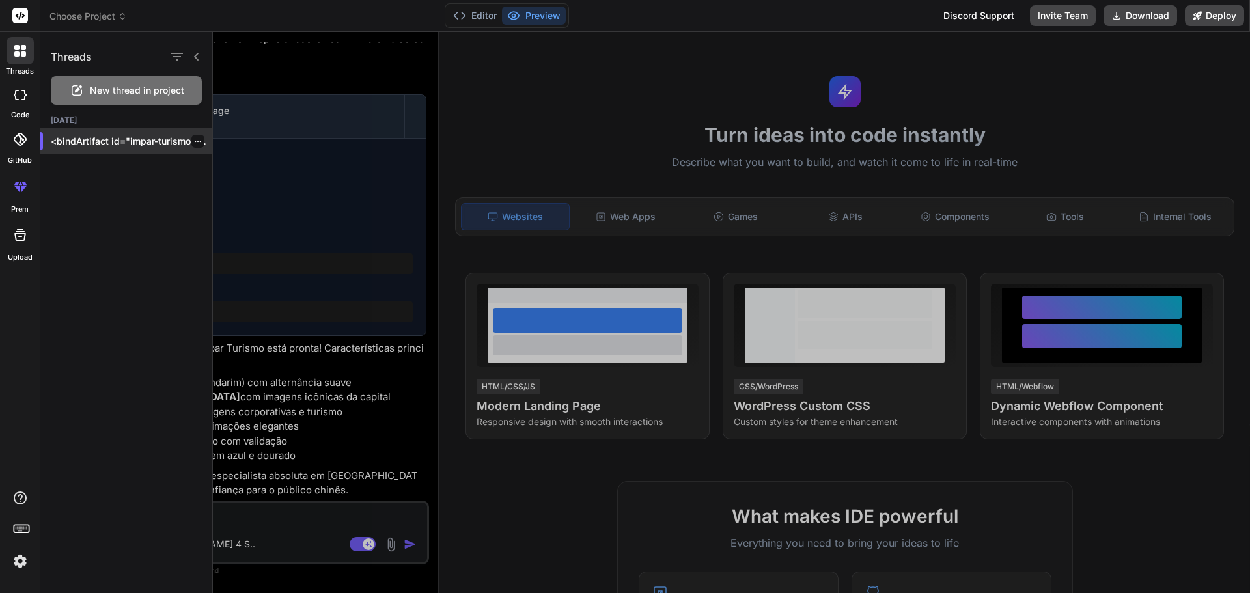
click at [202, 144] on p "<bindArtifact id="impar-turismo-[GEOGRAPHIC_DATA]" title="Impar Turismo Brasíli…" at bounding box center [131, 141] width 161 height 13
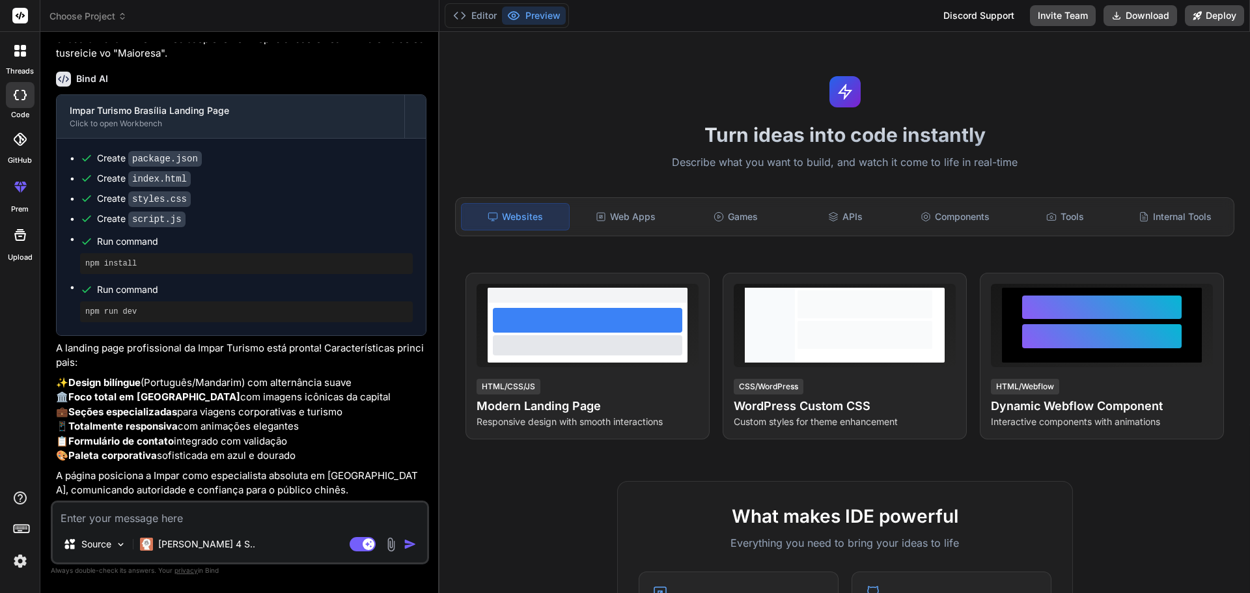
click at [21, 63] on div at bounding box center [20, 50] width 27 height 27
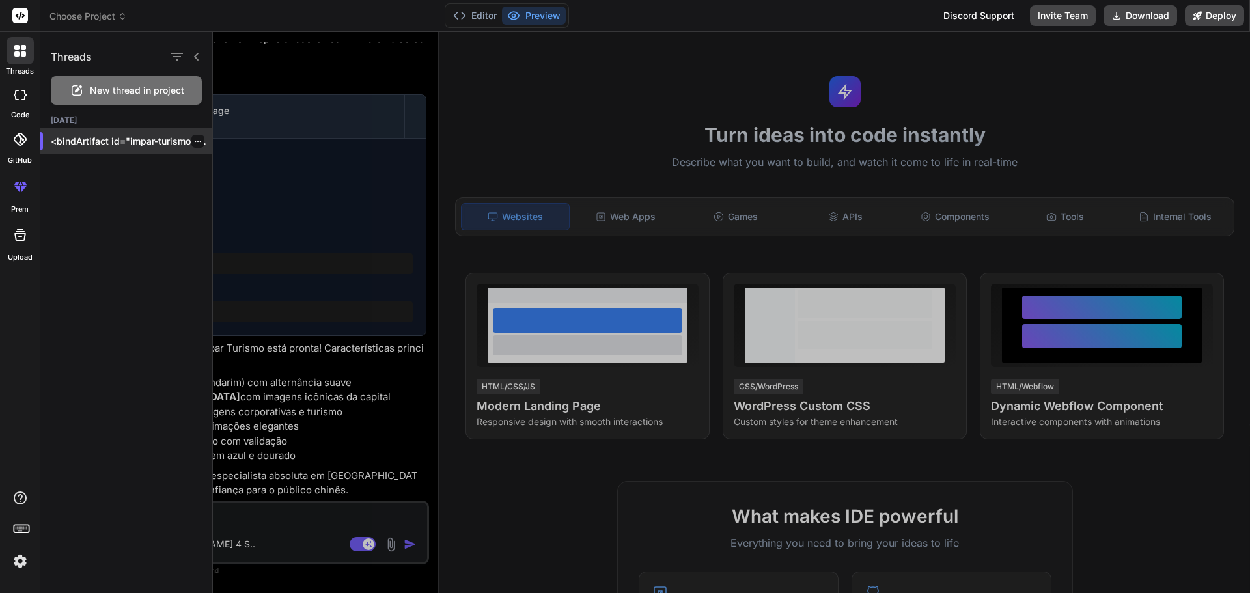
drag, startPoint x: 196, startPoint y: 143, endPoint x: 189, endPoint y: 142, distance: 7.3
click at [194, 142] on icon "button" at bounding box center [198, 141] width 8 height 8
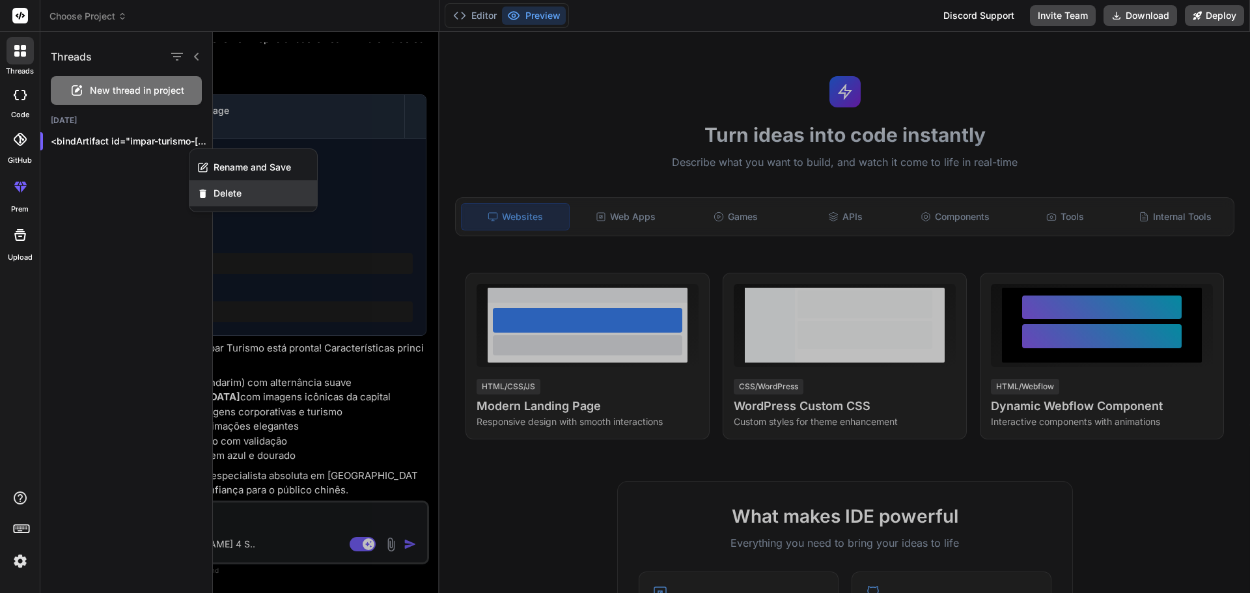
click at [208, 188] on icon "button" at bounding box center [202, 193] width 11 height 11
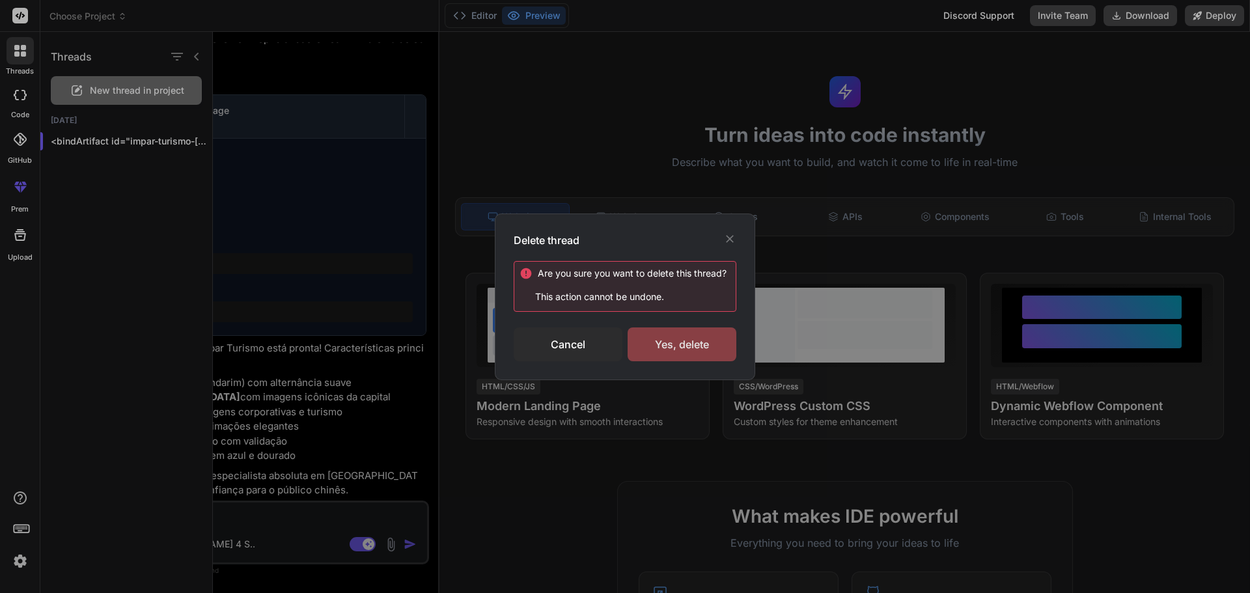
click at [658, 338] on div "Yes, delete" at bounding box center [681, 344] width 109 height 34
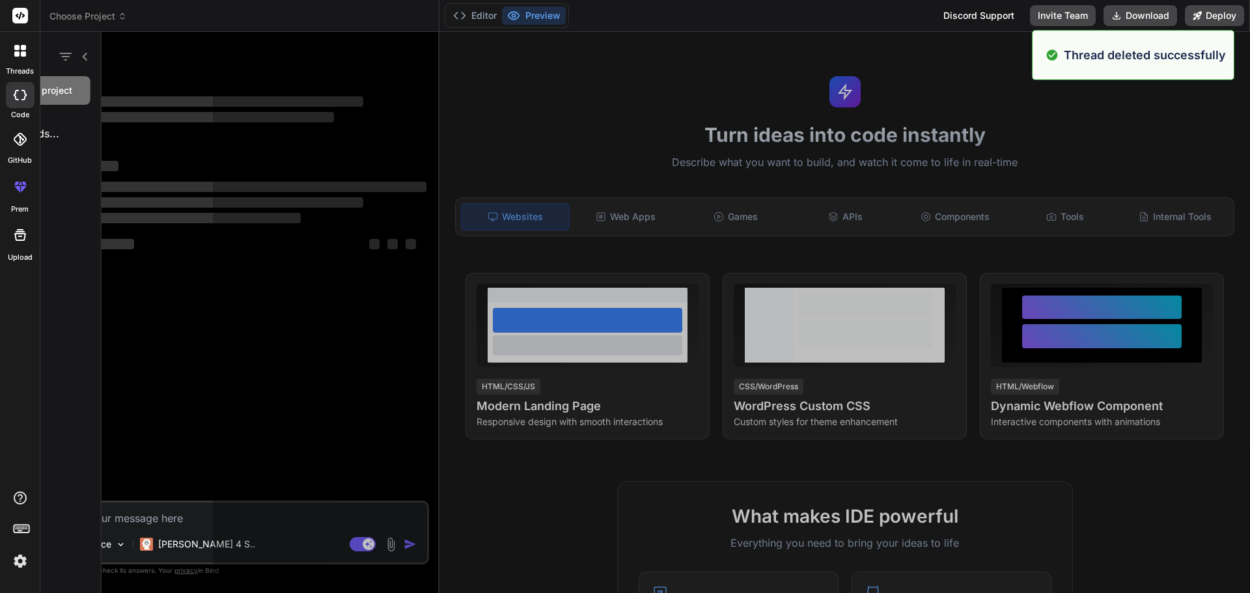
scroll to position [0, 0]
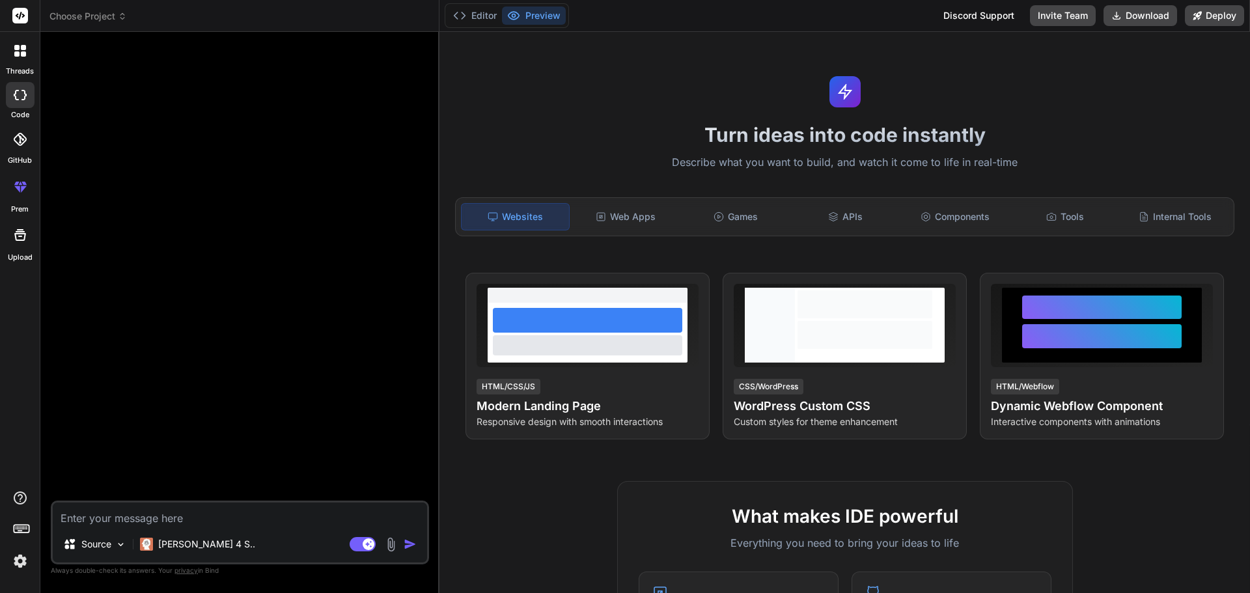
click at [25, 51] on icon at bounding box center [20, 51] width 12 height 12
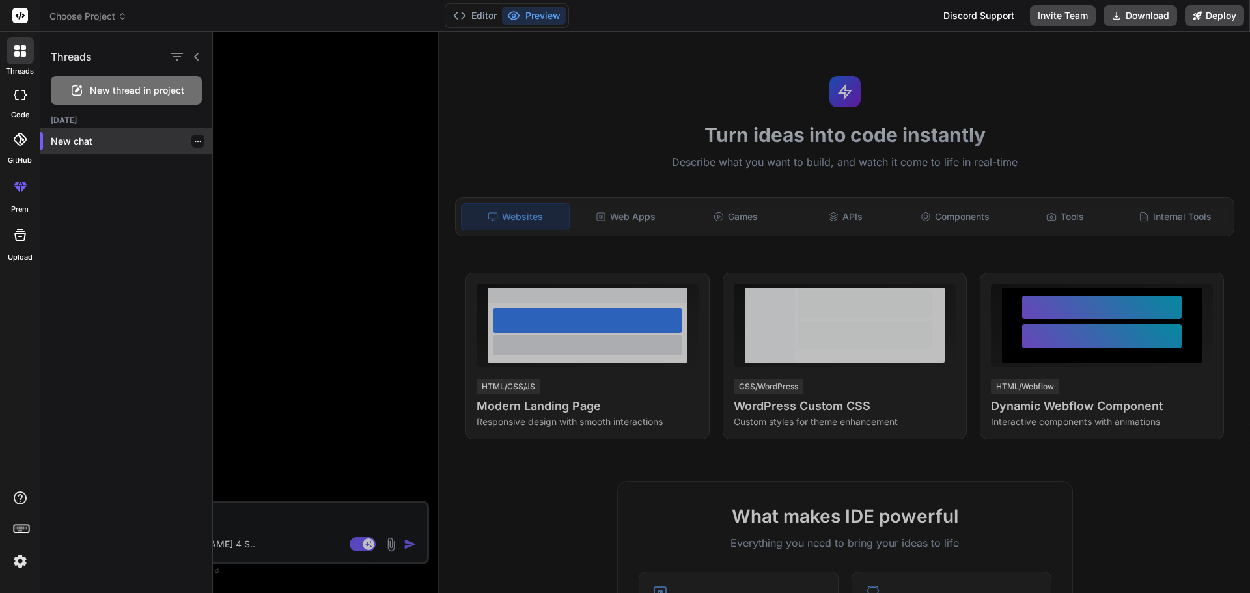
click at [165, 140] on p "New chat" at bounding box center [131, 141] width 161 height 13
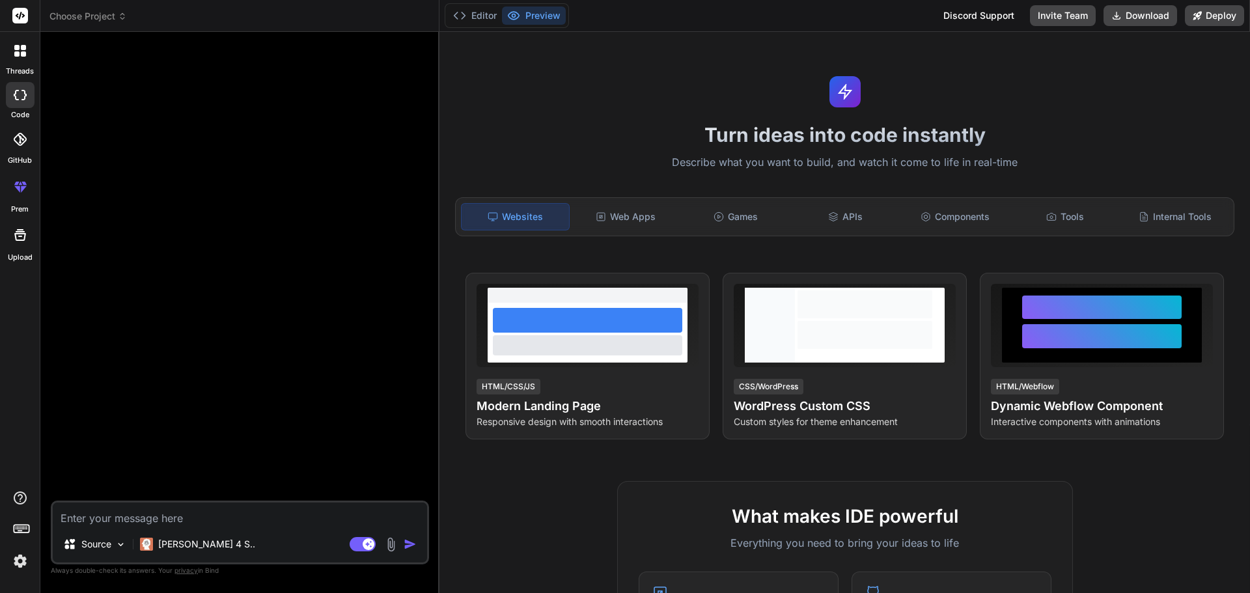
click at [14, 56] on icon at bounding box center [20, 51] width 12 height 12
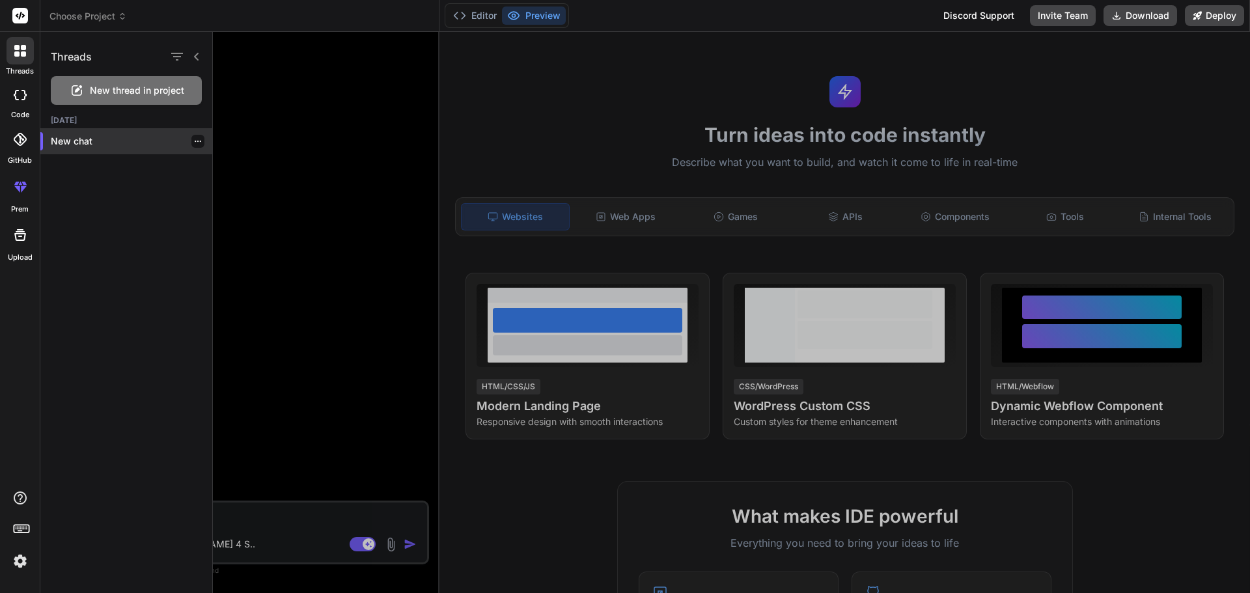
click at [194, 142] on icon "button" at bounding box center [198, 141] width 8 height 8
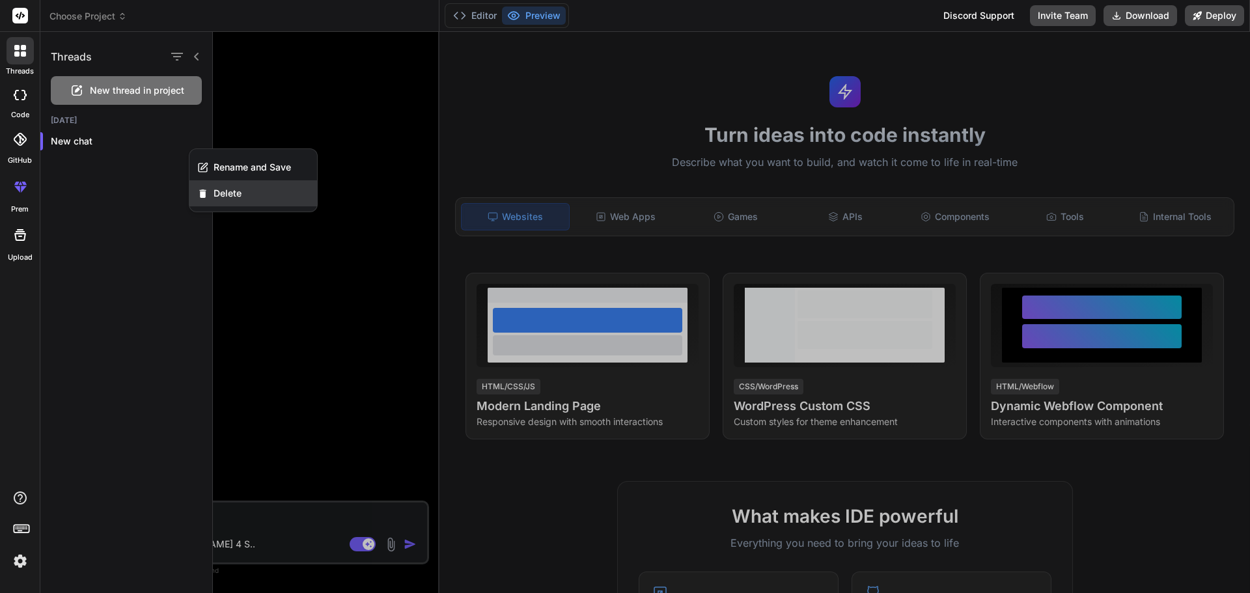
click at [230, 191] on span "Delete" at bounding box center [227, 193] width 28 height 13
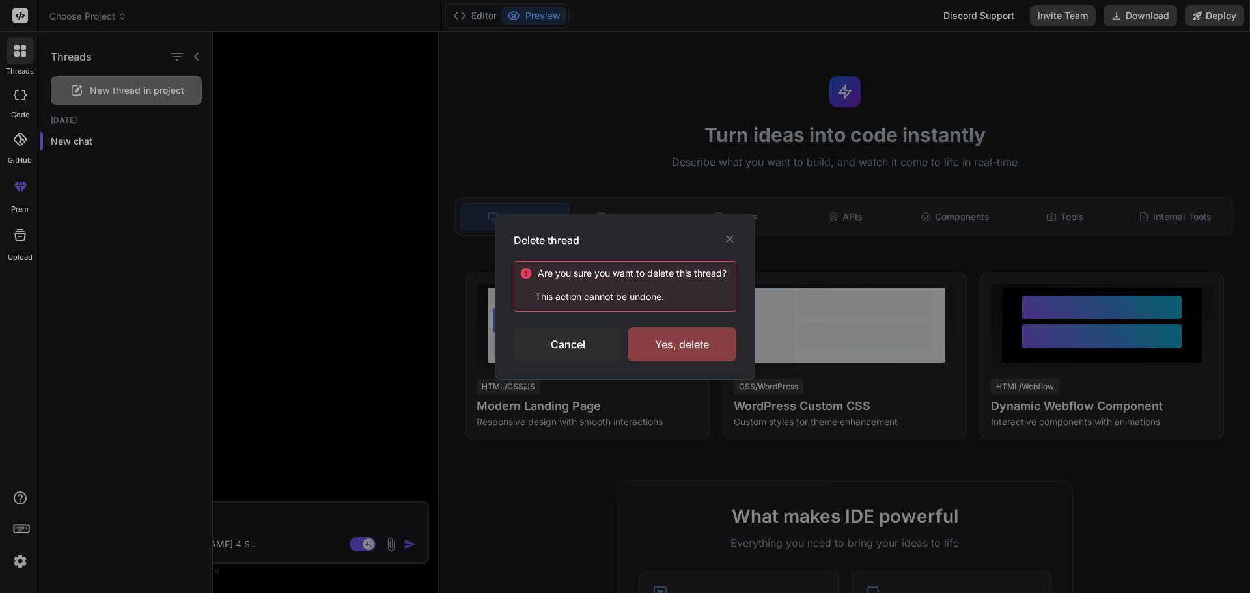
click at [640, 333] on div "Yes, delete" at bounding box center [681, 344] width 109 height 34
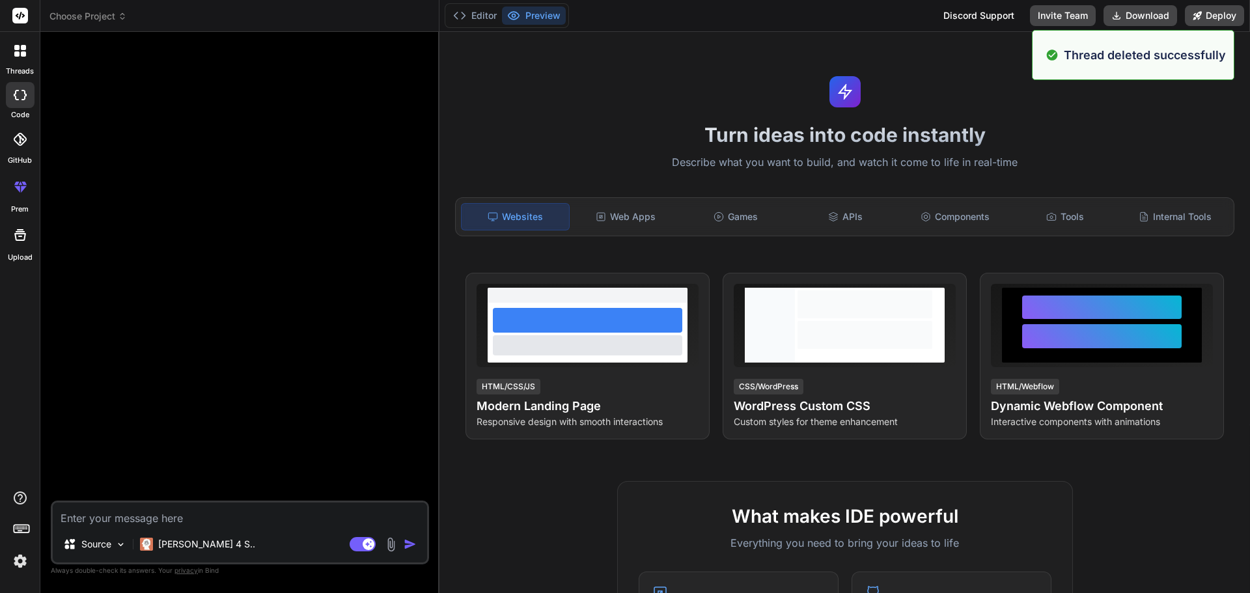
click at [16, 49] on icon at bounding box center [16, 47] width 5 height 5
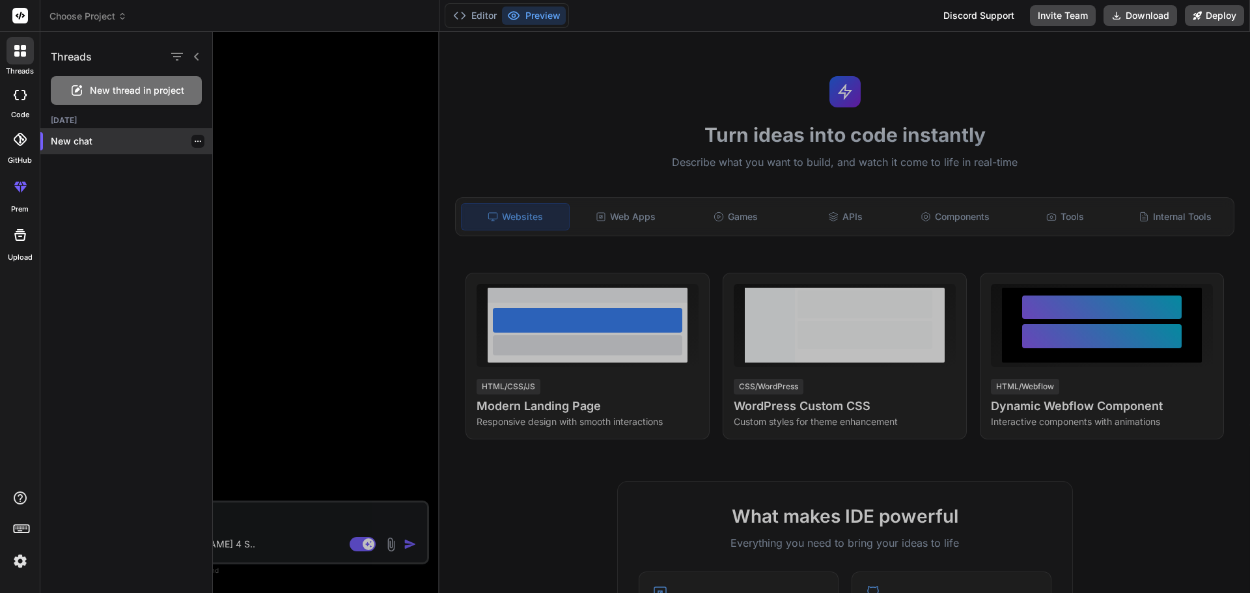
click at [194, 139] on icon "button" at bounding box center [198, 141] width 8 height 8
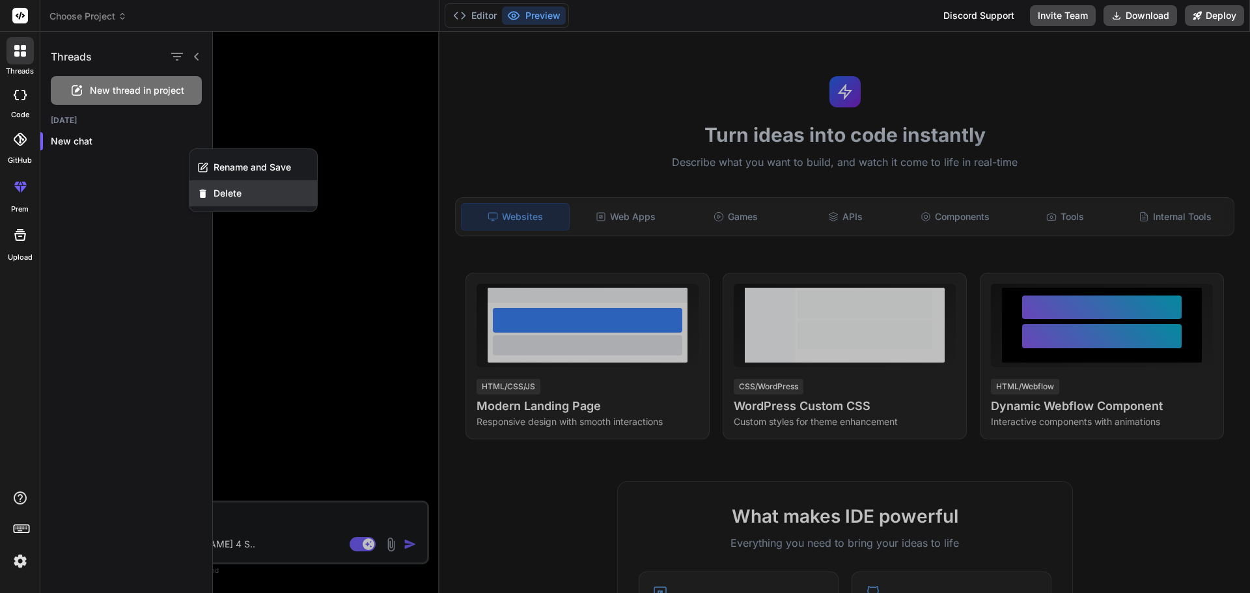
click at [225, 191] on span "Delete" at bounding box center [227, 193] width 28 height 13
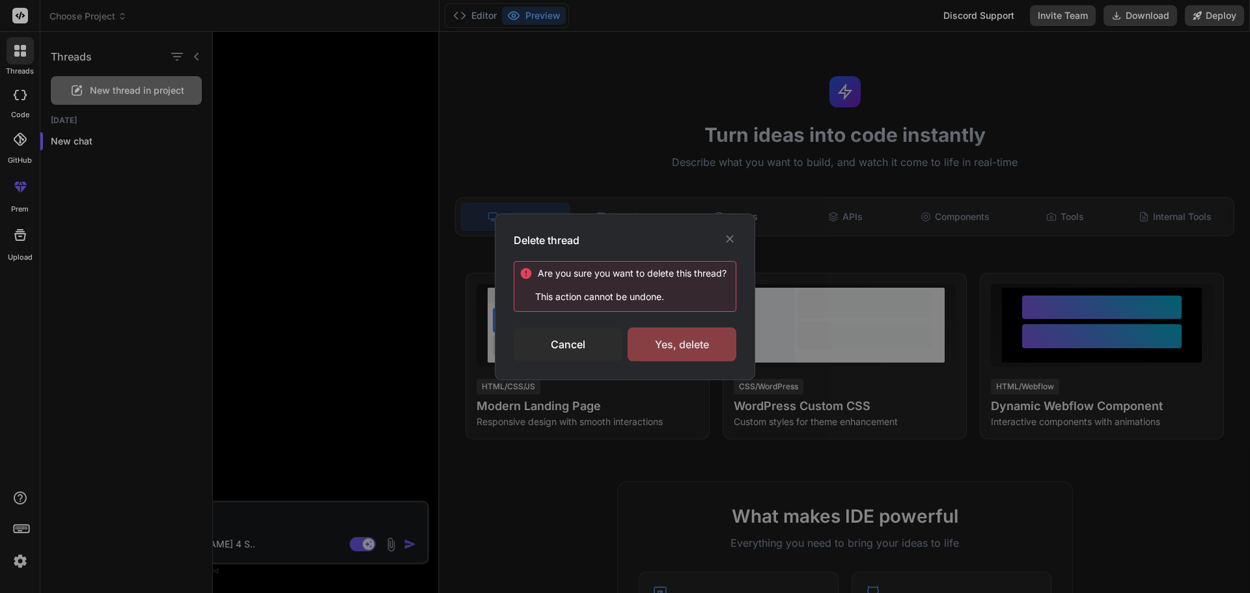
click at [687, 346] on div "Yes, delete" at bounding box center [681, 344] width 109 height 34
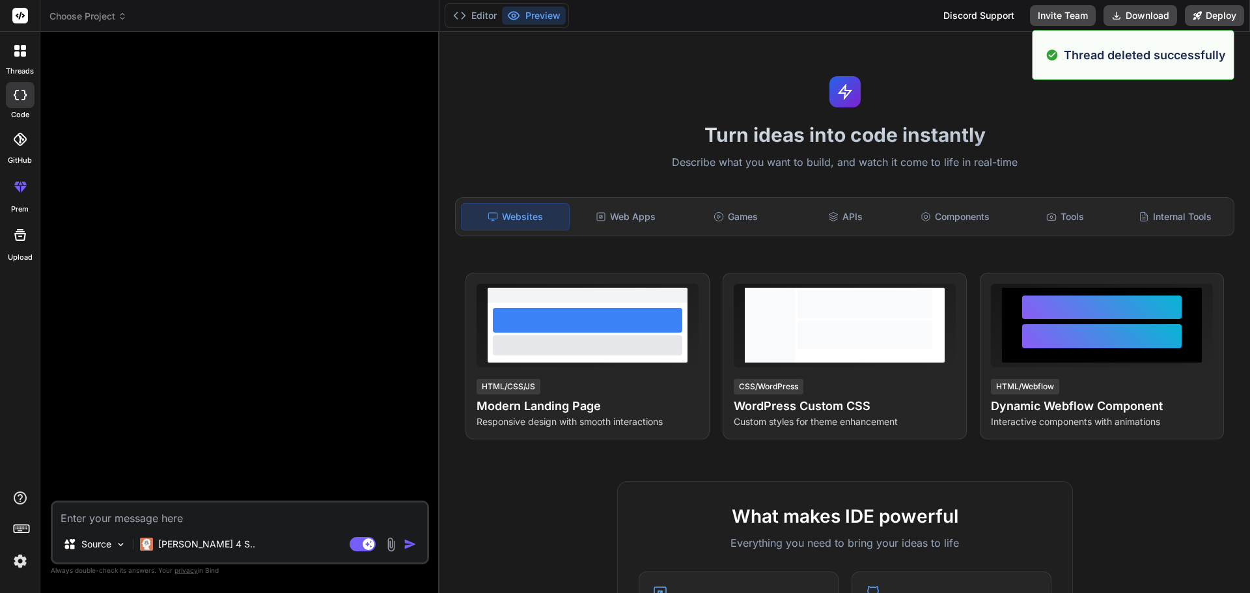
click at [15, 54] on icon at bounding box center [16, 53] width 5 height 5
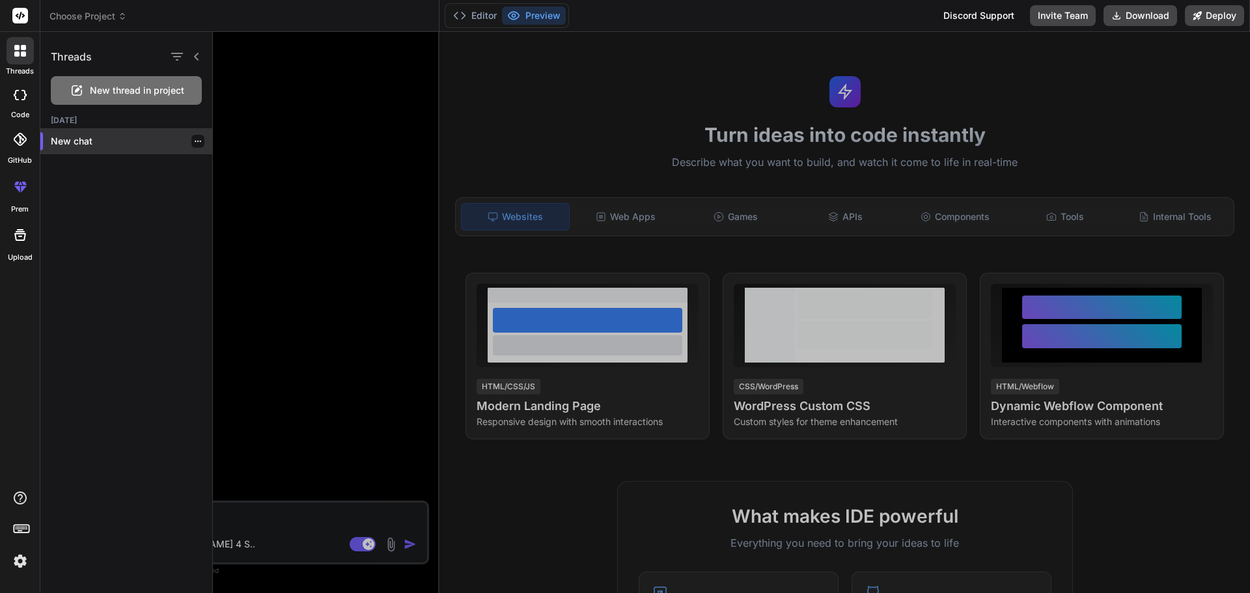
click at [77, 138] on p "New chat" at bounding box center [131, 141] width 161 height 13
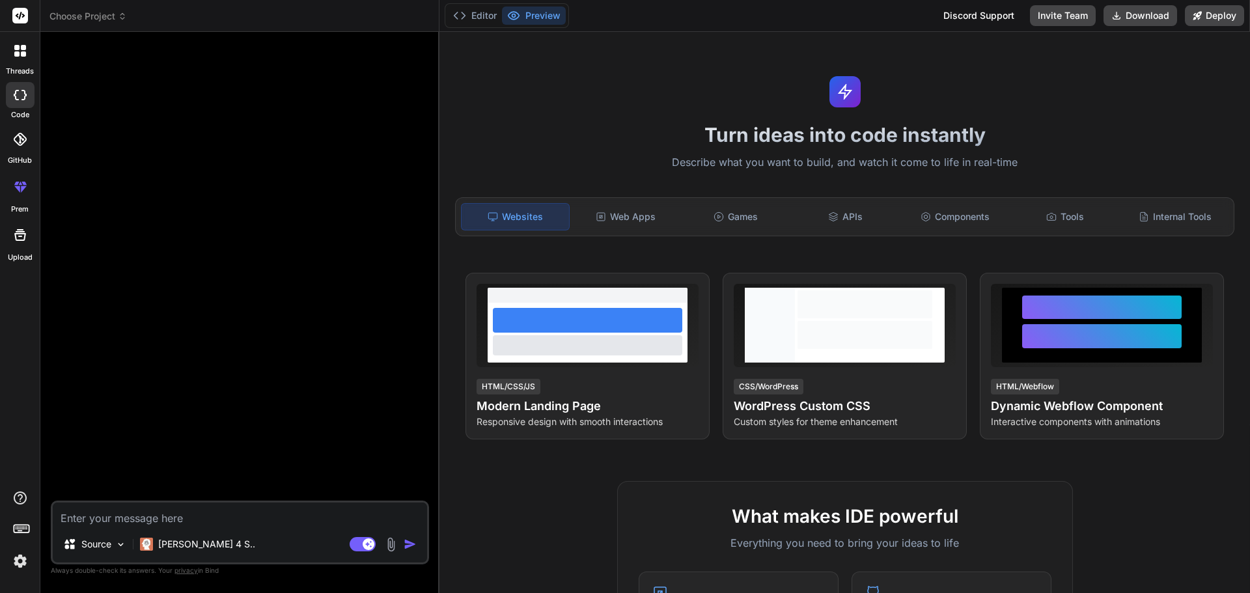
click at [18, 92] on icon at bounding box center [20, 95] width 13 height 10
type textarea "x"
click at [22, 50] on icon at bounding box center [23, 47] width 5 height 5
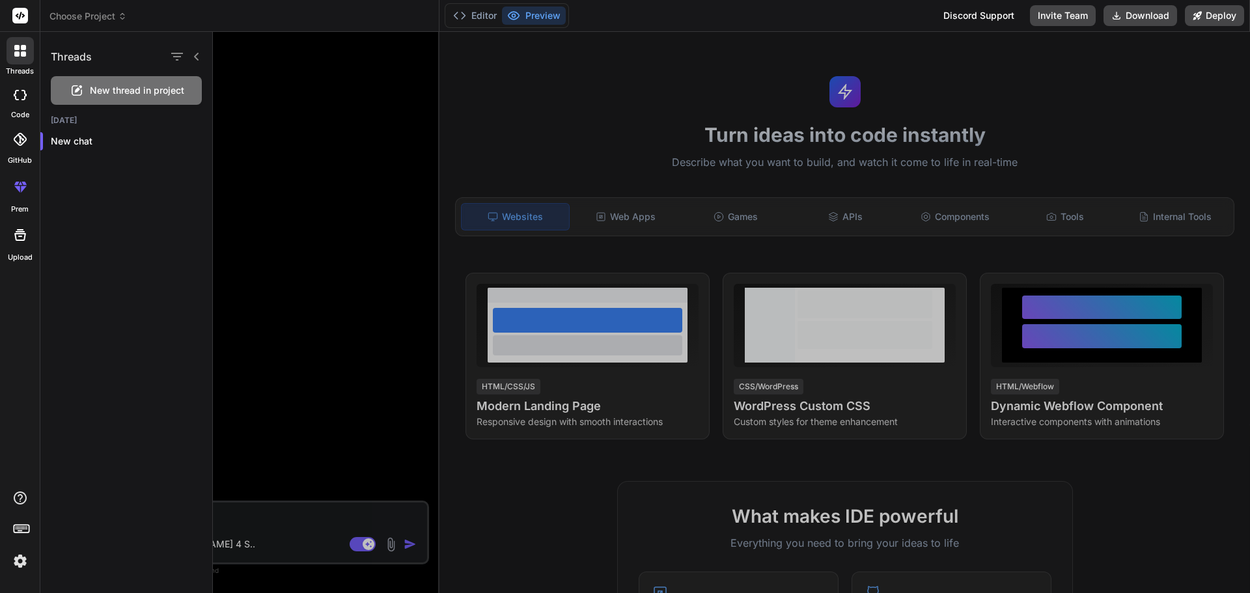
click at [20, 186] on icon at bounding box center [20, 187] width 16 height 16
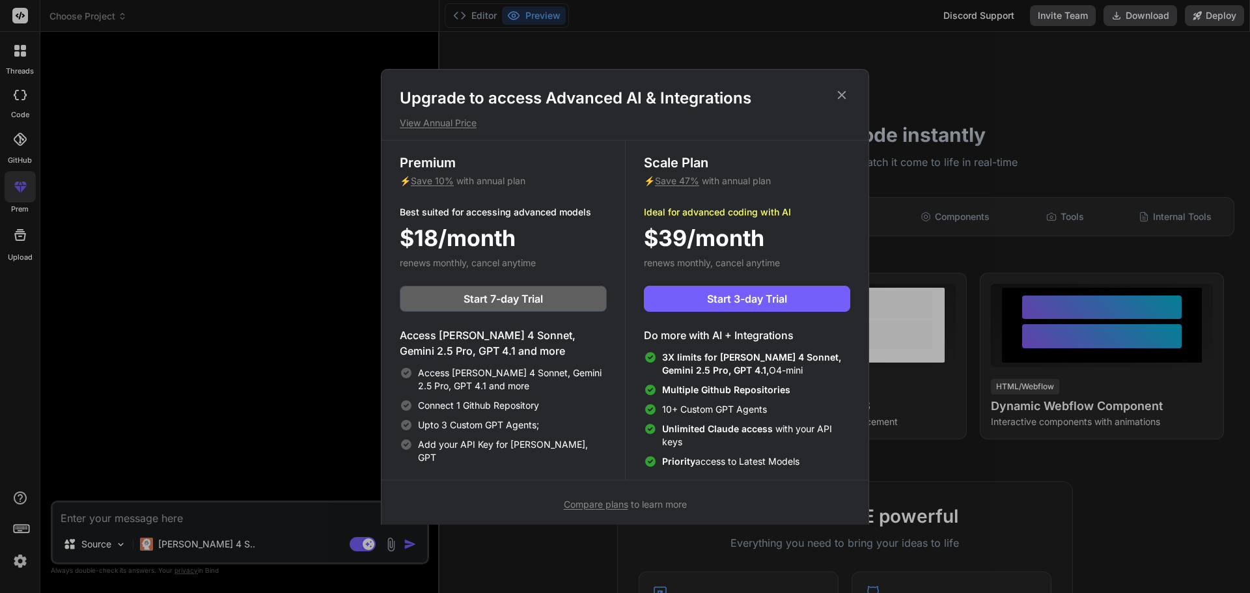
click at [840, 95] on icon at bounding box center [841, 95] width 14 height 14
